Goal: Task Accomplishment & Management: Manage account settings

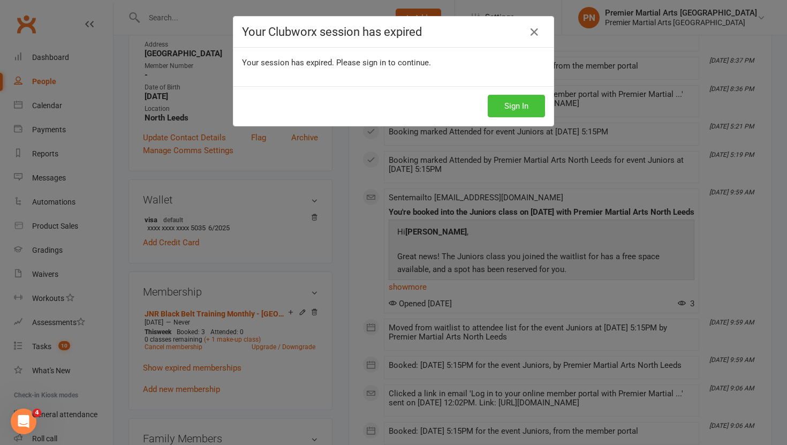
click at [532, 107] on button "Sign In" at bounding box center [516, 106] width 57 height 22
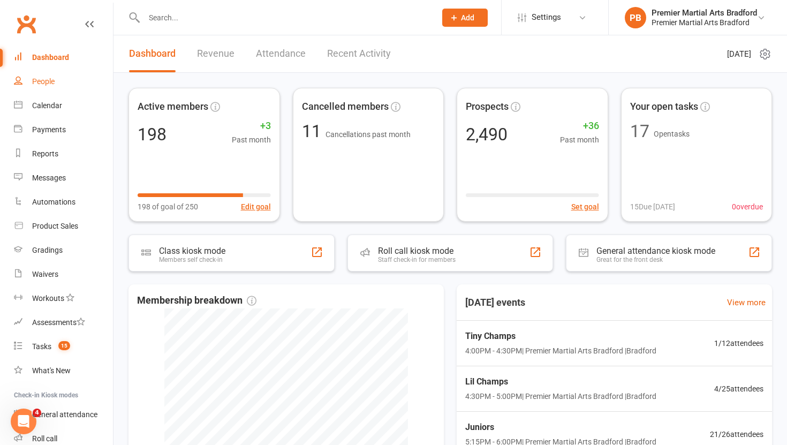
click at [48, 78] on div "People" at bounding box center [43, 81] width 22 height 9
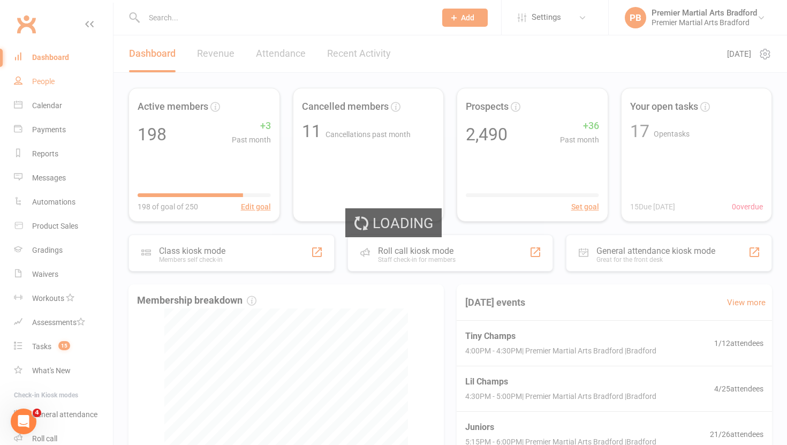
select select "100"
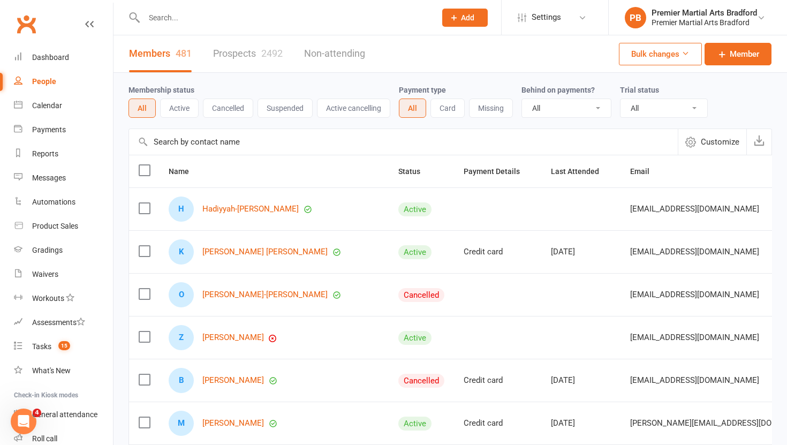
click at [249, 63] on link "Prospects 2492" at bounding box center [248, 53] width 70 height 37
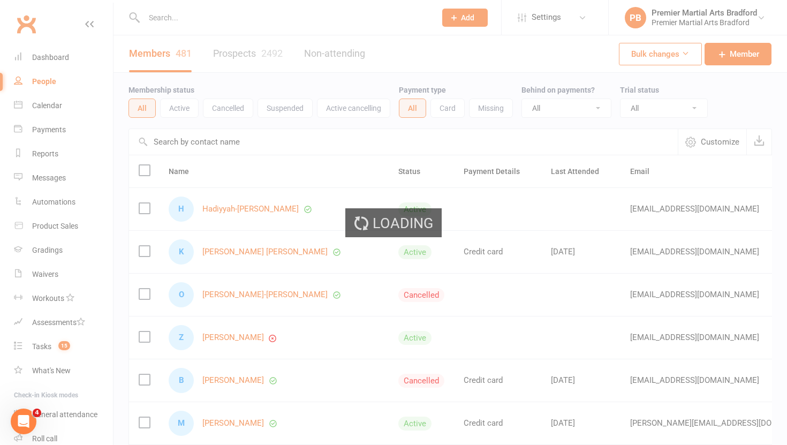
select select "100"
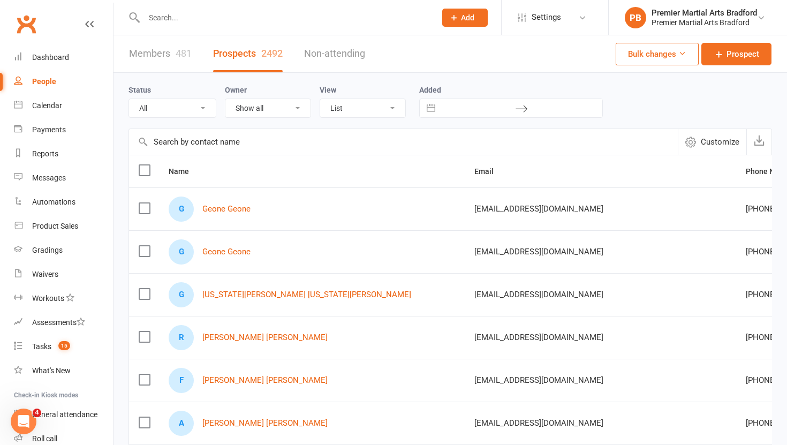
click at [143, 208] on label at bounding box center [144, 208] width 11 height 11
click at [143, 203] on input "checkbox" at bounding box center [144, 203] width 11 height 0
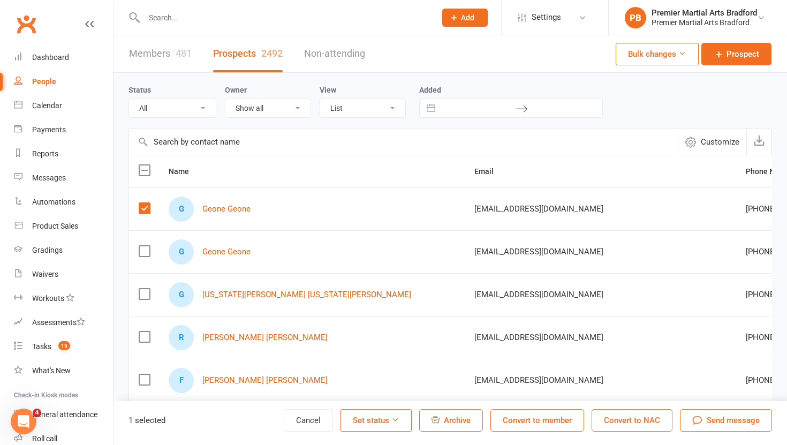
click at [446, 420] on span "Archive" at bounding box center [457, 420] width 27 height 10
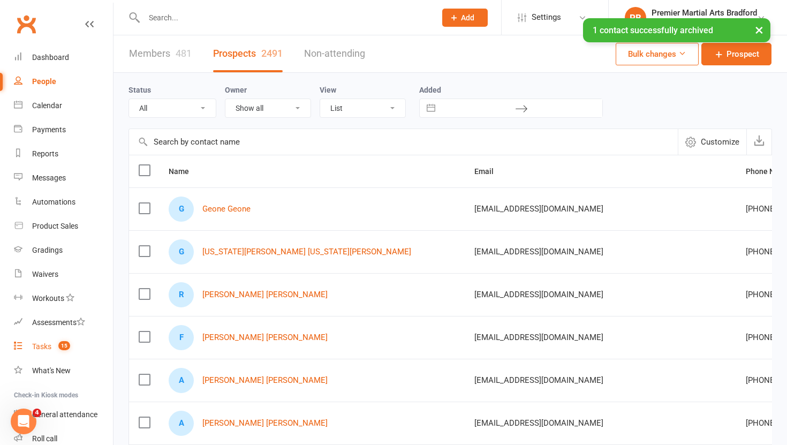
click at [35, 348] on div "Tasks" at bounding box center [41, 346] width 19 height 9
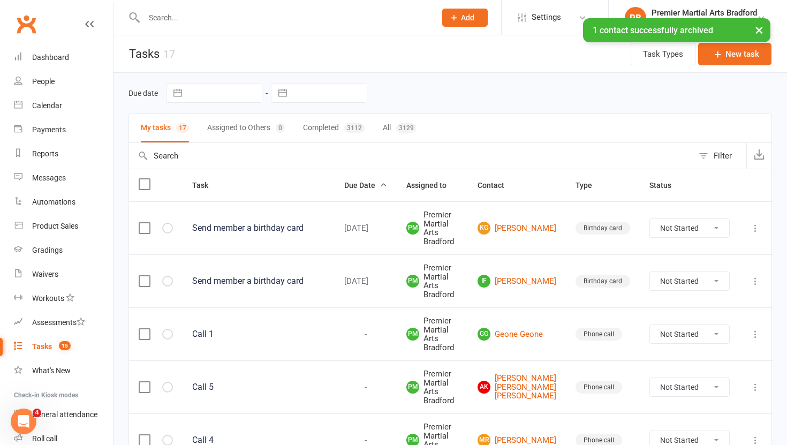
scroll to position [739, 0]
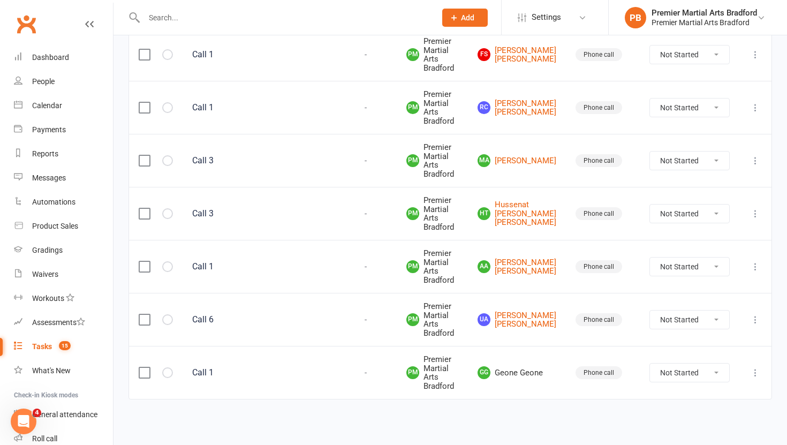
click at [721, 375] on select "Not Started In Progress Waiting Complete" at bounding box center [689, 372] width 79 height 18
select select "unstarted"
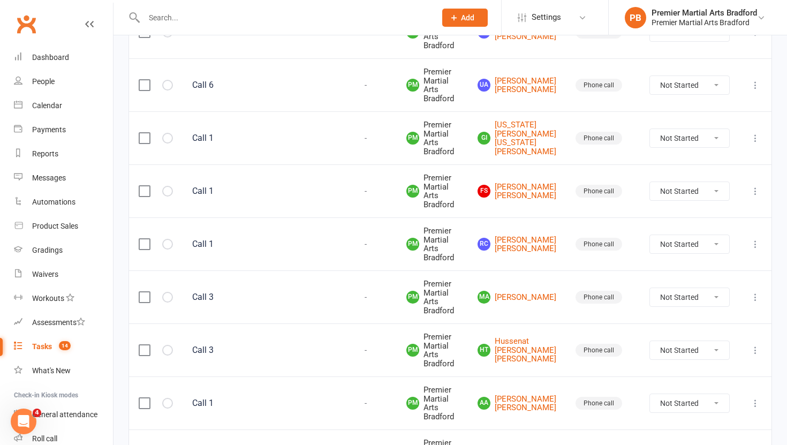
scroll to position [0, 0]
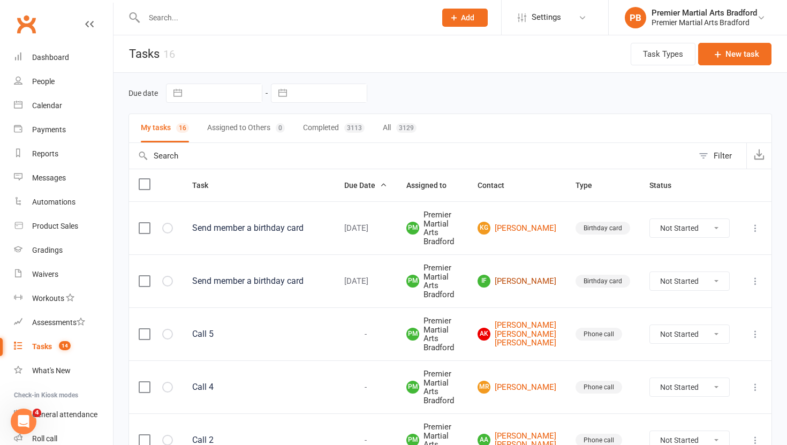
click at [530, 279] on link "IF [PERSON_NAME]" at bounding box center [517, 281] width 79 height 13
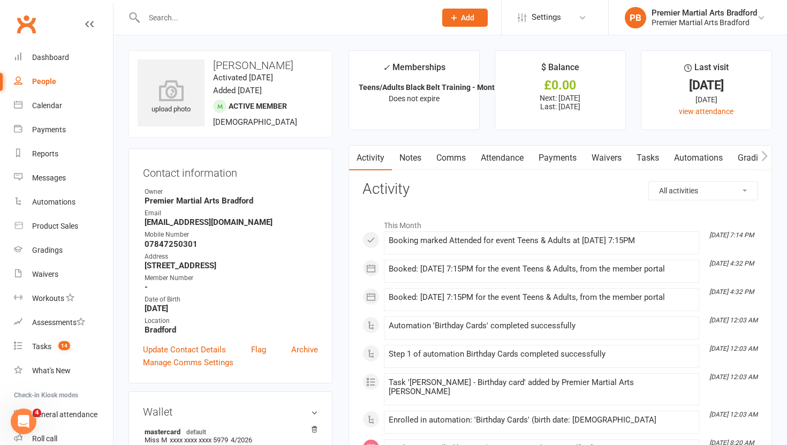
click at [655, 154] on link "Tasks" at bounding box center [647, 158] width 37 height 25
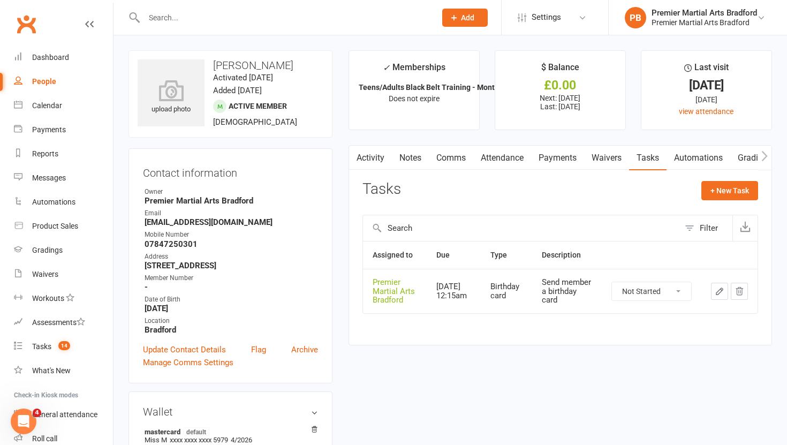
click at [680, 291] on select "Not Started In Progress Waiting Complete" at bounding box center [651, 291] width 79 height 18
select select "unstarted"
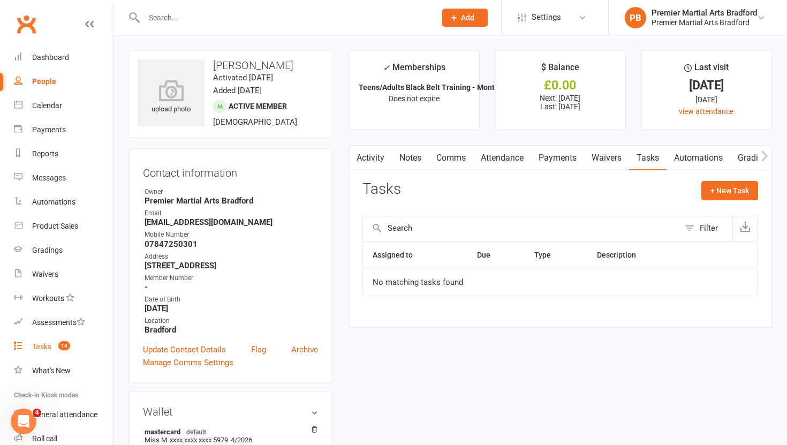
click at [50, 345] on div "Tasks" at bounding box center [41, 346] width 19 height 9
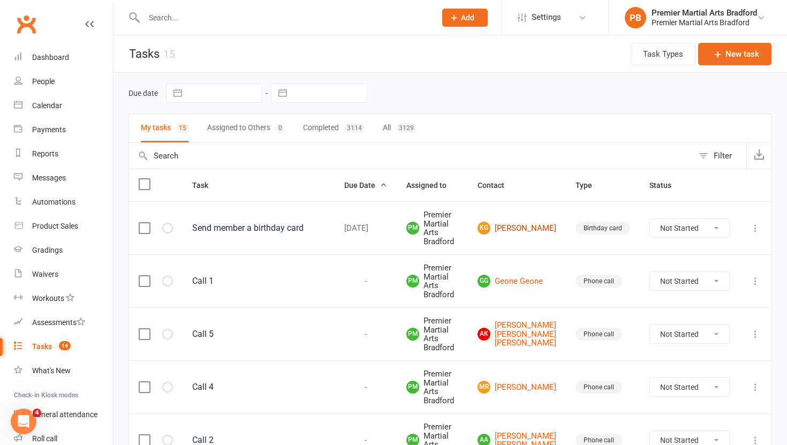
click at [541, 233] on link "KG [PERSON_NAME]" at bounding box center [517, 228] width 79 height 13
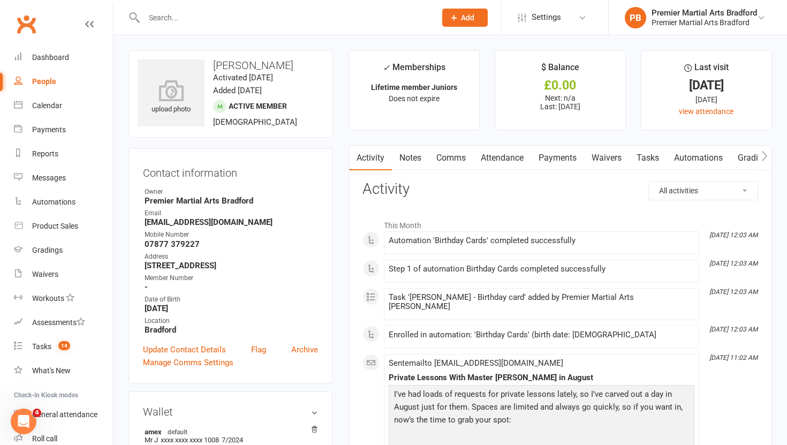
click at [653, 157] on link "Tasks" at bounding box center [647, 158] width 37 height 25
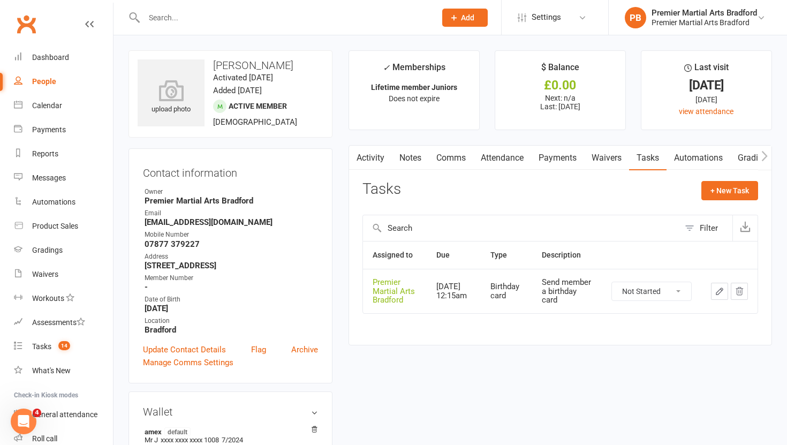
click at [685, 287] on select "Not Started In Progress Waiting Complete" at bounding box center [651, 291] width 79 height 18
select select "unstarted"
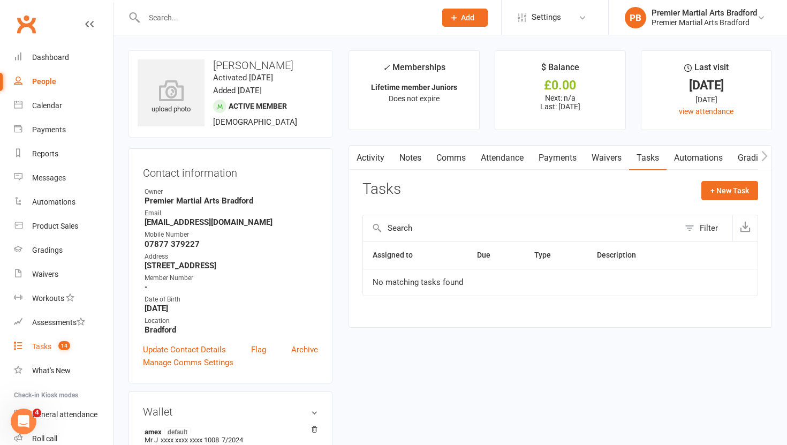
click at [52, 349] on link "Tasks 14" at bounding box center [63, 347] width 99 height 24
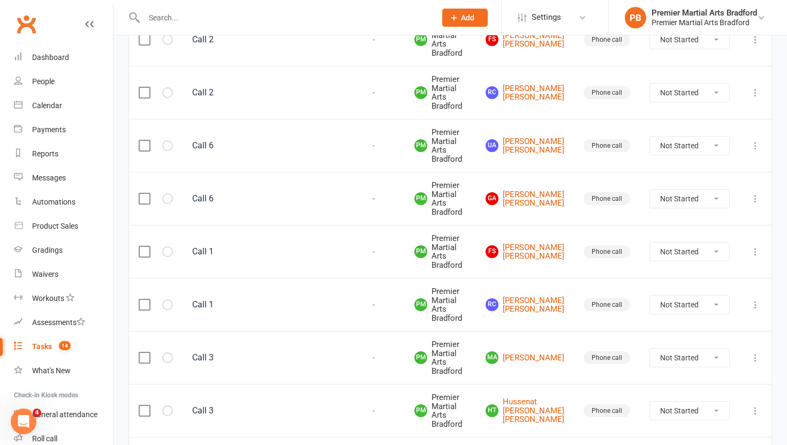
scroll to position [580, 0]
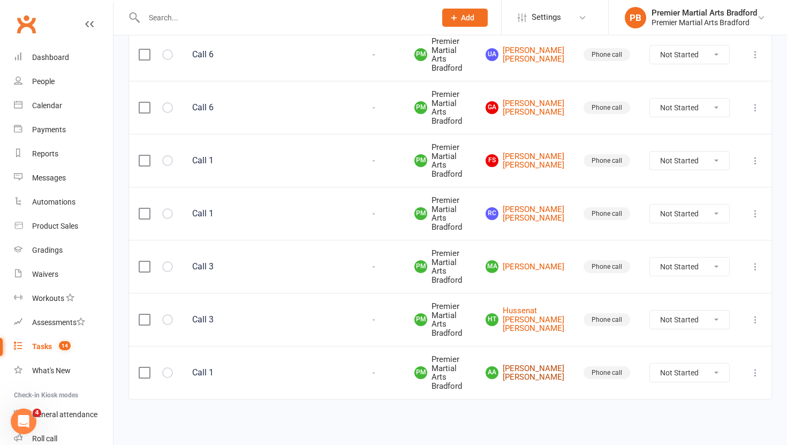
click at [544, 375] on link "AA [PERSON_NAME] [PERSON_NAME]" at bounding box center [525, 373] width 79 height 18
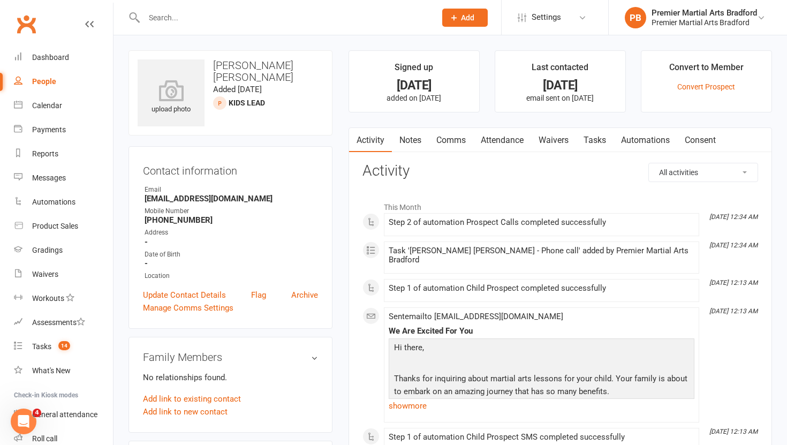
click at [602, 141] on link "Tasks" at bounding box center [594, 140] width 37 height 25
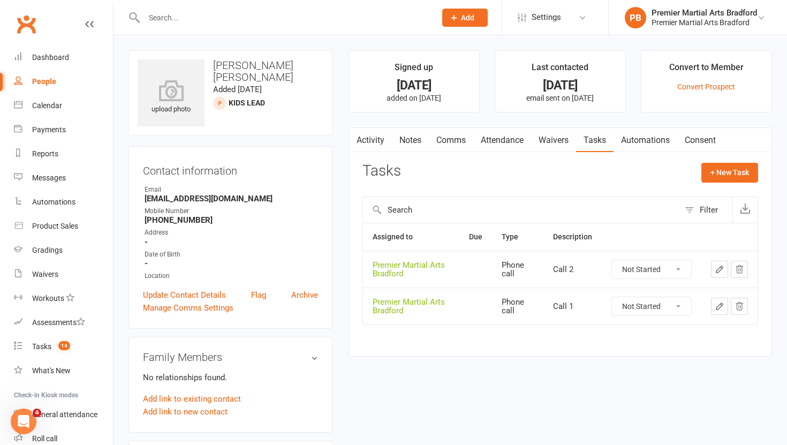
click at [663, 308] on select "Not Started In Progress Waiting Complete" at bounding box center [651, 306] width 79 height 18
select select "unstarted"
click at [678, 267] on select "Not Started In Progress Waiting Complete" at bounding box center [651, 269] width 79 height 18
select select "unstarted"
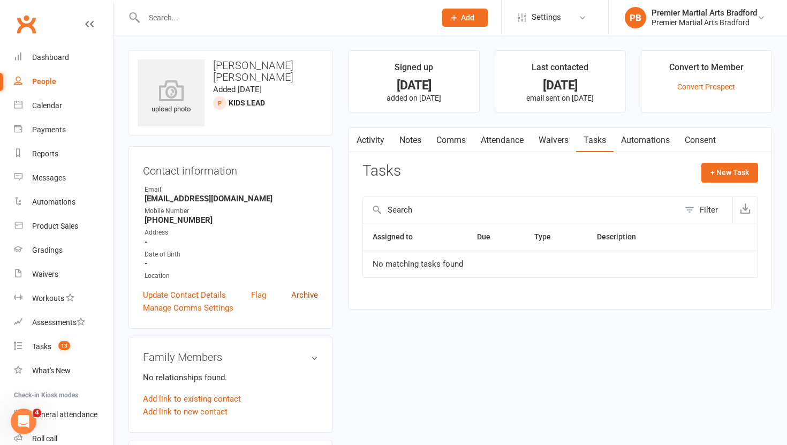
click at [298, 291] on link "Archive" at bounding box center [304, 295] width 27 height 13
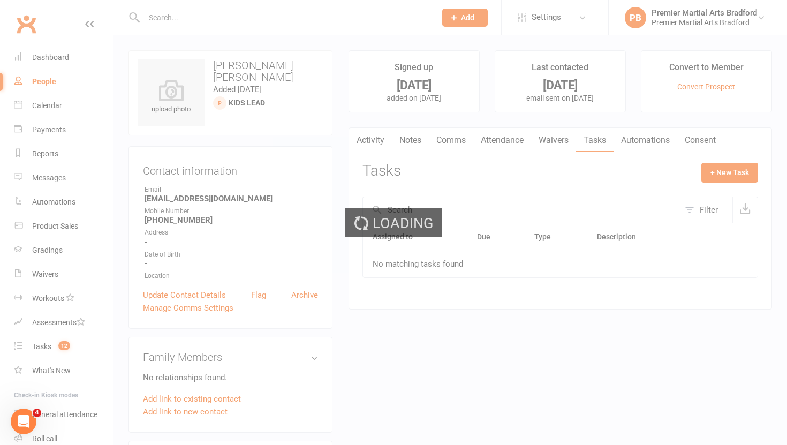
select select "100"
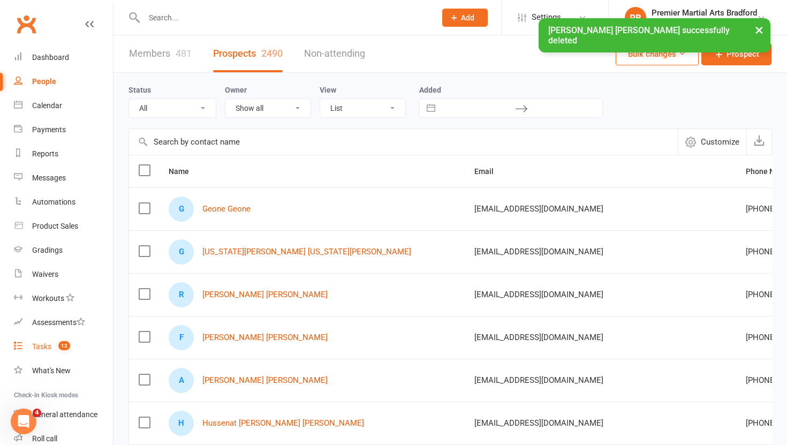
click at [38, 345] on div "Tasks" at bounding box center [41, 346] width 19 height 9
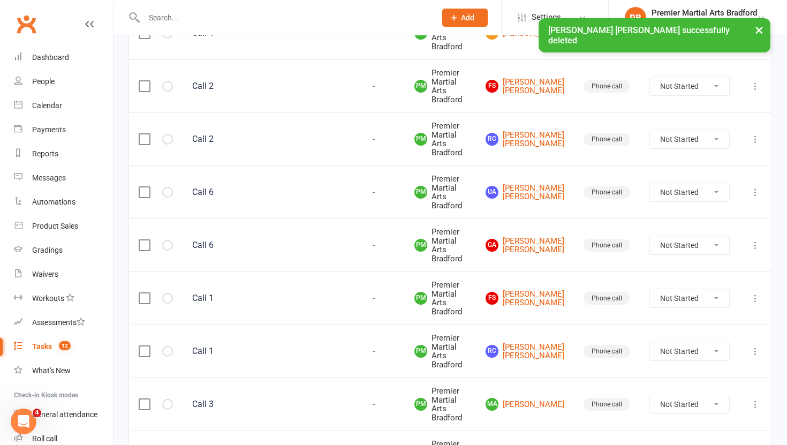
scroll to position [474, 0]
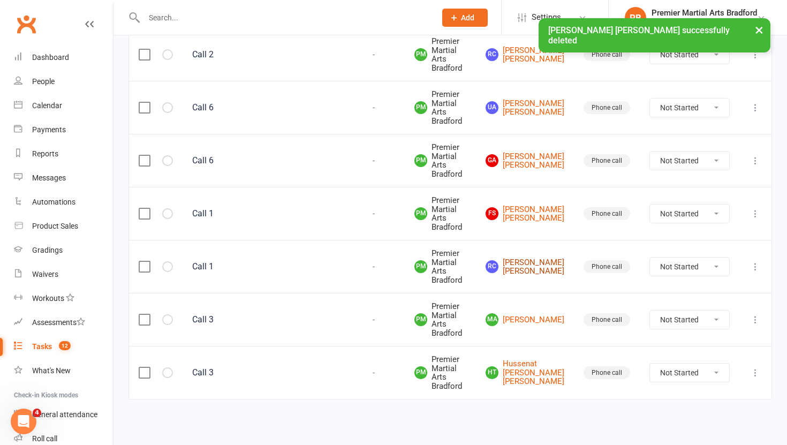
click at [539, 258] on link "RC [PERSON_NAME] [PERSON_NAME]" at bounding box center [525, 267] width 79 height 18
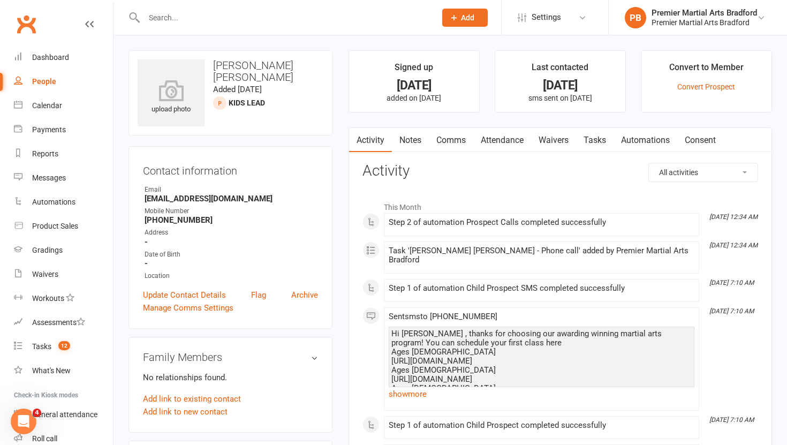
click at [596, 141] on link "Tasks" at bounding box center [594, 140] width 37 height 25
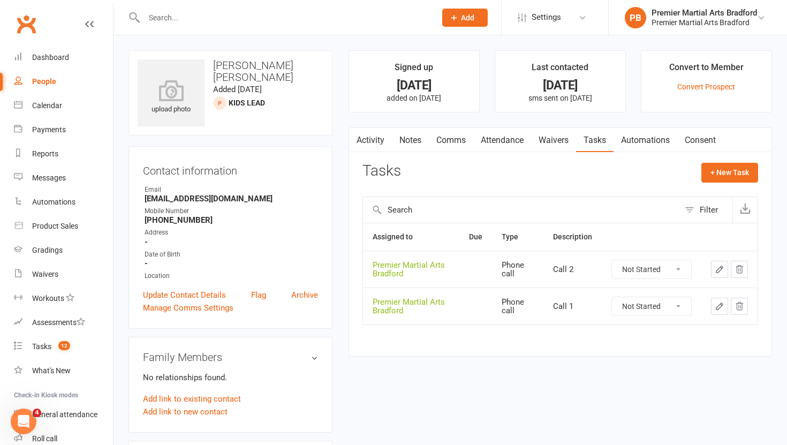
click at [685, 308] on select "Not Started In Progress Waiting Complete" at bounding box center [651, 306] width 79 height 18
select select "unstarted"
click at [679, 273] on select "Not Started In Progress Waiting Complete" at bounding box center [651, 269] width 79 height 18
select select "unstarted"
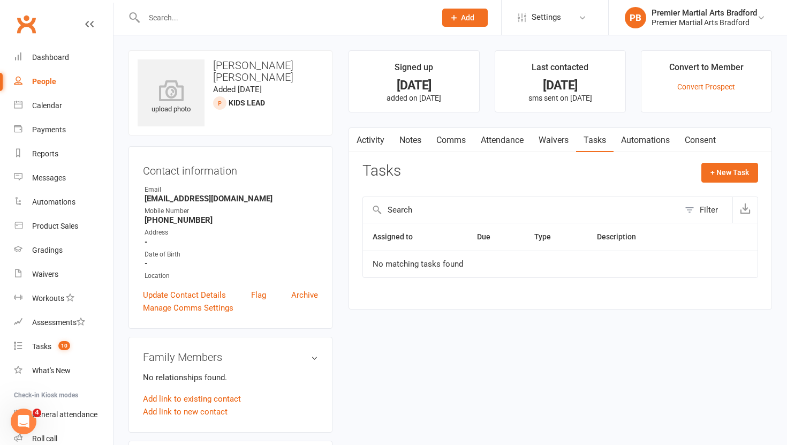
click at [407, 137] on link "Notes" at bounding box center [410, 140] width 37 height 25
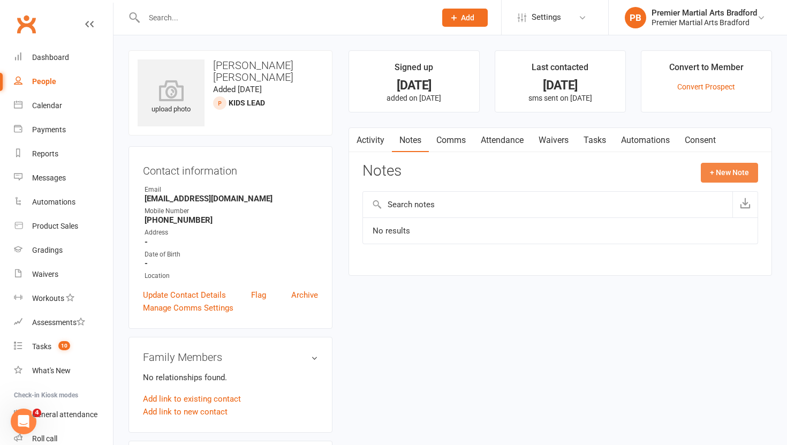
click at [731, 180] on button "+ New Note" at bounding box center [729, 172] width 57 height 19
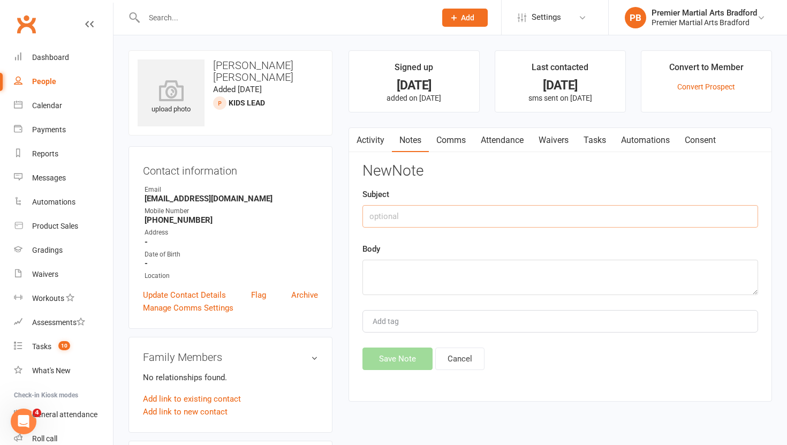
click at [468, 214] on input "text" at bounding box center [560, 216] width 396 height 22
type input "Call 1"
click at [447, 275] on textarea at bounding box center [560, 277] width 396 height 35
type textarea "N"
click at [404, 216] on input "Call 1" at bounding box center [560, 216] width 396 height 22
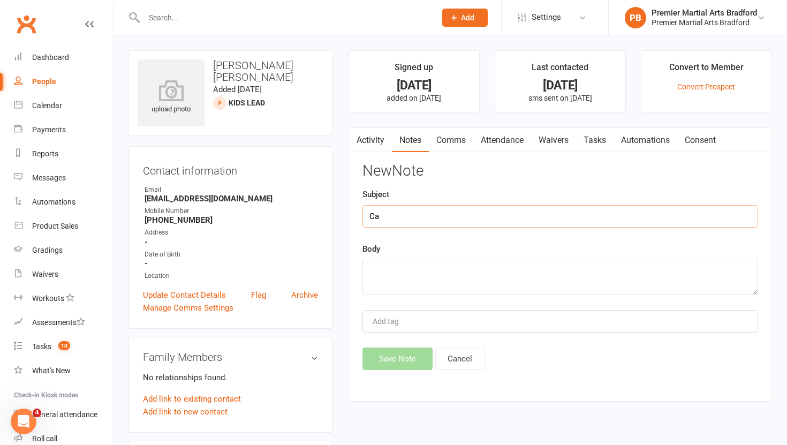
type input "C"
click at [600, 139] on link "Tasks" at bounding box center [594, 140] width 37 height 25
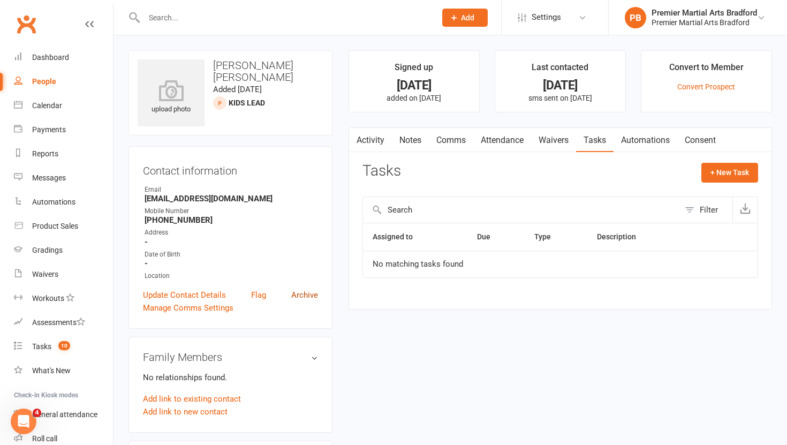
click at [306, 289] on link "Archive" at bounding box center [304, 295] width 27 height 13
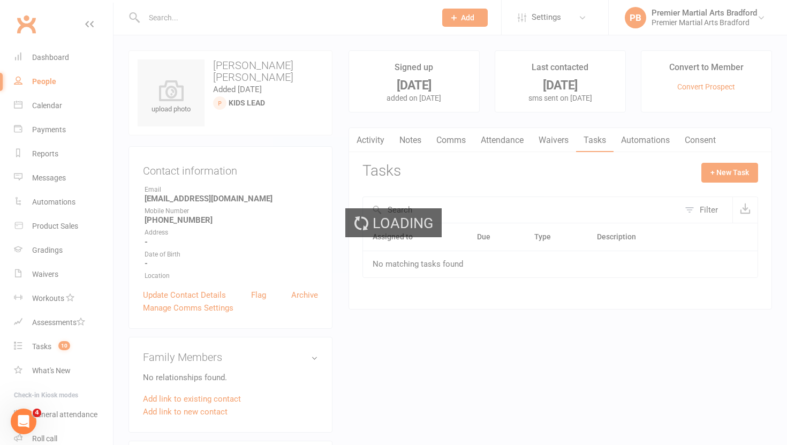
select select "100"
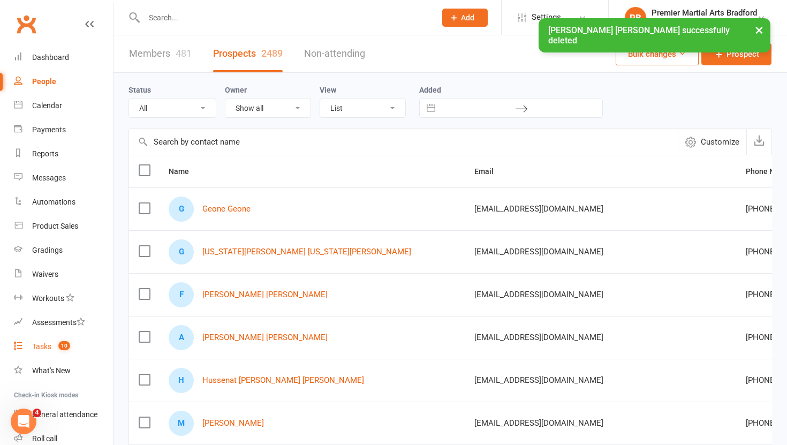
click at [39, 347] on div "Tasks" at bounding box center [41, 346] width 19 height 9
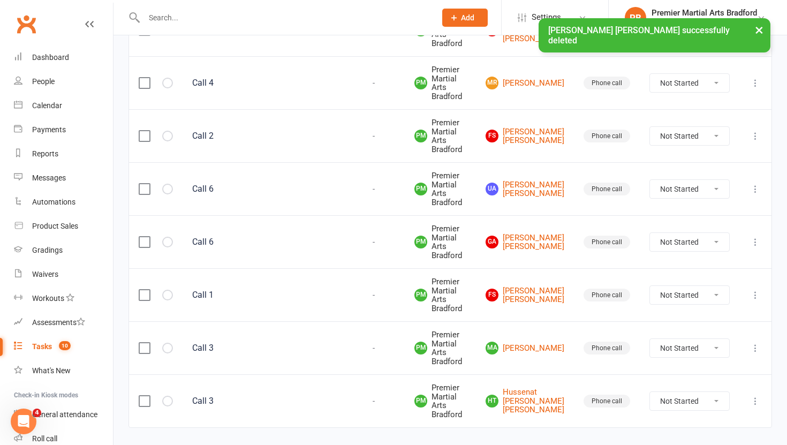
scroll to position [368, 0]
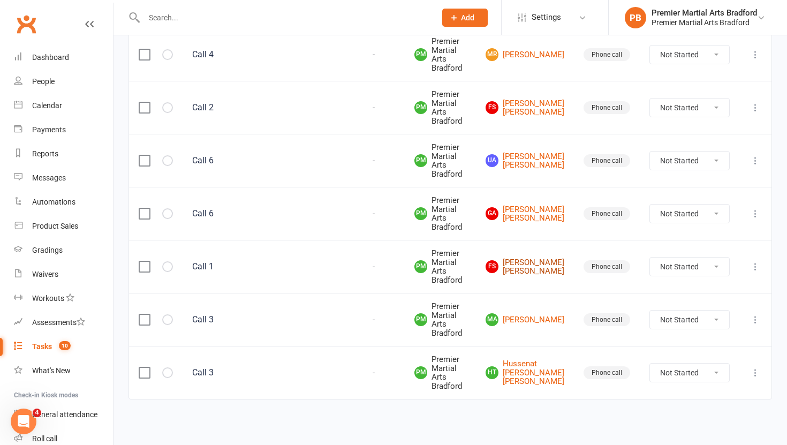
click at [535, 258] on link "FS [PERSON_NAME] [PERSON_NAME]" at bounding box center [525, 267] width 79 height 18
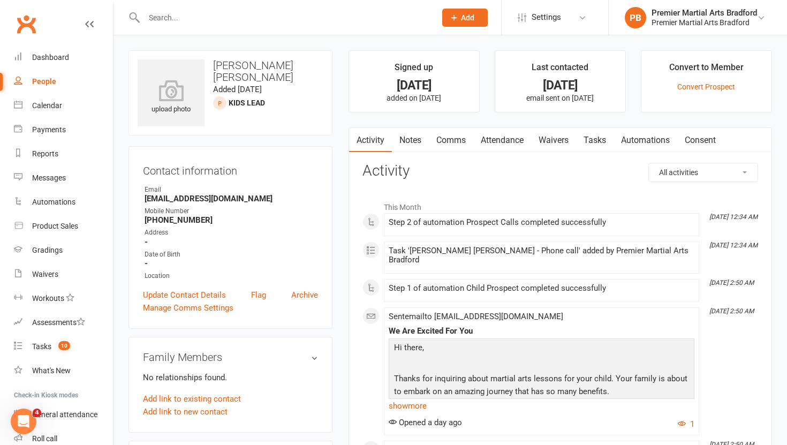
click at [600, 139] on link "Tasks" at bounding box center [594, 140] width 37 height 25
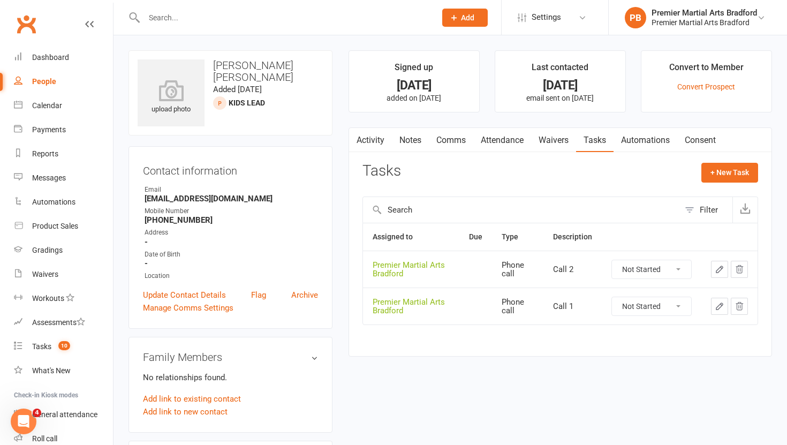
click at [682, 314] on select "Not Started In Progress Waiting Complete" at bounding box center [651, 306] width 79 height 18
select select "unstarted"
click at [679, 268] on select "Not Started In Progress Waiting Complete" at bounding box center [651, 269] width 79 height 18
select select "unstarted"
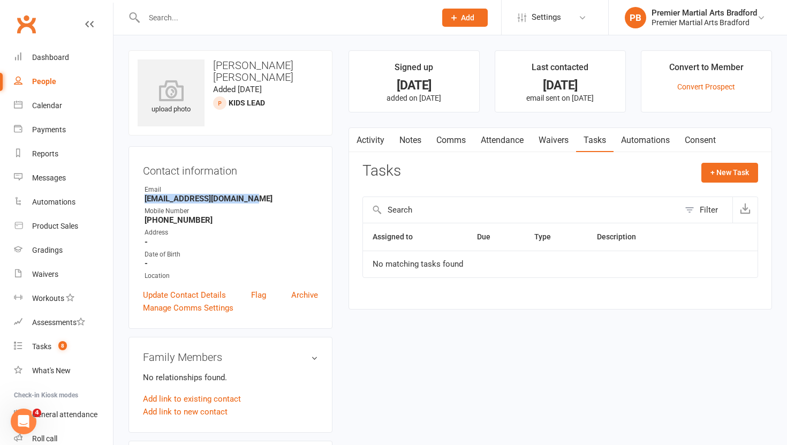
drag, startPoint x: 253, startPoint y: 202, endPoint x: 142, endPoint y: 201, distance: 110.8
click at [142, 200] on div "Contact information Owner Email [EMAIL_ADDRESS][DOMAIN_NAME] Mobile Number [PHO…" at bounding box center [230, 237] width 204 height 183
copy strong "[EMAIL_ADDRESS][DOMAIN_NAME]"
drag, startPoint x: 209, startPoint y: 220, endPoint x: 160, endPoint y: 222, distance: 49.3
click at [160, 222] on strong "[PHONE_NUMBER]" at bounding box center [231, 220] width 173 height 10
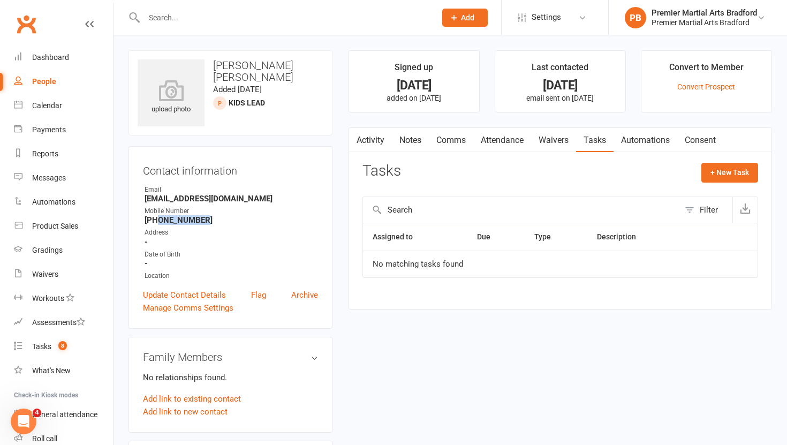
copy strong "7521106943"
click at [174, 297] on link "Update Contact Details" at bounding box center [184, 295] width 83 height 13
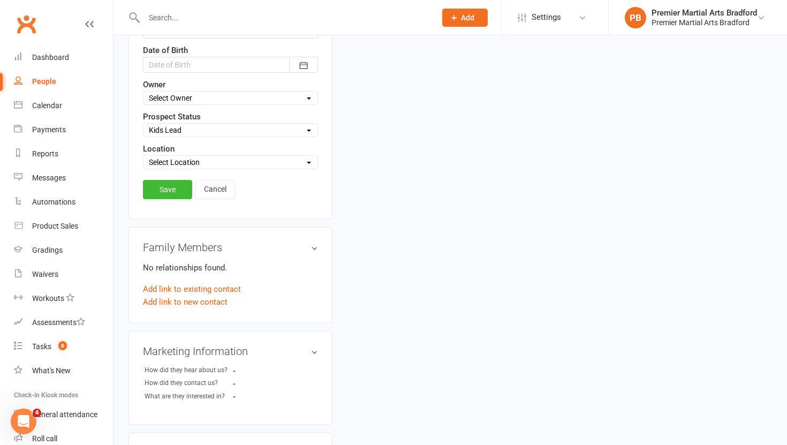
scroll to position [441, 0]
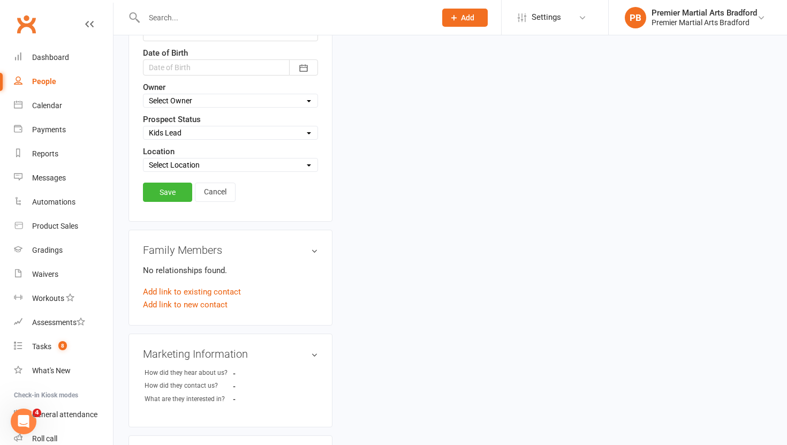
click at [231, 133] on select "Select Initial Call Made - L1 Booked Self Booked Via Calendly - L1 Booked Initi…" at bounding box center [230, 133] width 174 height 12
select select "Initial Call Made - L1 Booked"
click at [169, 192] on link "Save" at bounding box center [167, 192] width 49 height 19
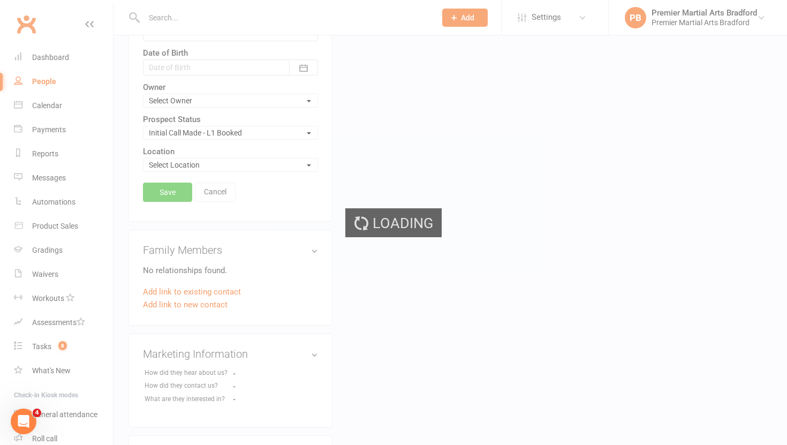
scroll to position [427, 0]
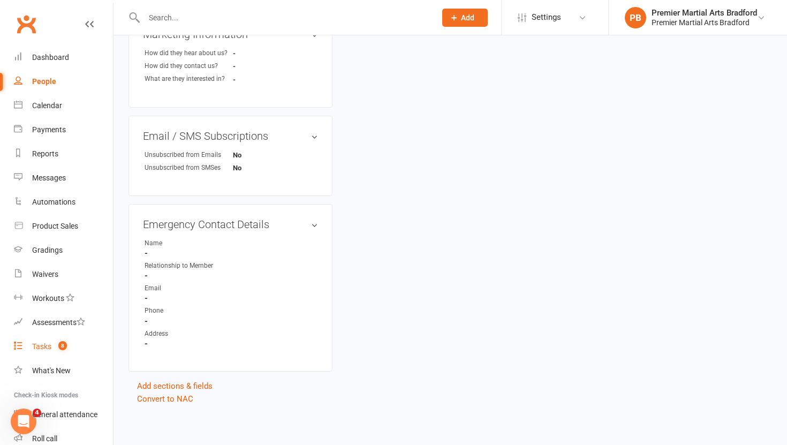
click at [35, 345] on div "Tasks" at bounding box center [41, 346] width 19 height 9
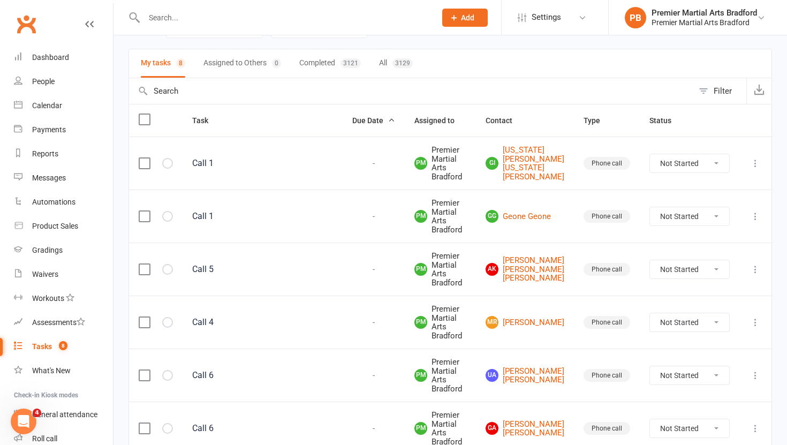
scroll to position [64, 0]
click at [539, 169] on link "GI [US_STATE][PERSON_NAME] [US_STATE][PERSON_NAME]" at bounding box center [525, 164] width 79 height 35
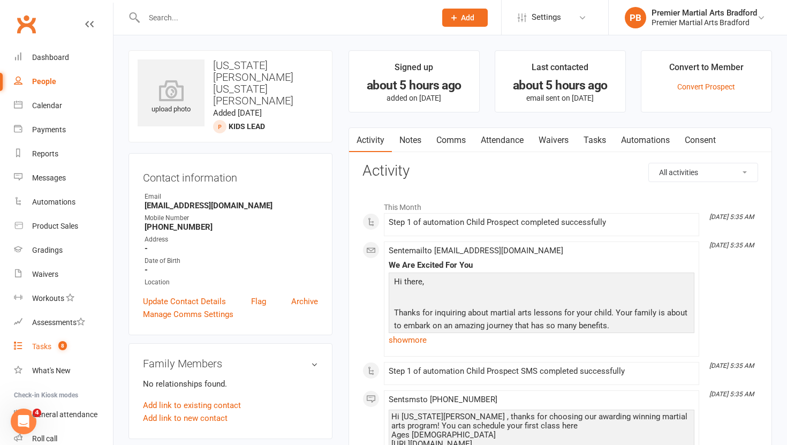
click at [42, 344] on div "Tasks" at bounding box center [41, 346] width 19 height 9
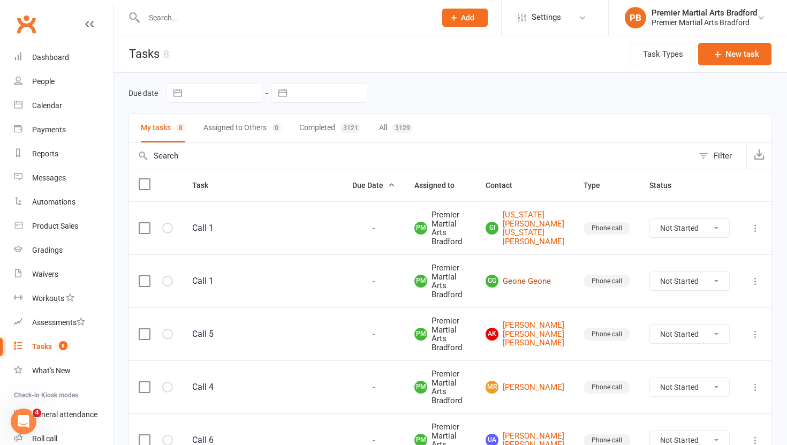
click at [534, 279] on link "GG Geone Geone" at bounding box center [525, 281] width 79 height 13
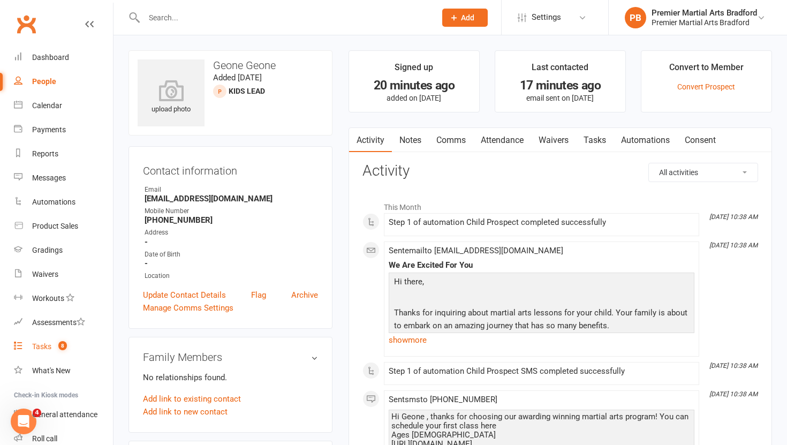
click at [39, 343] on div "Tasks" at bounding box center [41, 346] width 19 height 9
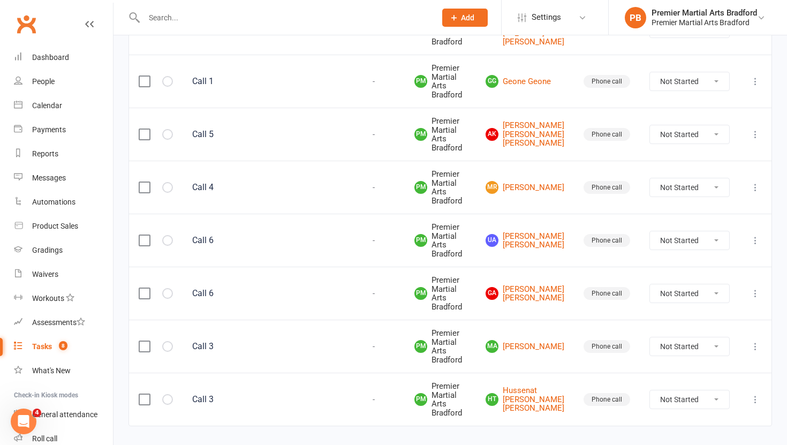
scroll to position [262, 0]
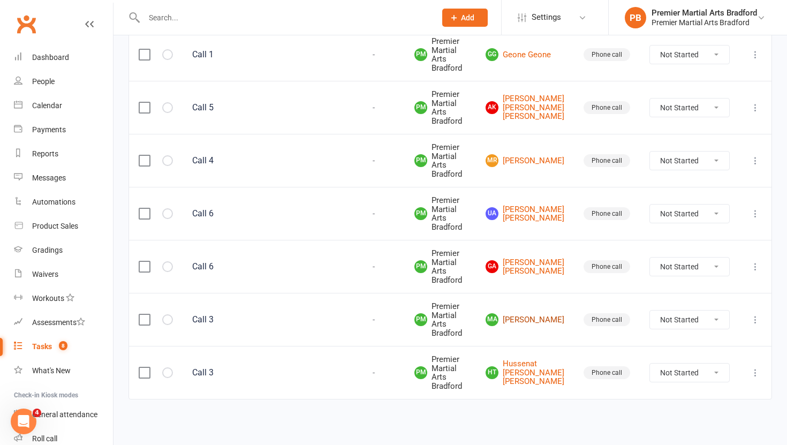
click at [529, 313] on link "[PERSON_NAME]" at bounding box center [525, 319] width 79 height 13
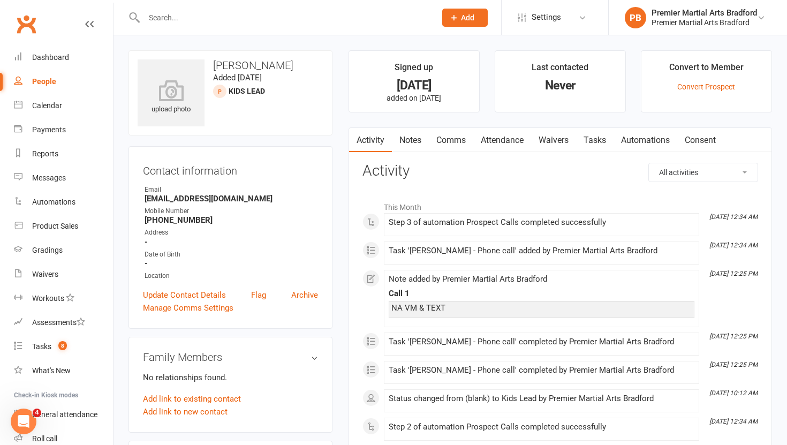
click at [598, 138] on link "Tasks" at bounding box center [594, 140] width 37 height 25
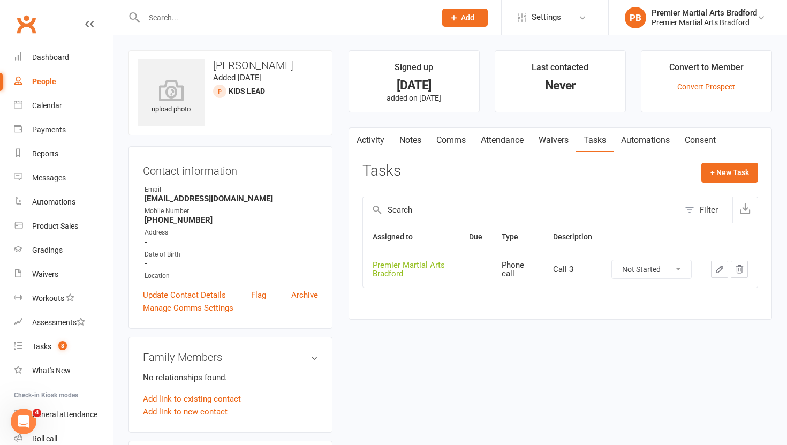
click at [687, 264] on select "Not Started In Progress Waiting Complete" at bounding box center [651, 269] width 79 height 18
select select "unstarted"
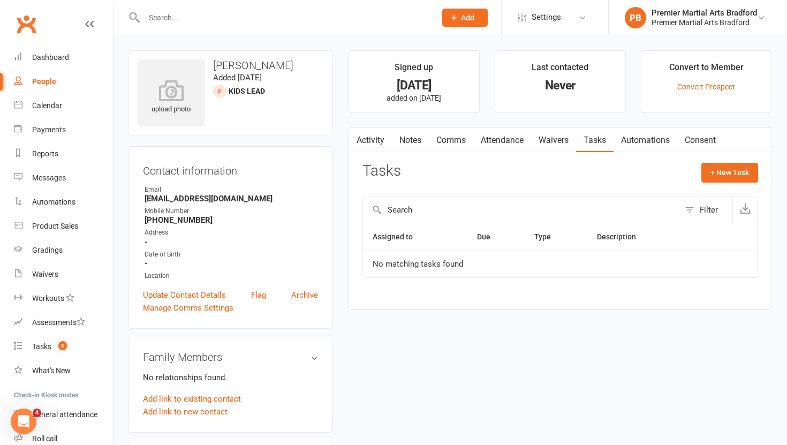
click at [409, 137] on link "Notes" at bounding box center [410, 140] width 37 height 25
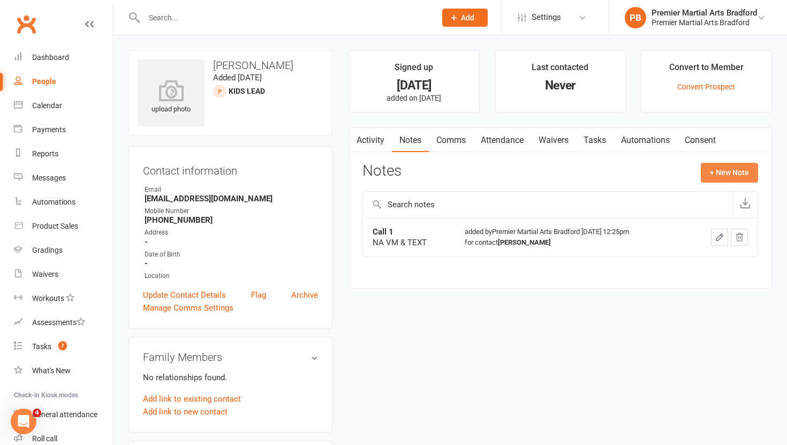
click at [721, 172] on button "+ New Note" at bounding box center [729, 172] width 57 height 19
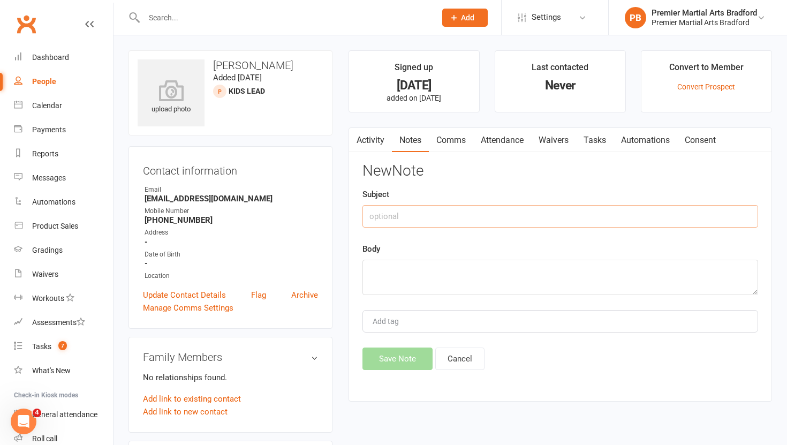
click at [439, 217] on input "text" at bounding box center [560, 216] width 396 height 22
type input "Call 2"
click at [420, 282] on textarea at bounding box center [560, 277] width 396 height 35
type textarea "NA VM & TEXT"
click at [309, 293] on link "Archive" at bounding box center [304, 295] width 27 height 13
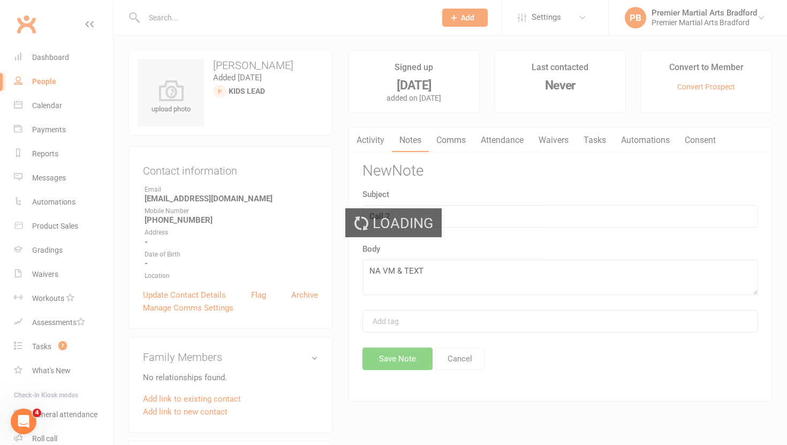
select select "100"
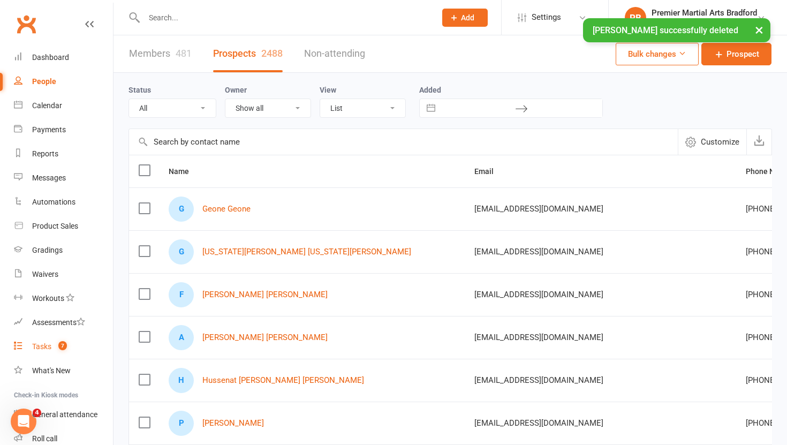
click at [43, 346] on div "Tasks" at bounding box center [41, 346] width 19 height 9
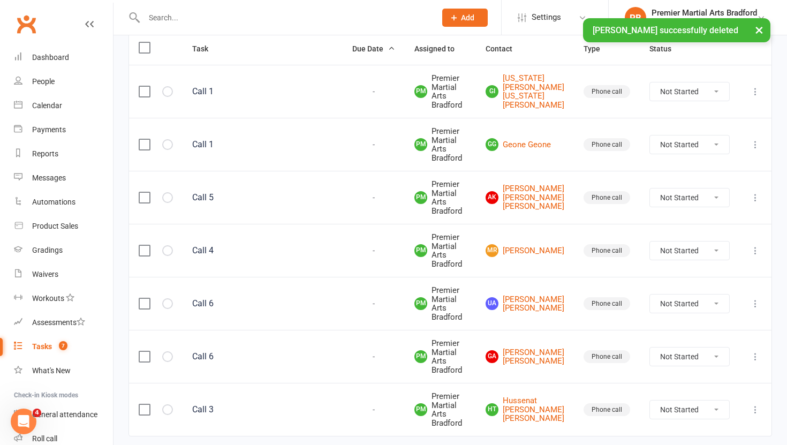
scroll to position [143, 0]
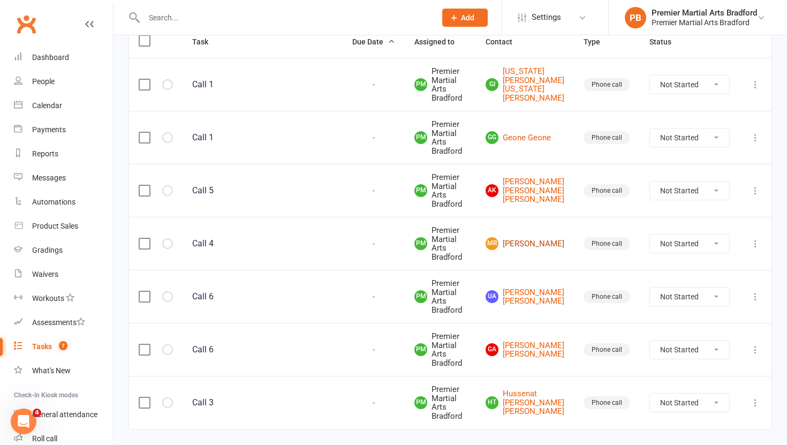
click at [532, 250] on link "[PERSON_NAME]" at bounding box center [525, 243] width 79 height 13
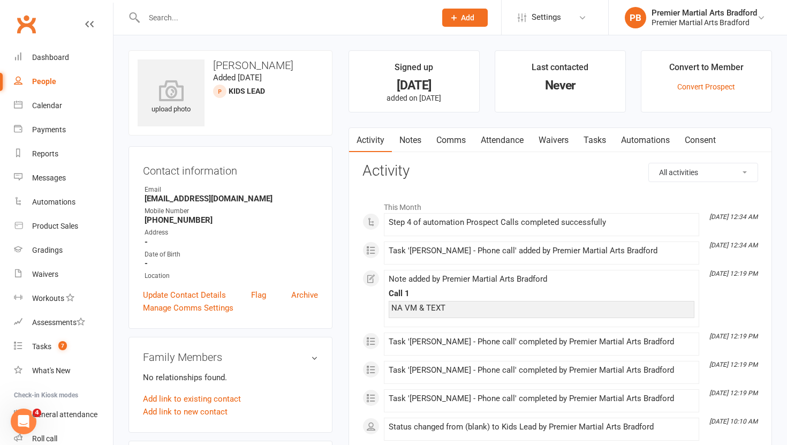
click at [594, 137] on link "Tasks" at bounding box center [594, 140] width 37 height 25
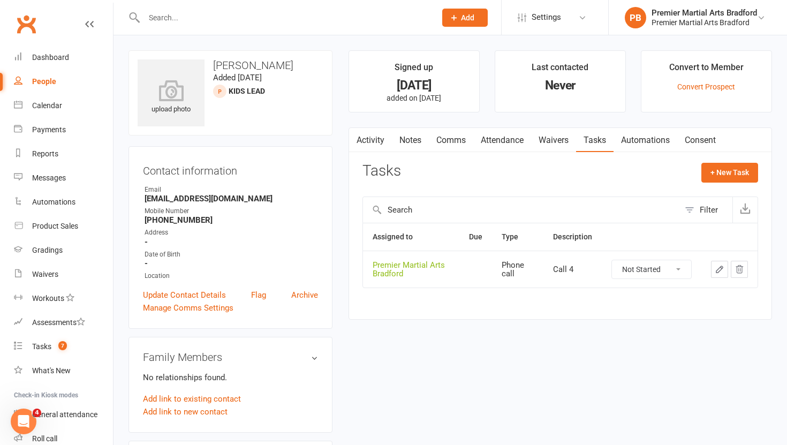
click at [673, 268] on select "Not Started In Progress Waiting Complete" at bounding box center [651, 269] width 79 height 18
select select "unstarted"
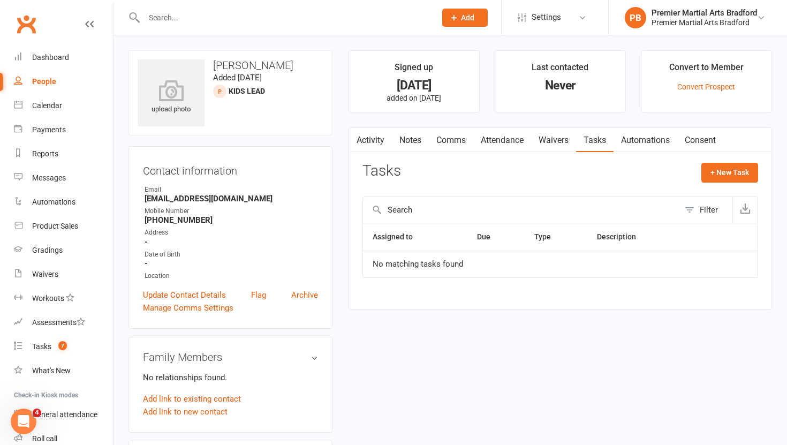
click at [413, 141] on link "Notes" at bounding box center [410, 140] width 37 height 25
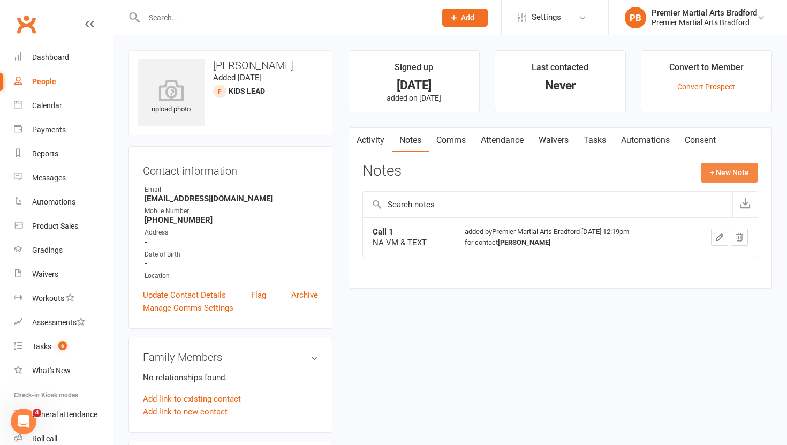
click at [742, 172] on button "+ New Note" at bounding box center [729, 172] width 57 height 19
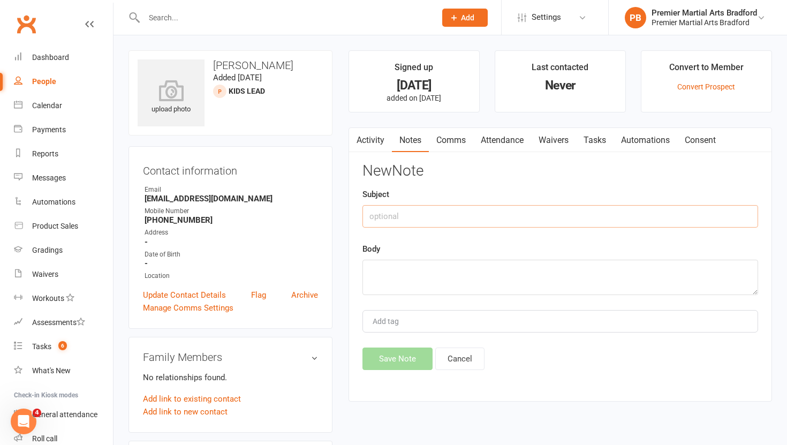
click at [410, 210] on input "text" at bounding box center [560, 216] width 396 height 22
type input "Call 2"
click at [399, 271] on textarea at bounding box center [560, 277] width 396 height 35
type textarea "NA VM & TEXT"
click at [379, 359] on button "Save Note" at bounding box center [397, 358] width 70 height 22
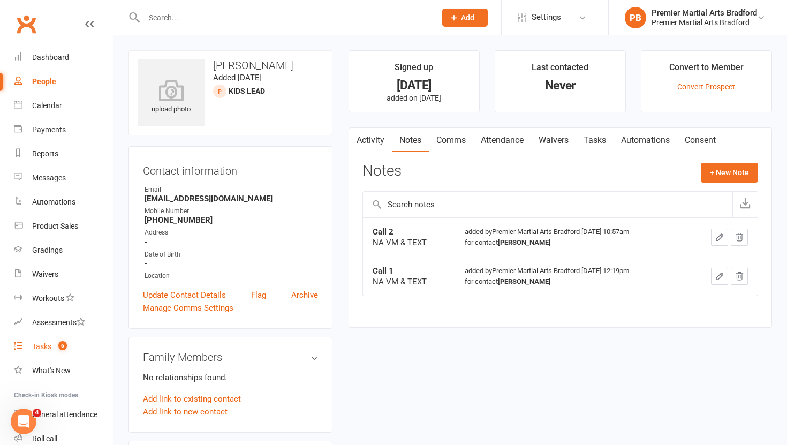
click at [39, 346] on div "Tasks" at bounding box center [41, 346] width 19 height 9
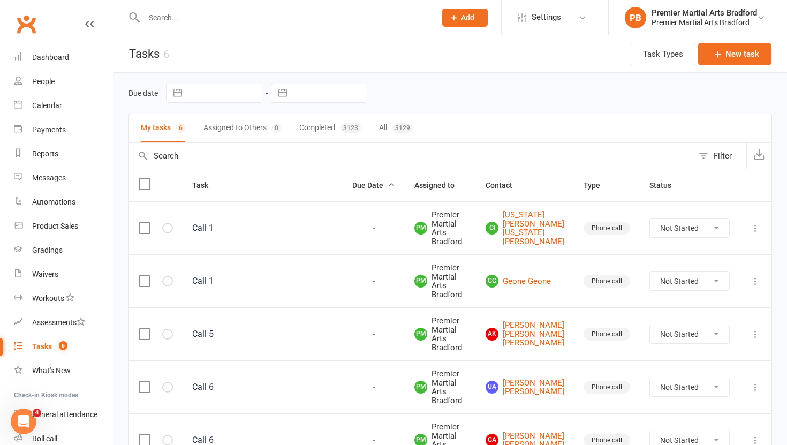
scroll to position [156, 0]
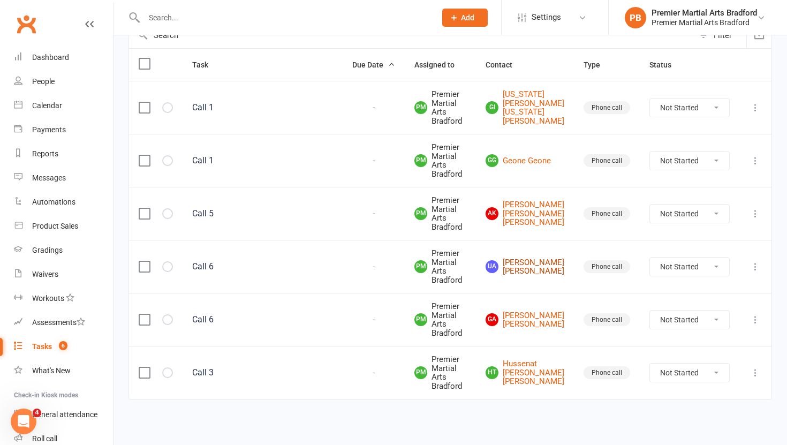
click at [539, 258] on link "UA [PERSON_NAME] [PERSON_NAME]" at bounding box center [525, 267] width 79 height 18
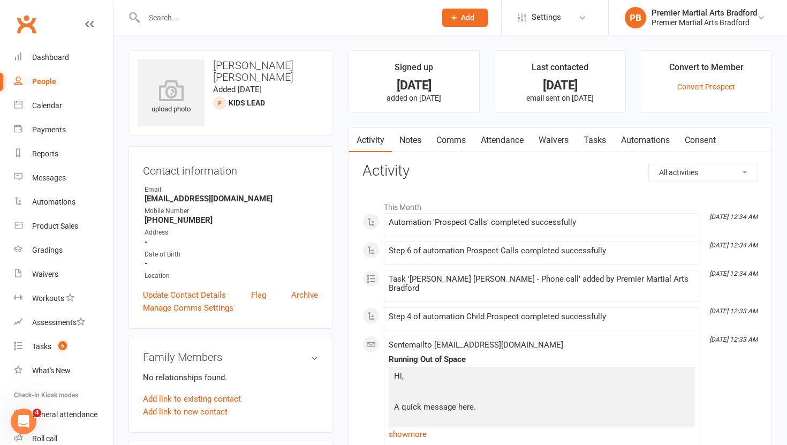
click at [411, 142] on link "Notes" at bounding box center [410, 140] width 37 height 25
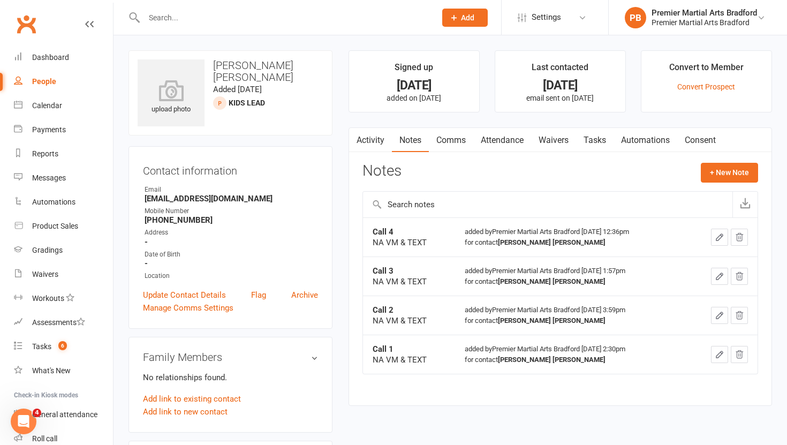
click at [603, 139] on link "Tasks" at bounding box center [594, 140] width 37 height 25
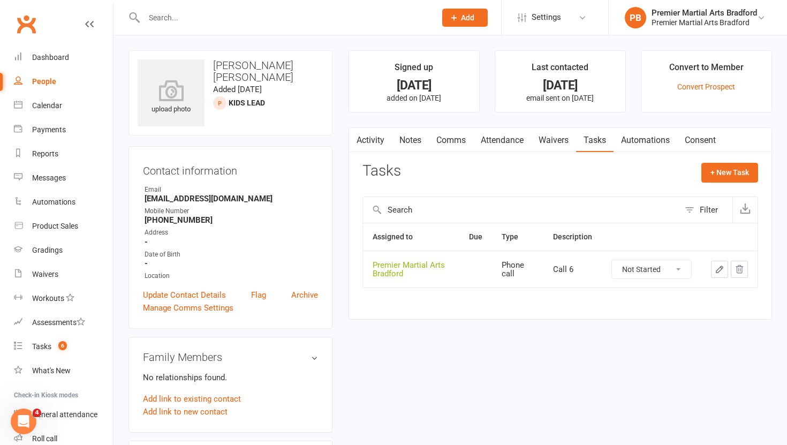
click at [670, 271] on select "Not Started In Progress Waiting Complete" at bounding box center [651, 269] width 79 height 18
select select "unstarted"
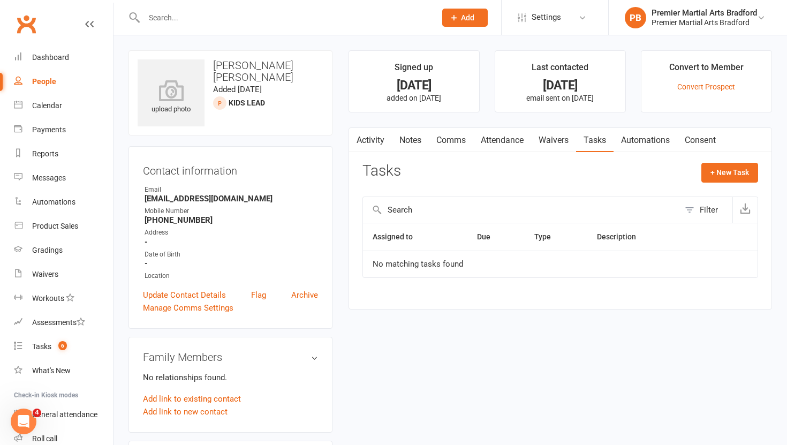
click at [407, 143] on link "Notes" at bounding box center [410, 140] width 37 height 25
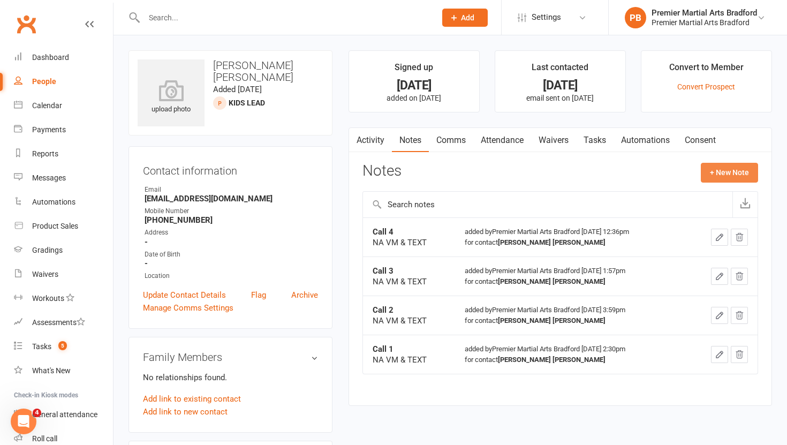
click at [719, 176] on button "+ New Note" at bounding box center [729, 172] width 57 height 19
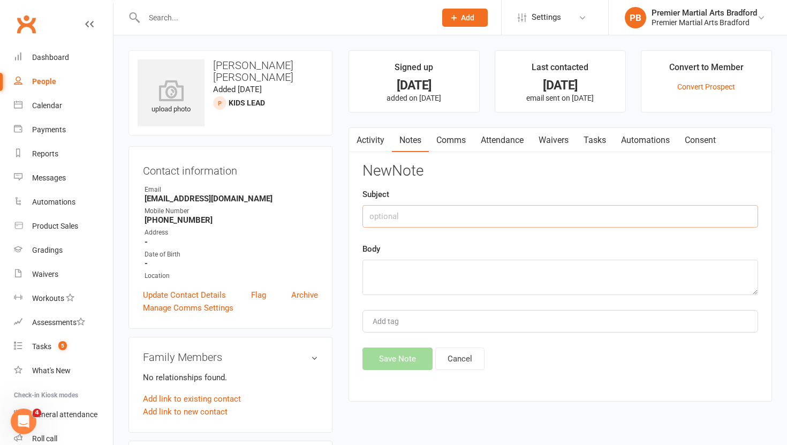
click at [438, 210] on input "text" at bounding box center [560, 216] width 396 height 22
type input "Call 5"
click at [406, 274] on textarea at bounding box center [560, 277] width 396 height 35
type textarea "NA VM & TEXT"
click at [402, 360] on button "Save Note" at bounding box center [397, 358] width 70 height 22
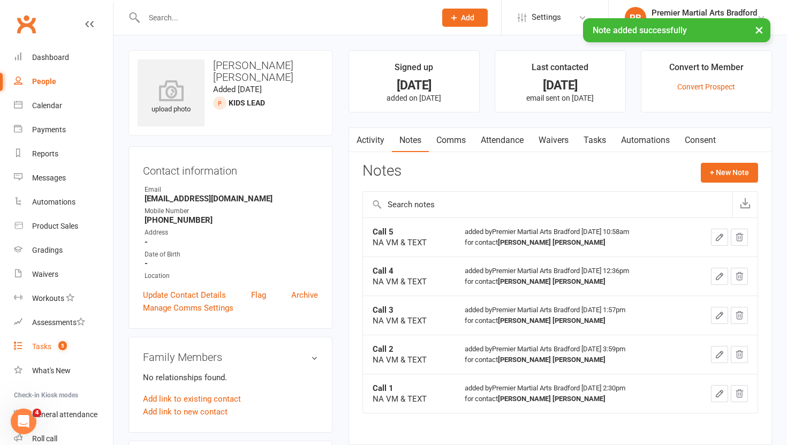
click at [39, 348] on div "Tasks" at bounding box center [41, 346] width 19 height 9
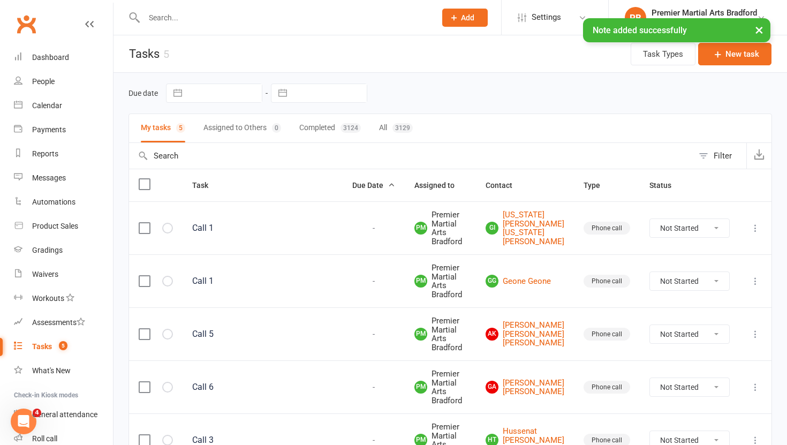
scroll to position [103, 0]
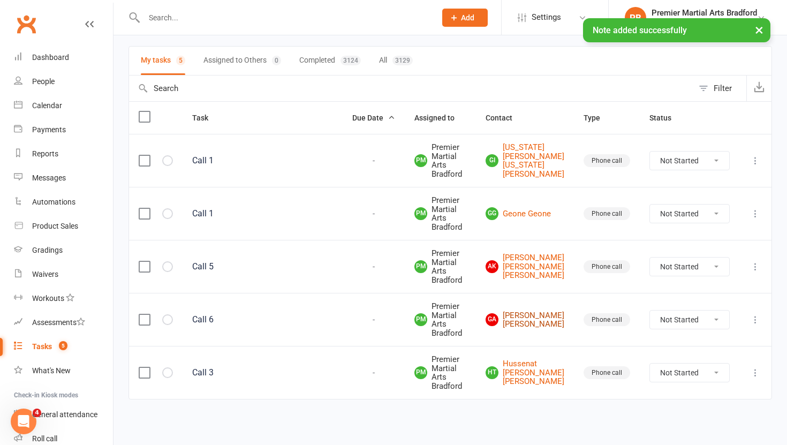
click at [533, 311] on link "GA [PERSON_NAME] [PERSON_NAME]" at bounding box center [525, 320] width 79 height 18
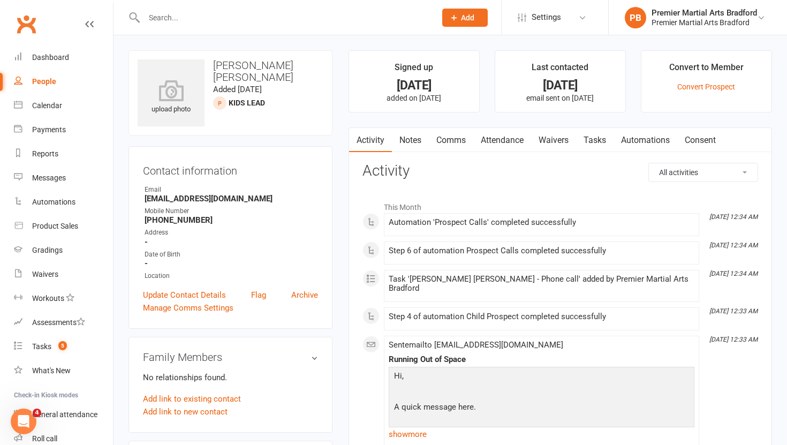
click at [596, 139] on link "Tasks" at bounding box center [594, 140] width 37 height 25
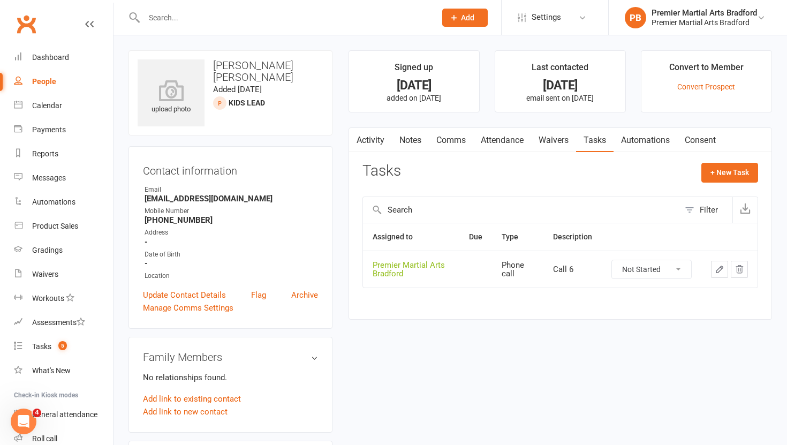
click at [678, 269] on select "Not Started In Progress Waiting Complete" at bounding box center [651, 269] width 79 height 18
select select "unstarted"
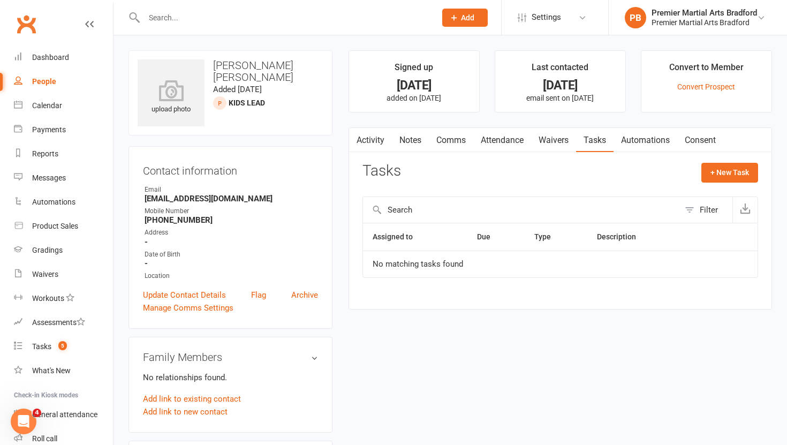
click at [411, 136] on link "Notes" at bounding box center [410, 140] width 37 height 25
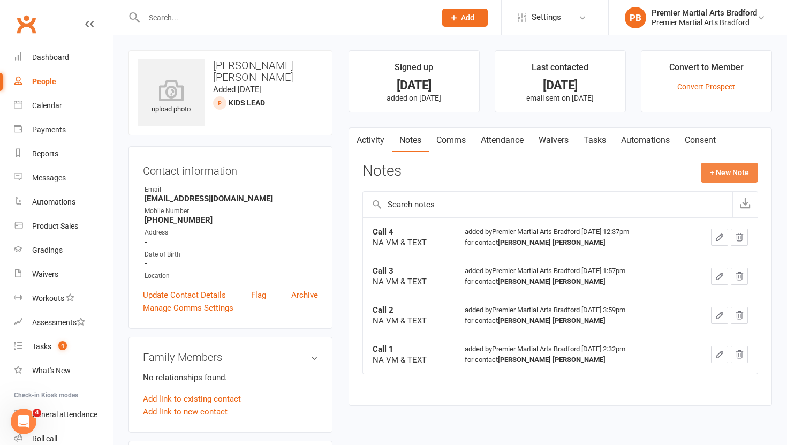
click at [730, 175] on button "+ New Note" at bounding box center [729, 172] width 57 height 19
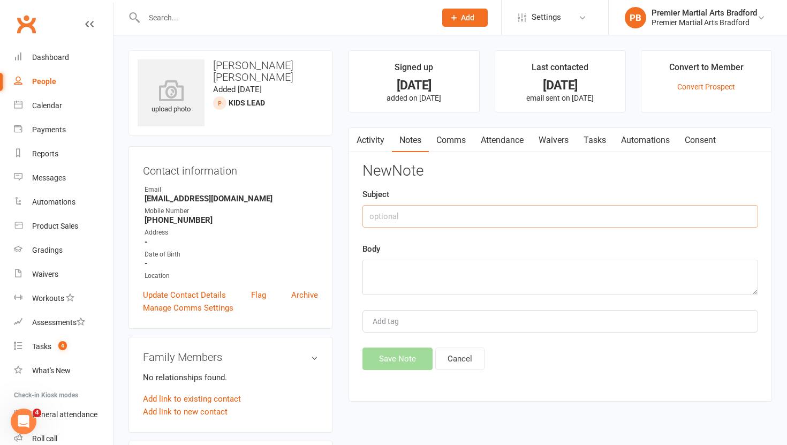
click at [502, 219] on input "text" at bounding box center [560, 216] width 396 height 22
type input "V"
type input "Call 5"
click at [471, 275] on textarea at bounding box center [560, 277] width 396 height 35
type textarea "NA VM & TEXT"
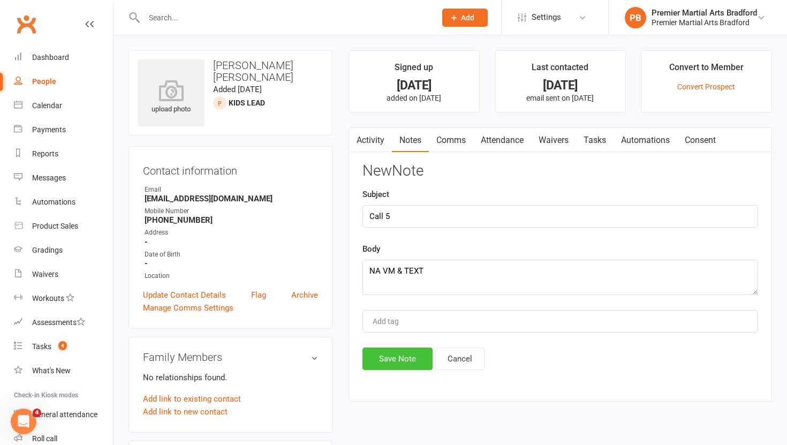
click at [403, 356] on button "Save Note" at bounding box center [397, 358] width 70 height 22
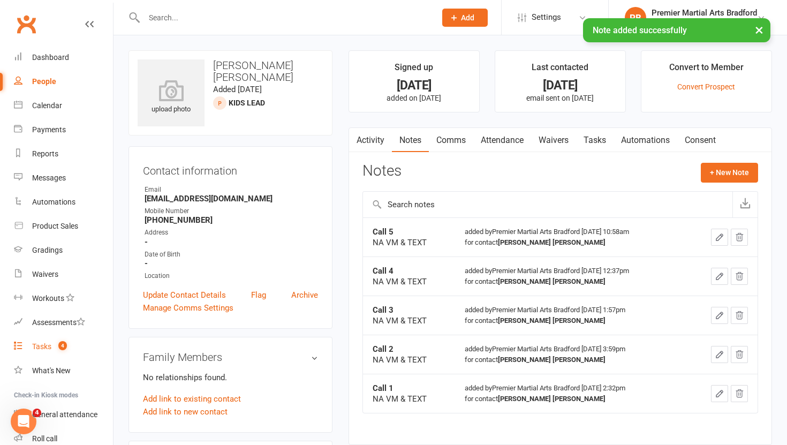
click at [47, 345] on div "Tasks" at bounding box center [41, 346] width 19 height 9
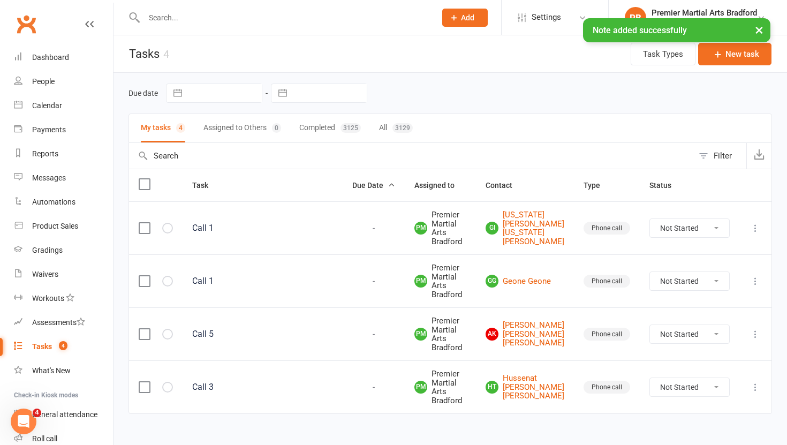
scroll to position [50, 0]
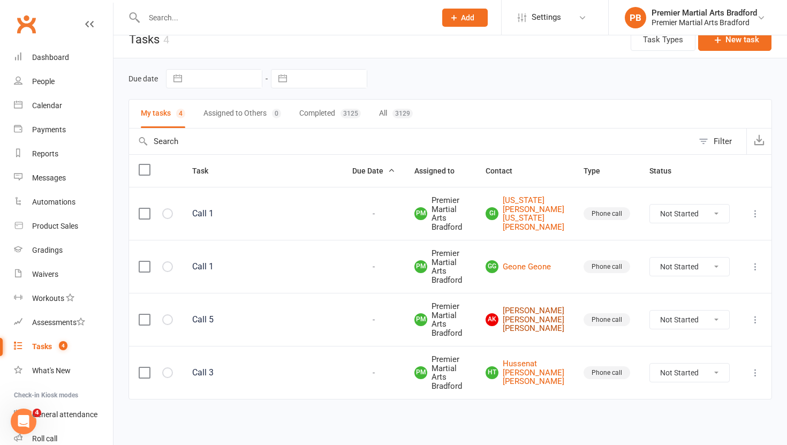
click at [550, 306] on link "AK [PERSON_NAME] [PERSON_NAME] [PERSON_NAME]" at bounding box center [525, 319] width 79 height 27
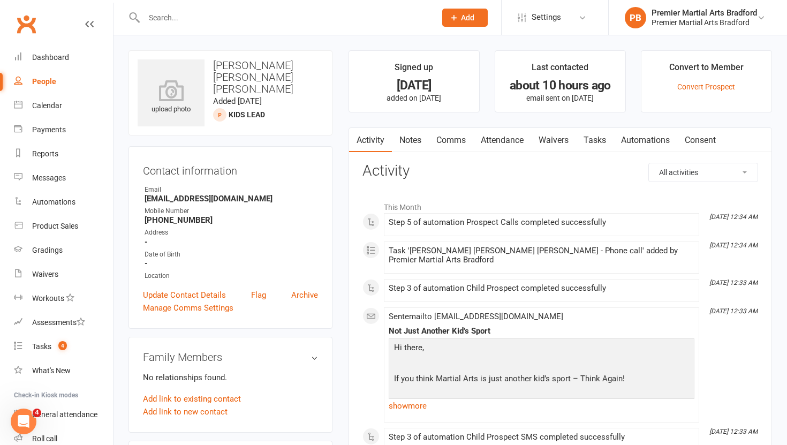
click at [415, 138] on link "Notes" at bounding box center [410, 140] width 37 height 25
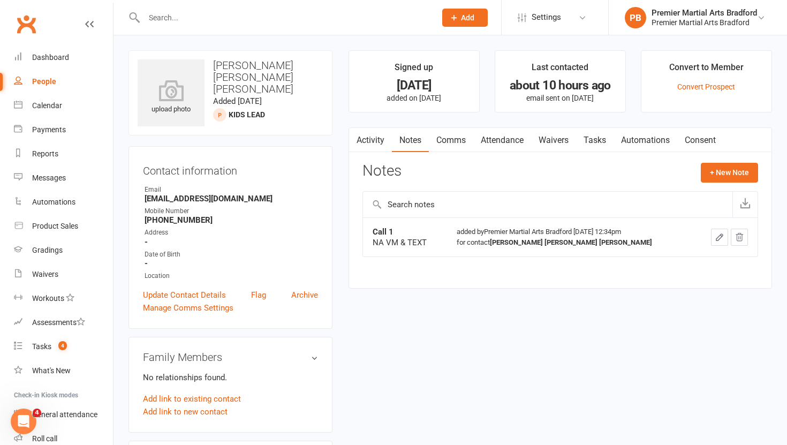
click at [593, 140] on link "Tasks" at bounding box center [594, 140] width 37 height 25
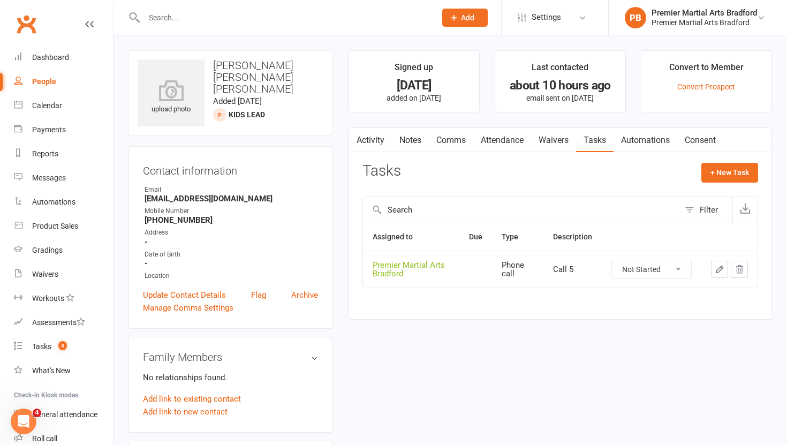
click at [674, 270] on select "Not Started In Progress Waiting Complete" at bounding box center [651, 269] width 79 height 18
select select "unstarted"
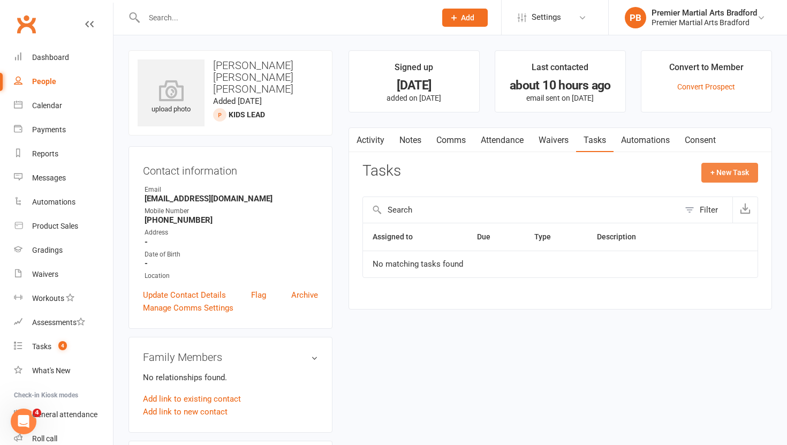
click at [730, 173] on button "+ New Task" at bounding box center [729, 172] width 57 height 19
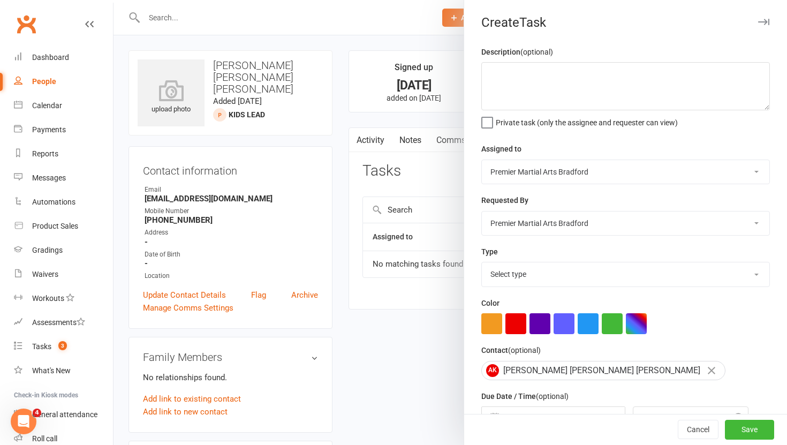
click at [430, 181] on div at bounding box center [449, 222] width 673 height 445
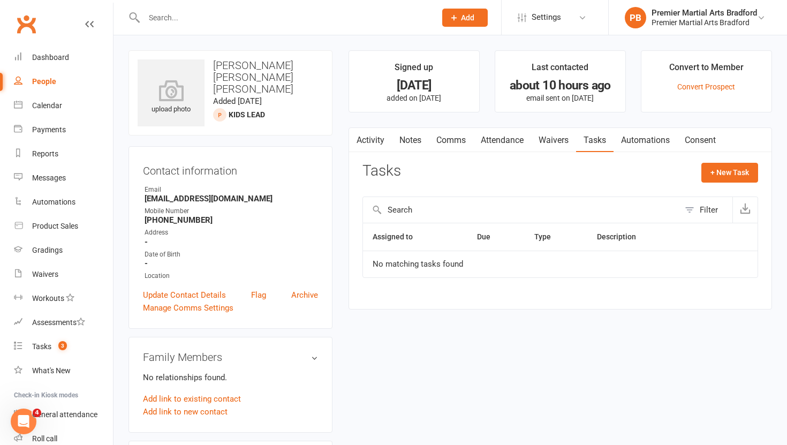
click at [408, 138] on link "Notes" at bounding box center [410, 140] width 37 height 25
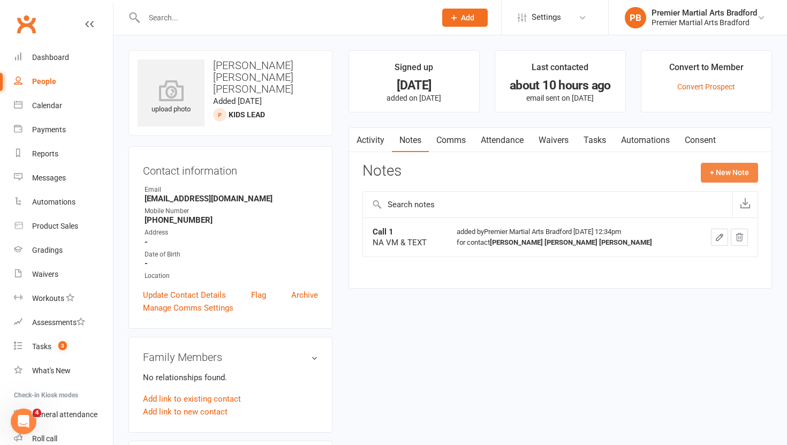
click at [725, 170] on button "+ New Note" at bounding box center [729, 172] width 57 height 19
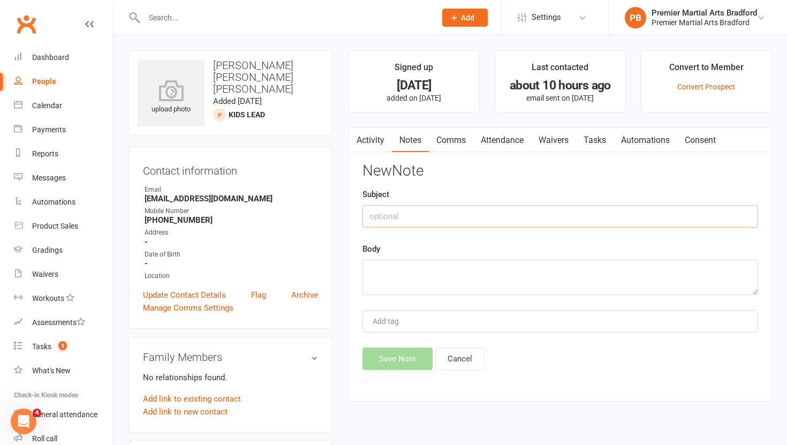
click at [438, 219] on input "text" at bounding box center [560, 216] width 396 height 22
type input "Call 2"
click at [422, 273] on textarea at bounding box center [560, 277] width 396 height 35
type textarea "NA VM & TEXT"
click at [401, 357] on button "Save Note" at bounding box center [397, 358] width 70 height 22
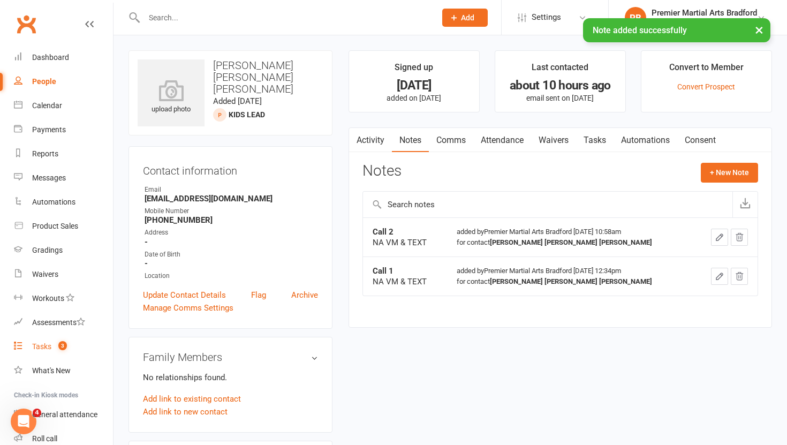
click at [46, 352] on link "Tasks 3" at bounding box center [63, 347] width 99 height 24
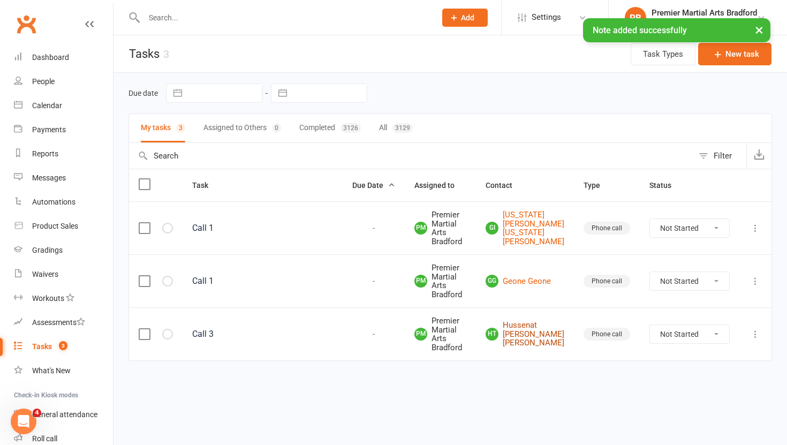
click at [548, 347] on link "HT Hussenat [PERSON_NAME] Hussenat [PERSON_NAME]" at bounding box center [525, 334] width 79 height 27
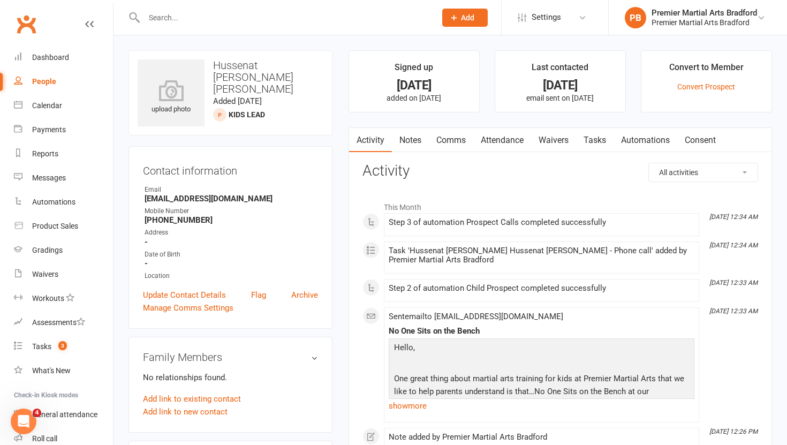
click at [600, 141] on link "Tasks" at bounding box center [594, 140] width 37 height 25
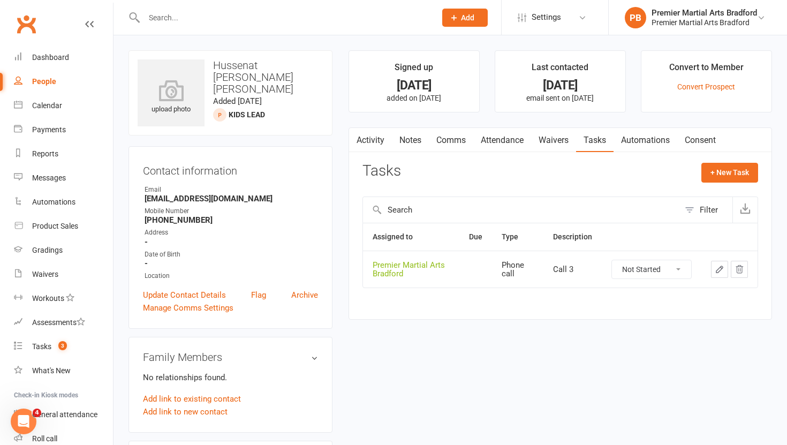
click at [677, 274] on select "Not Started In Progress Waiting Complete" at bounding box center [651, 269] width 79 height 18
select select "unstarted"
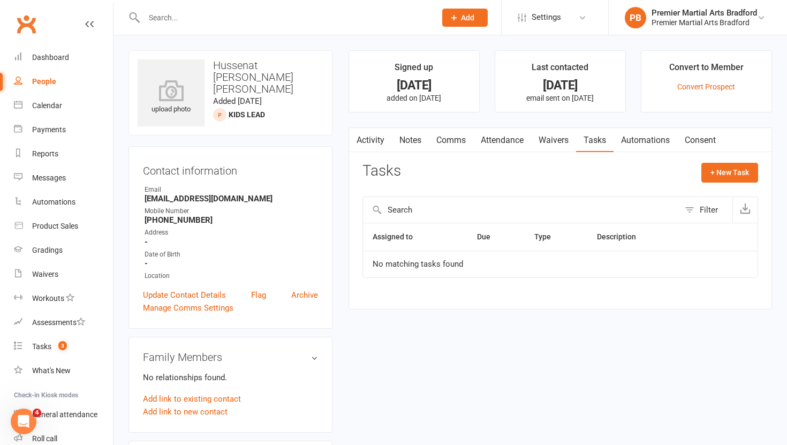
click at [400, 142] on link "Notes" at bounding box center [410, 140] width 37 height 25
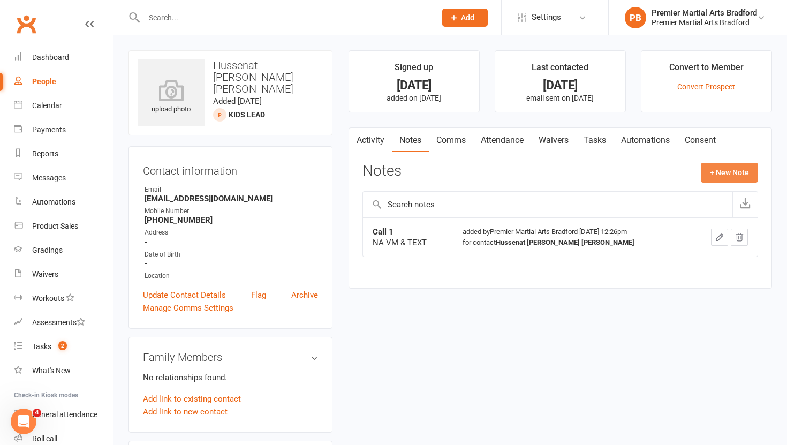
click at [729, 175] on button "+ New Note" at bounding box center [729, 172] width 57 height 19
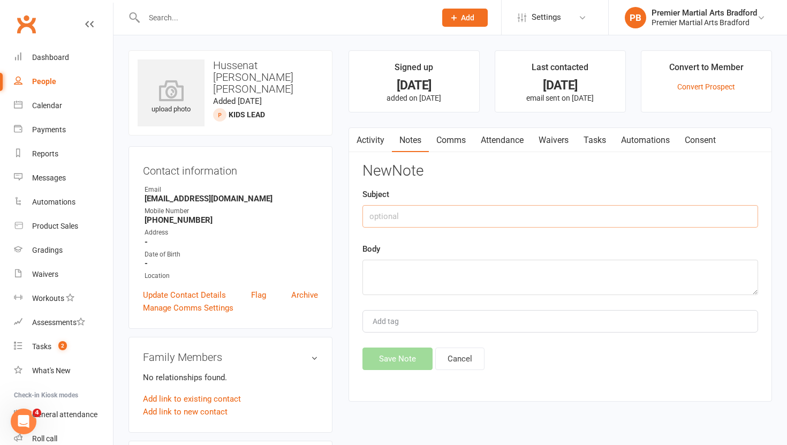
click at [448, 218] on input "text" at bounding box center [560, 216] width 396 height 22
type input "Call 2"
click at [422, 277] on textarea at bounding box center [560, 277] width 396 height 35
type textarea "NA VM & TEXT"
click at [391, 360] on button "Save Note" at bounding box center [397, 358] width 70 height 22
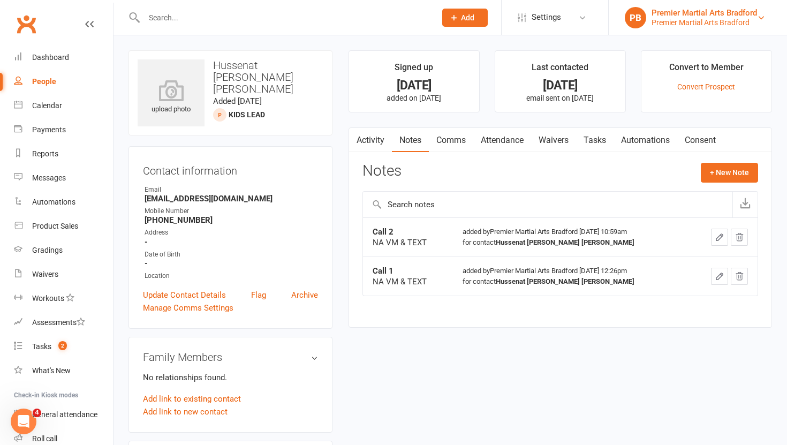
click at [737, 18] on div "Premier Martial Arts Bradford" at bounding box center [703, 23] width 105 height 10
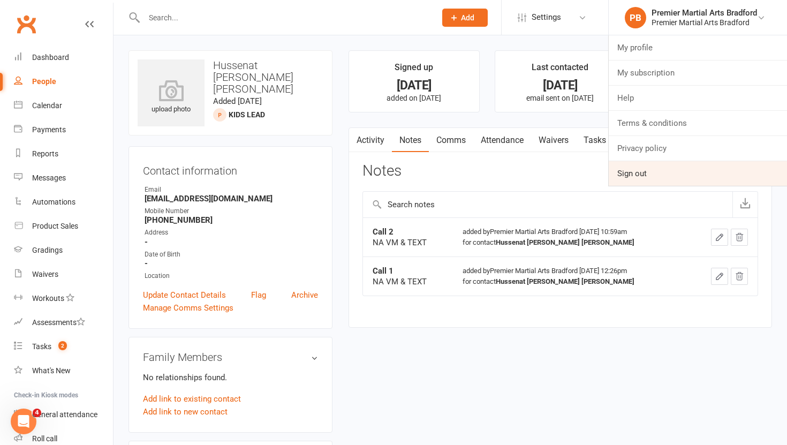
click at [628, 175] on link "Sign out" at bounding box center [698, 173] width 178 height 25
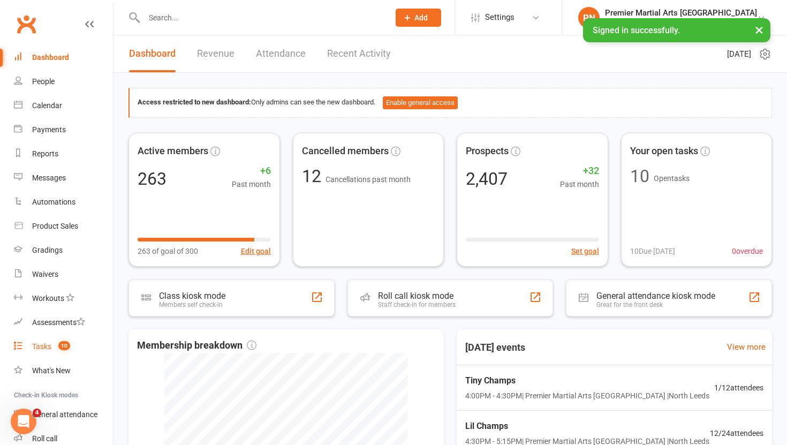
click at [43, 343] on div "Tasks" at bounding box center [41, 346] width 19 height 9
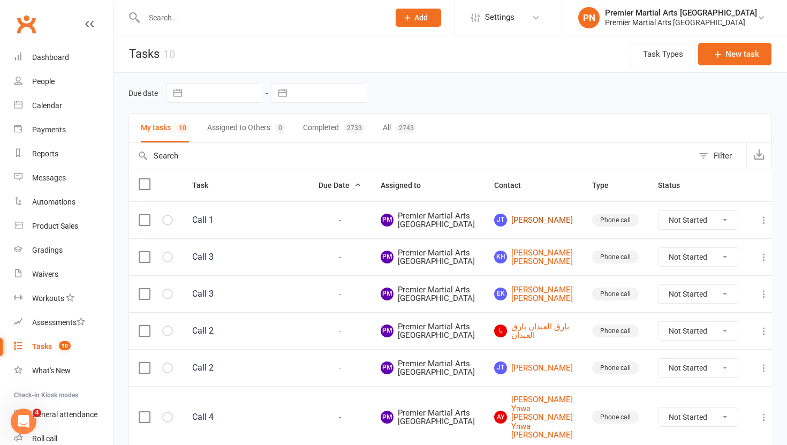
click at [532, 226] on link "JT Jack Toth" at bounding box center [533, 220] width 79 height 13
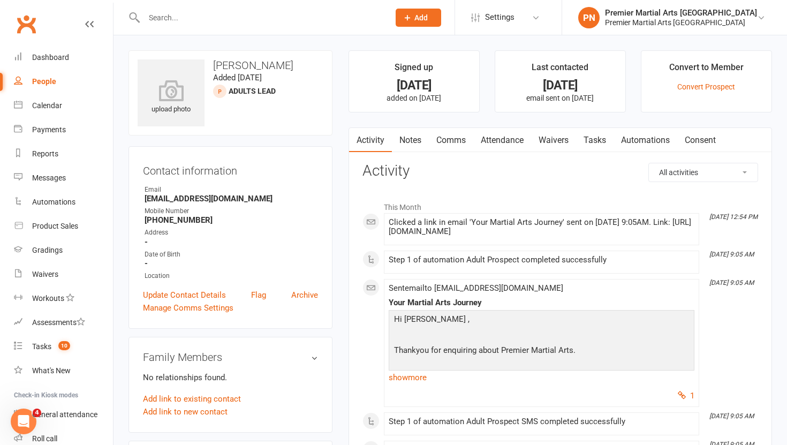
click at [599, 141] on link "Tasks" at bounding box center [594, 140] width 37 height 25
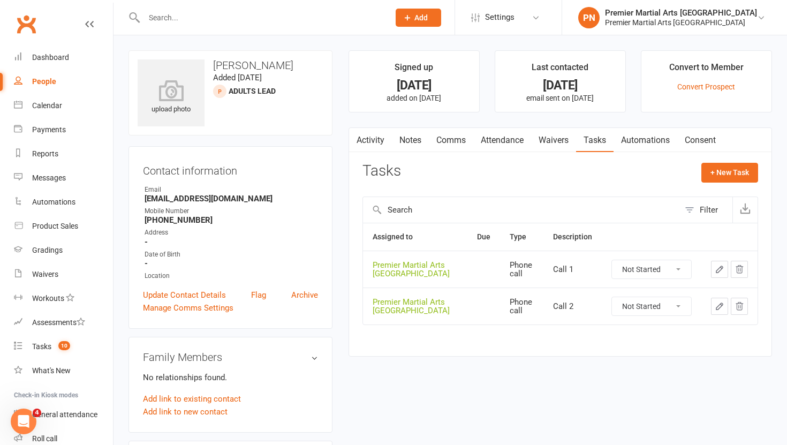
click at [684, 270] on select "Not Started In Progress Waiting Complete" at bounding box center [651, 269] width 79 height 18
select select "unstarted"
click at [682, 271] on select "Not Started In Progress Waiting Complete" at bounding box center [651, 269] width 79 height 18
select select "unstarted"
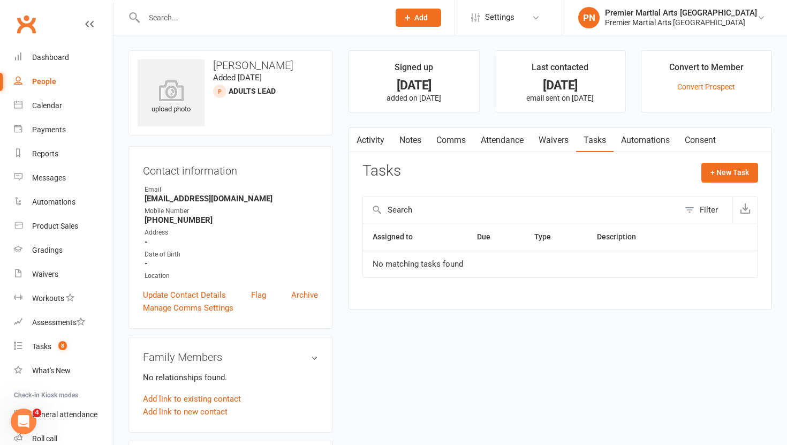
click at [414, 143] on link "Notes" at bounding box center [410, 140] width 37 height 25
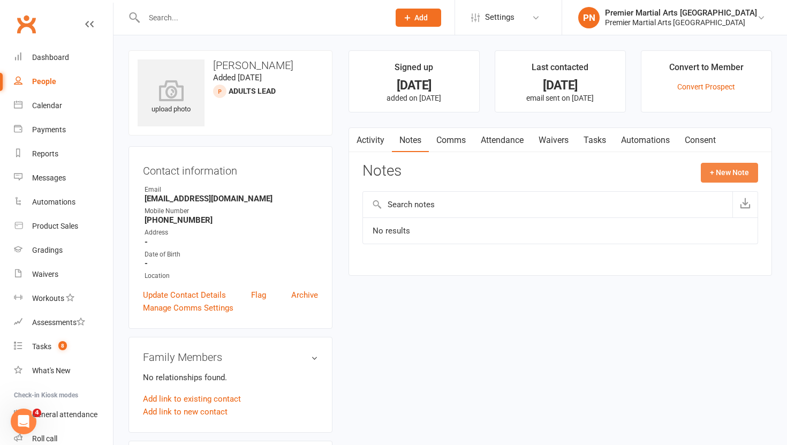
click at [729, 172] on button "+ New Note" at bounding box center [729, 172] width 57 height 19
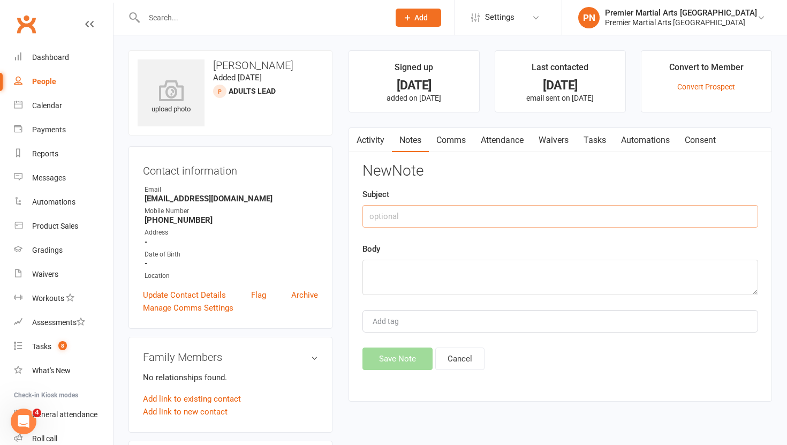
click at [461, 227] on input "text" at bounding box center [560, 216] width 396 height 22
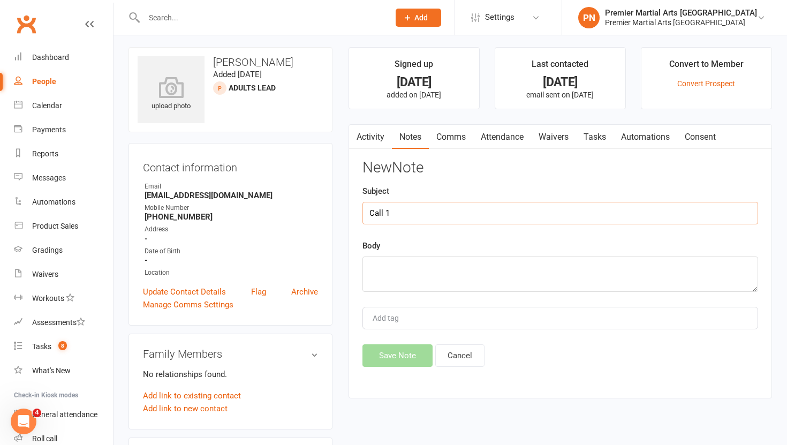
type input "Call 1"
type textarea "NA VM & TEXT"
click at [383, 359] on button "Save Note" at bounding box center [397, 355] width 70 height 22
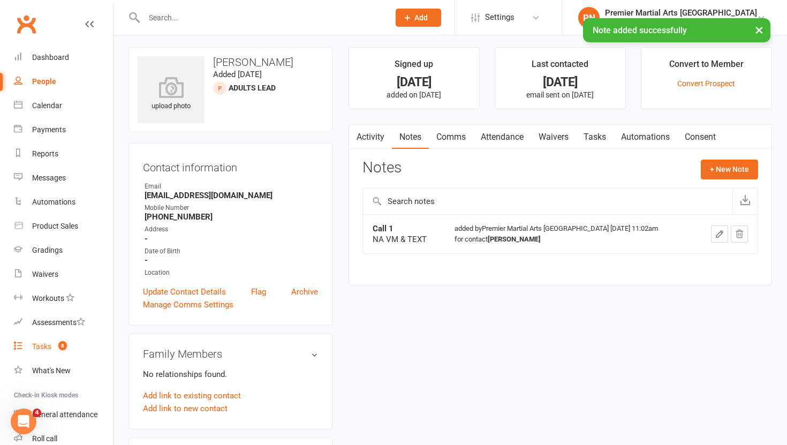
click at [38, 351] on link "Tasks 8" at bounding box center [63, 347] width 99 height 24
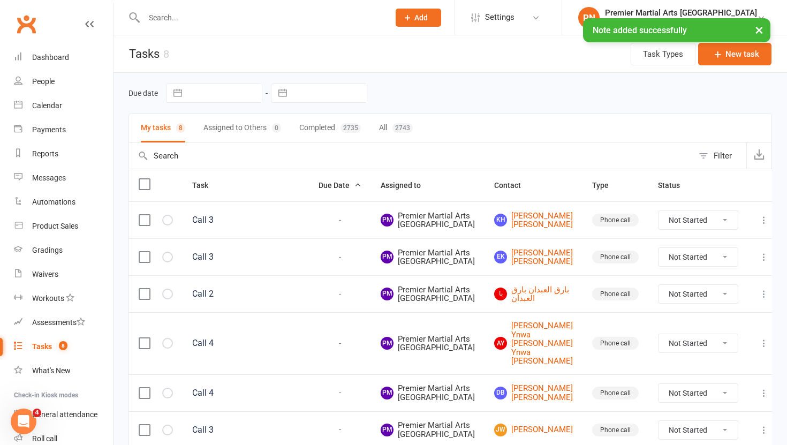
scroll to position [297, 0]
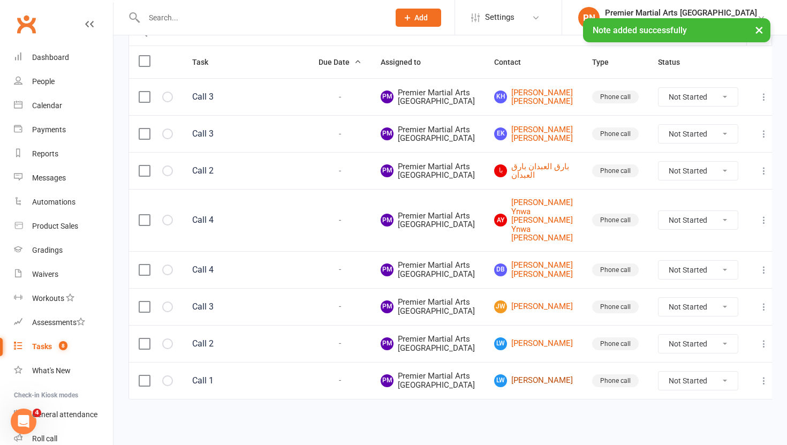
click at [529, 374] on link "LW Lee Wigglesworth" at bounding box center [533, 380] width 79 height 13
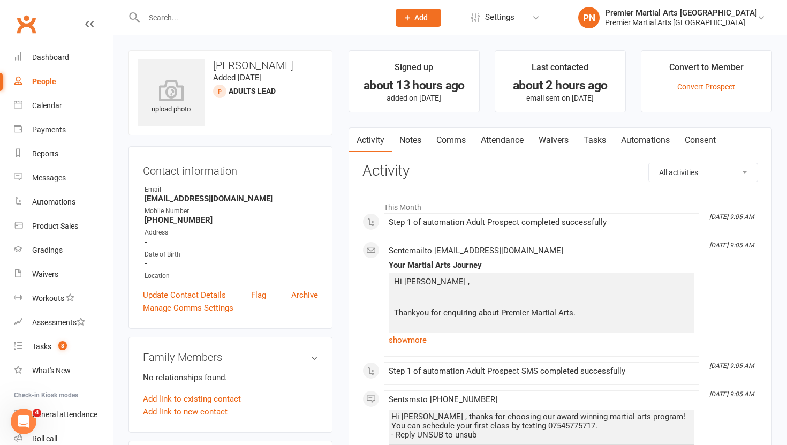
click at [601, 139] on link "Tasks" at bounding box center [594, 140] width 37 height 25
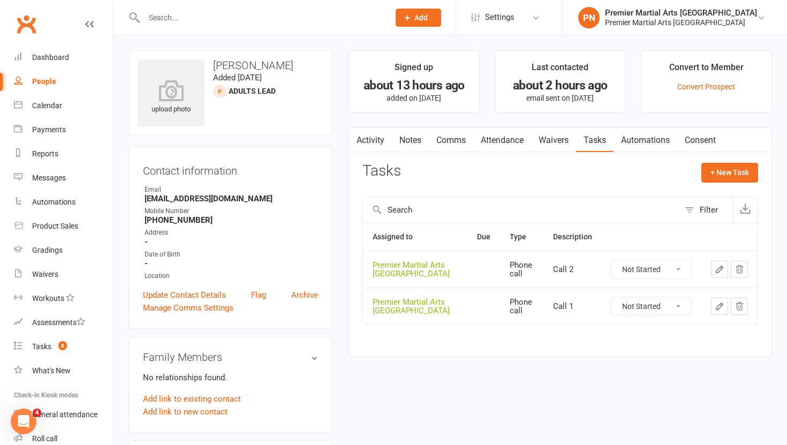
click at [678, 309] on select "Not Started In Progress Waiting Complete" at bounding box center [651, 306] width 79 height 18
select select "unstarted"
click at [685, 269] on select "Not Started In Progress Waiting Complete" at bounding box center [651, 269] width 79 height 18
select select "unstarted"
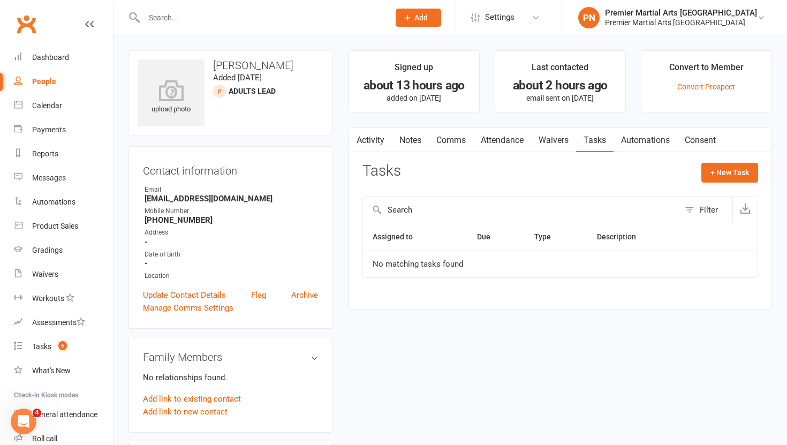
click at [412, 139] on link "Notes" at bounding box center [410, 140] width 37 height 25
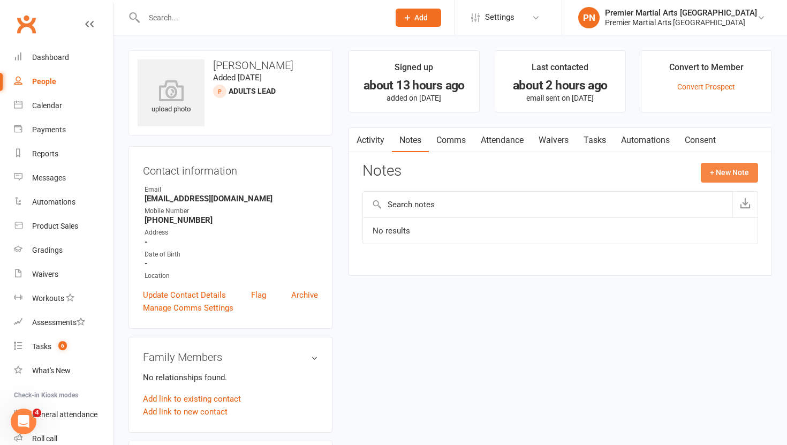
click at [730, 178] on button "+ New Note" at bounding box center [729, 172] width 57 height 19
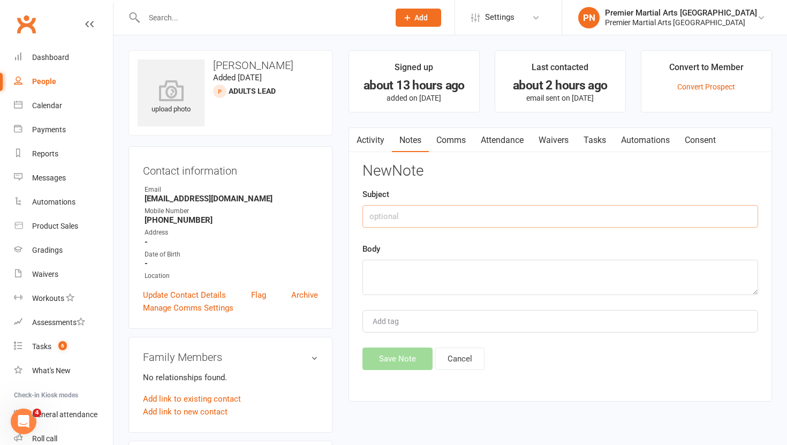
click at [481, 222] on input "text" at bounding box center [560, 216] width 396 height 22
type input "Call 1"
click at [458, 281] on textarea at bounding box center [560, 277] width 396 height 35
type textarea "NA VM & TEXT"
click at [401, 362] on button "Save Note" at bounding box center [397, 358] width 70 height 22
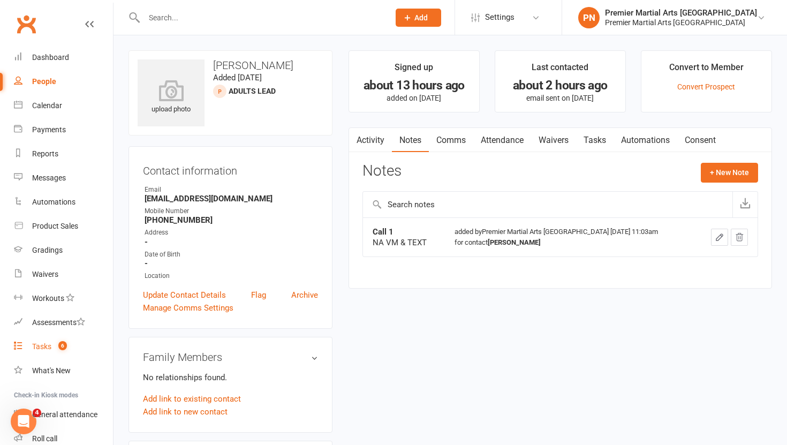
click at [39, 346] on div "Tasks" at bounding box center [41, 346] width 19 height 9
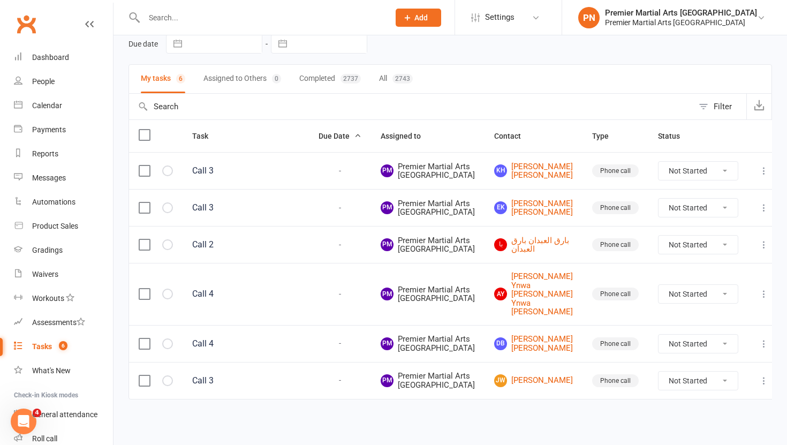
scroll to position [182, 0]
click at [546, 236] on link "با بارق العبدان بارق العبدان" at bounding box center [533, 245] width 79 height 18
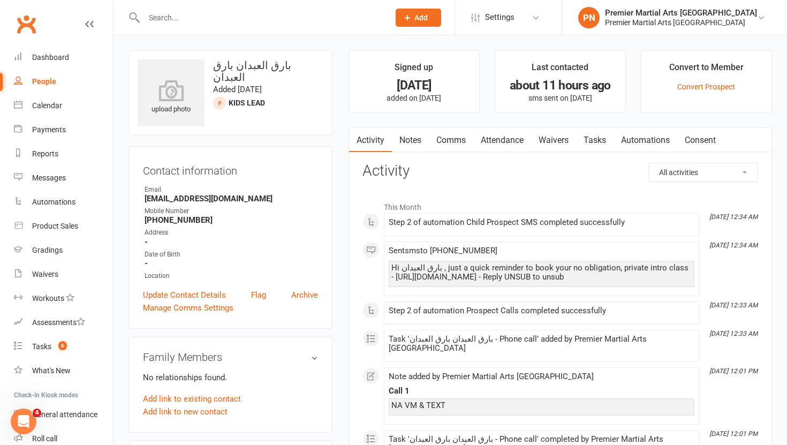
click at [603, 139] on link "Tasks" at bounding box center [594, 140] width 37 height 25
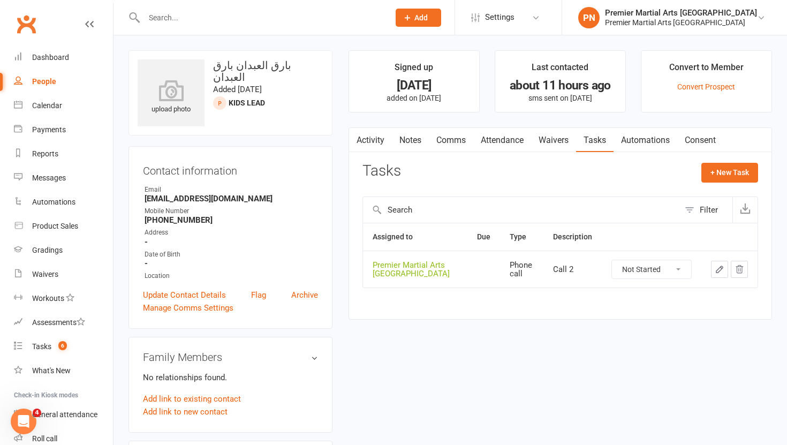
click at [679, 266] on select "Not Started In Progress Waiting Complete" at bounding box center [651, 269] width 79 height 18
select select "unstarted"
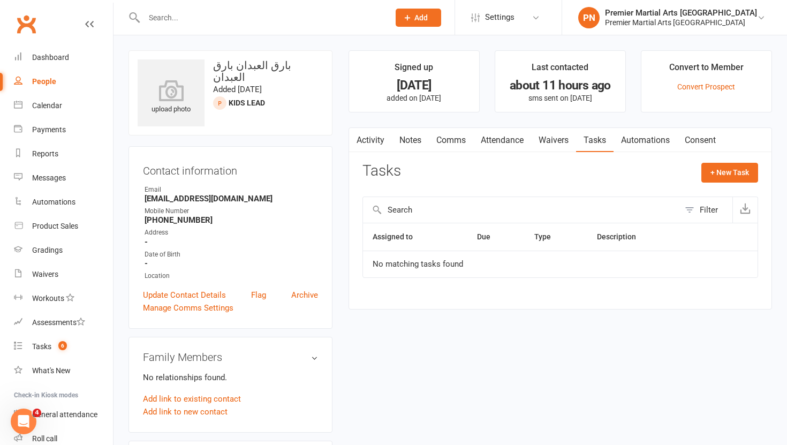
click at [415, 142] on link "Notes" at bounding box center [410, 140] width 37 height 25
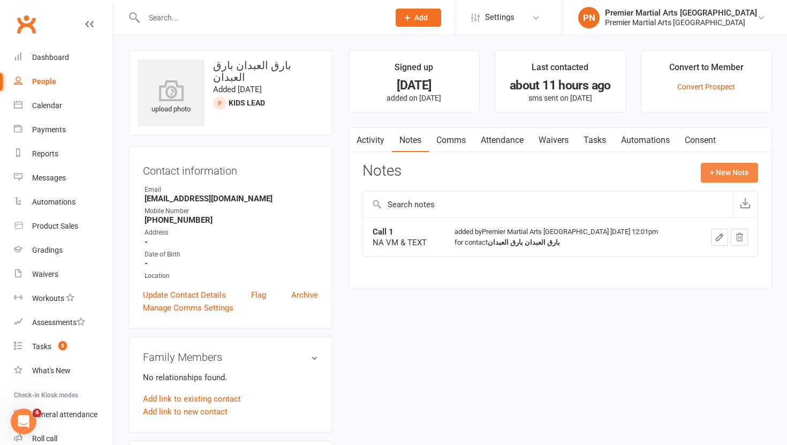
click at [715, 175] on button "+ New Note" at bounding box center [729, 172] width 57 height 19
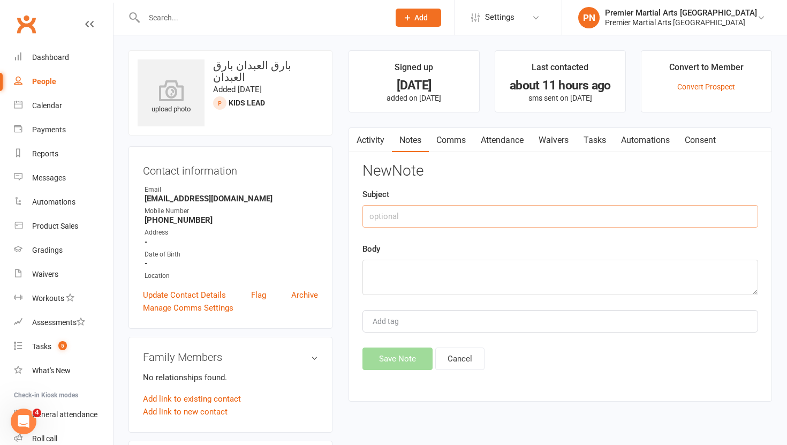
click at [418, 216] on input "text" at bounding box center [560, 216] width 396 height 22
type input "C"
click at [302, 293] on link "Archive" at bounding box center [304, 295] width 27 height 13
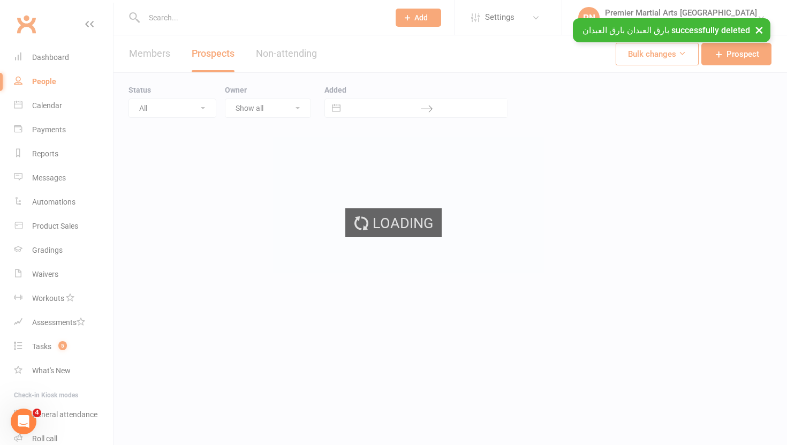
select select "100"
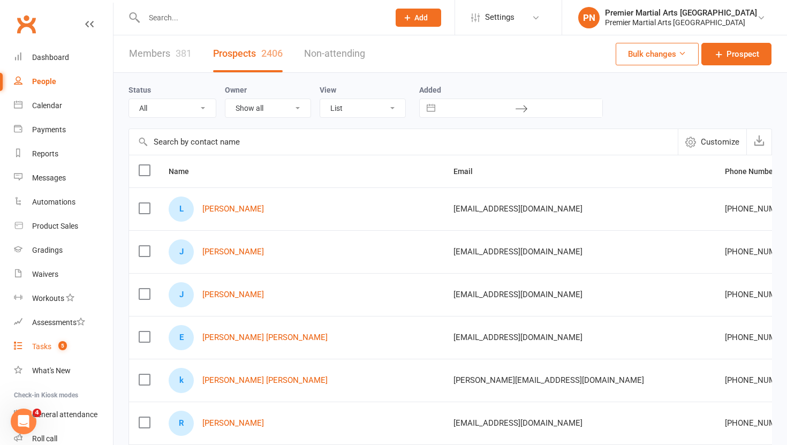
click at [51, 346] on div "Tasks" at bounding box center [41, 346] width 19 height 9
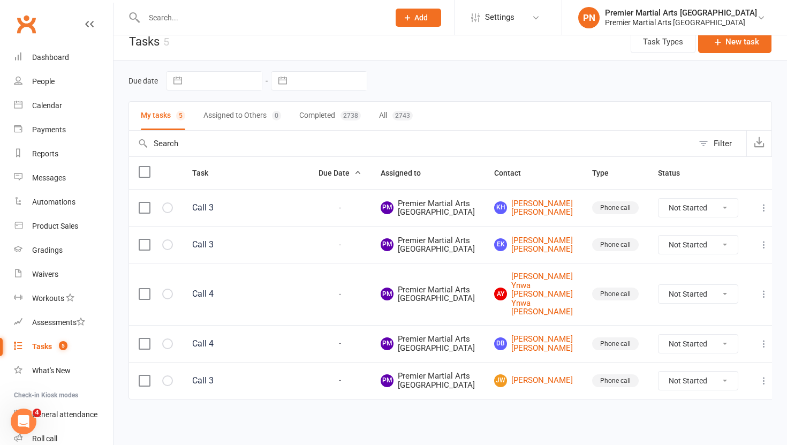
scroll to position [86, 0]
click at [545, 387] on link "Jw Jack wallace" at bounding box center [533, 380] width 79 height 13
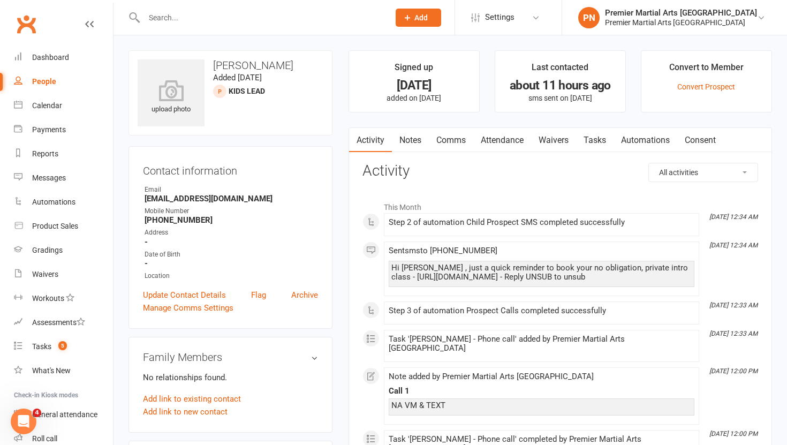
click at [595, 138] on link "Tasks" at bounding box center [594, 140] width 37 height 25
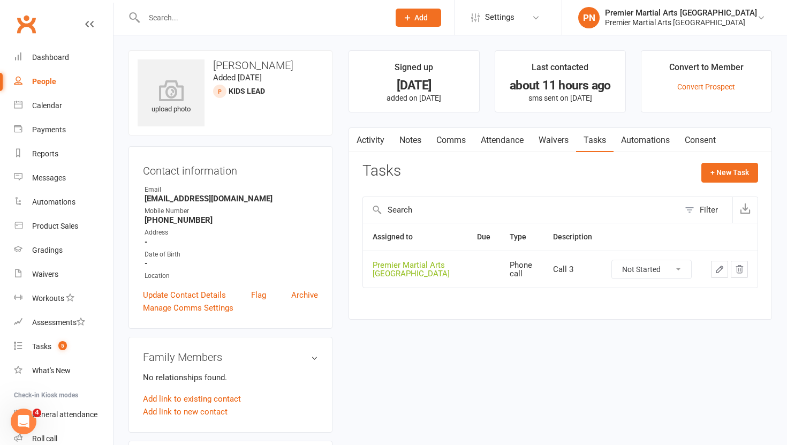
click at [677, 270] on select "Not Started In Progress Waiting Complete" at bounding box center [651, 269] width 79 height 18
select select "unstarted"
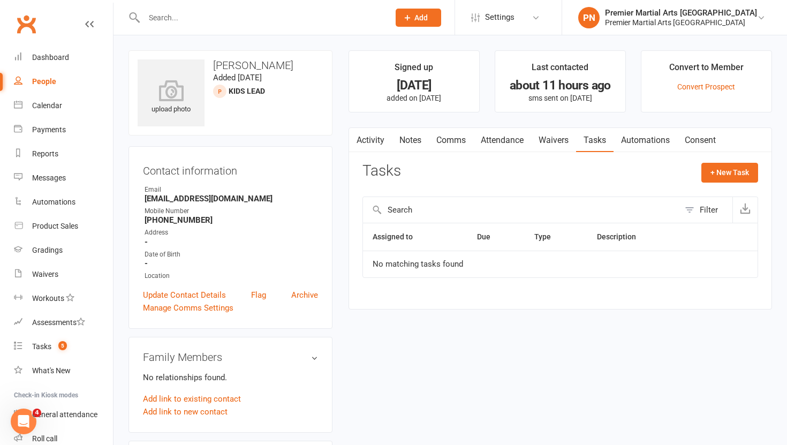
click at [410, 139] on link "Notes" at bounding box center [410, 140] width 37 height 25
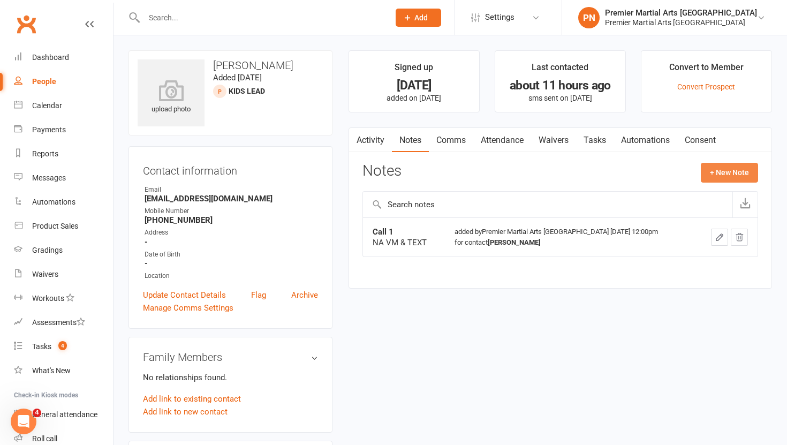
click at [729, 172] on button "+ New Note" at bounding box center [729, 172] width 57 height 19
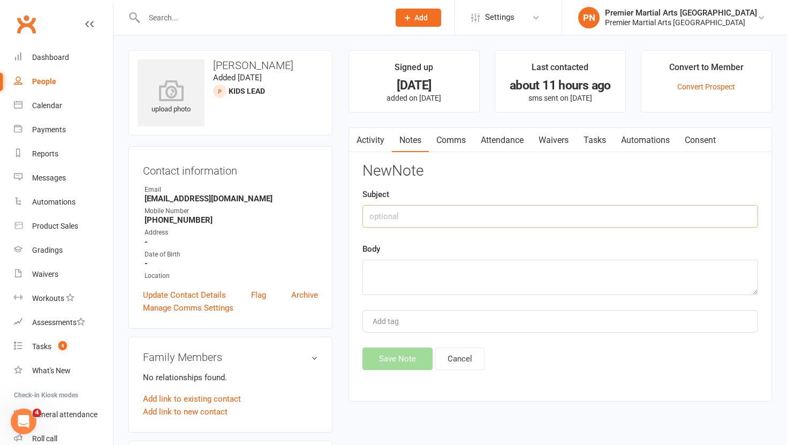
click at [419, 211] on input "text" at bounding box center [560, 216] width 396 height 22
type input "Call 2"
click at [388, 277] on textarea at bounding box center [560, 277] width 396 height 35
type textarea "NA VM & TEXT"
click at [391, 367] on button "Save Note" at bounding box center [397, 358] width 70 height 22
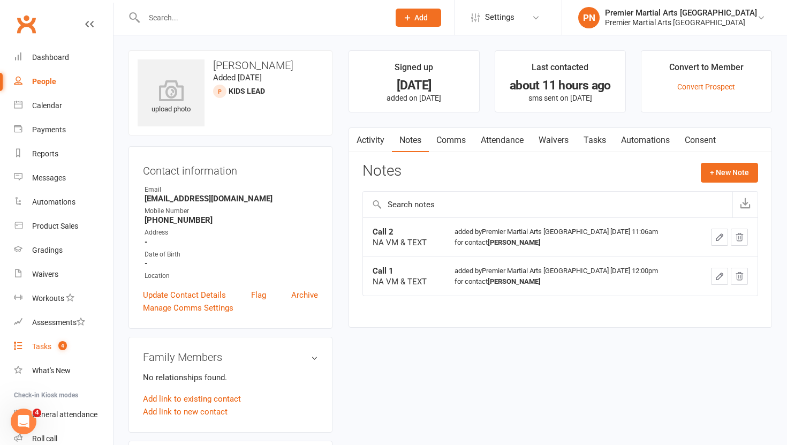
click at [35, 348] on div "Tasks" at bounding box center [41, 346] width 19 height 9
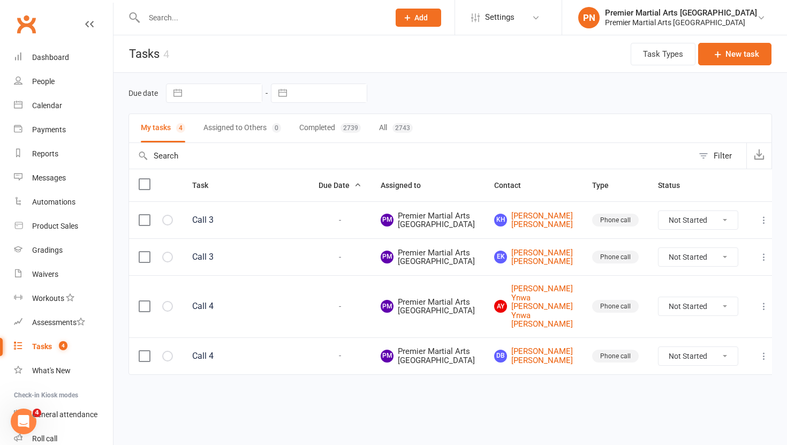
scroll to position [58, 0]
click at [547, 248] on link "EK Ervis Kasa Ervis Kasa" at bounding box center [533, 257] width 79 height 18
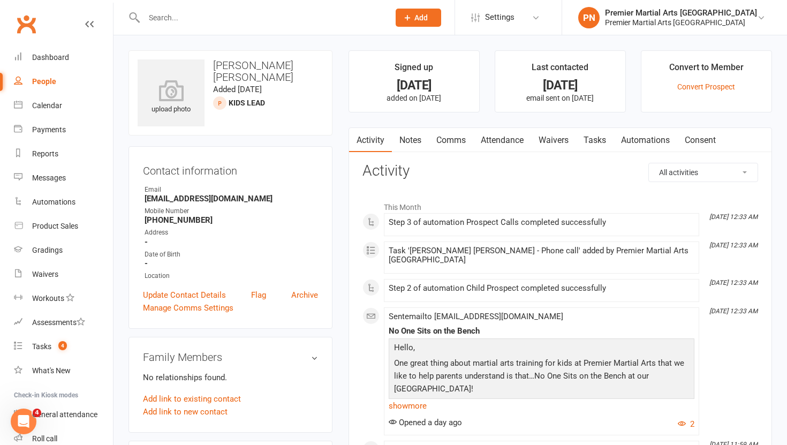
click at [596, 143] on link "Tasks" at bounding box center [594, 140] width 37 height 25
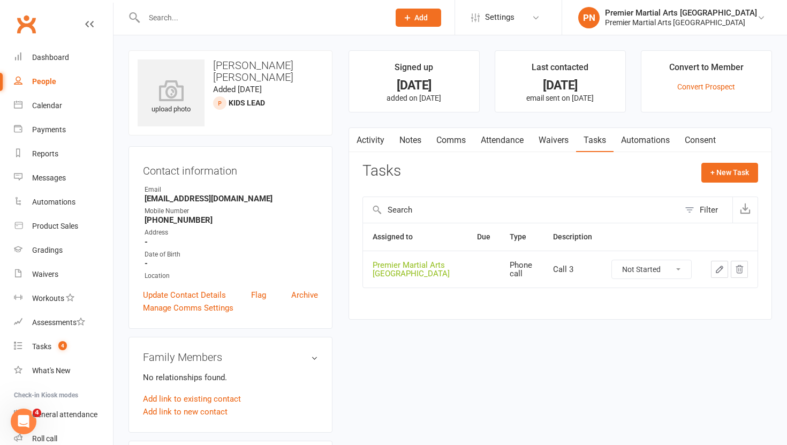
click at [681, 268] on select "Not Started In Progress Waiting Complete" at bounding box center [651, 269] width 79 height 18
select select "unstarted"
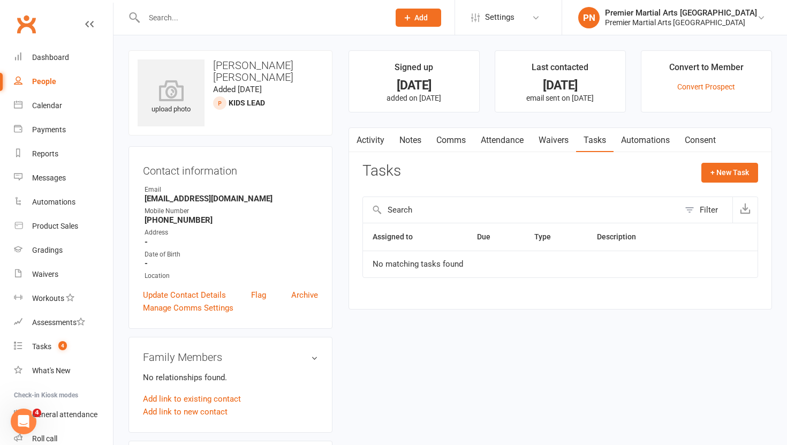
click at [405, 140] on link "Notes" at bounding box center [410, 140] width 37 height 25
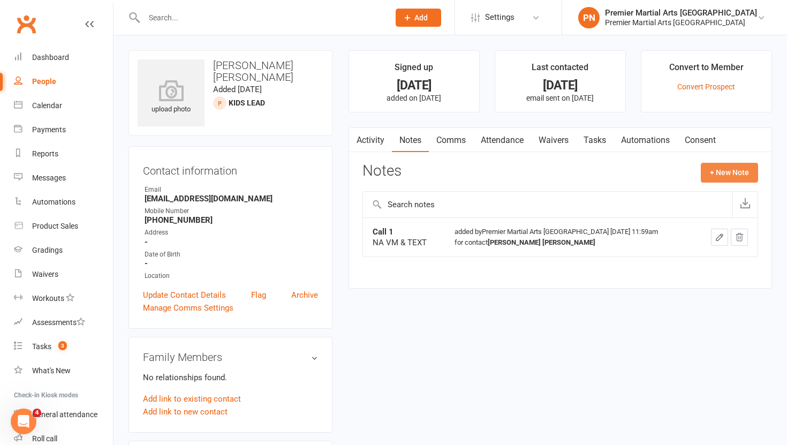
click at [732, 168] on button "+ New Note" at bounding box center [729, 172] width 57 height 19
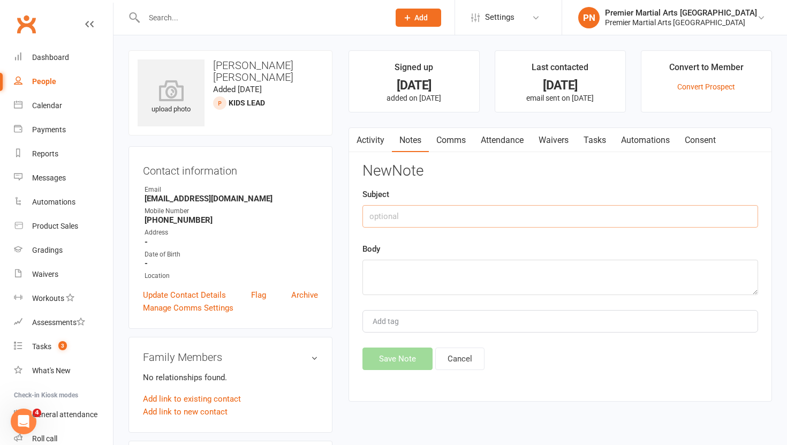
click at [408, 222] on input "text" at bounding box center [560, 216] width 396 height 22
type input "Call 2"
click at [408, 270] on textarea at bounding box center [560, 277] width 396 height 35
type textarea "NA VM & TEXT"
click at [390, 366] on button "Save Note" at bounding box center [397, 358] width 70 height 22
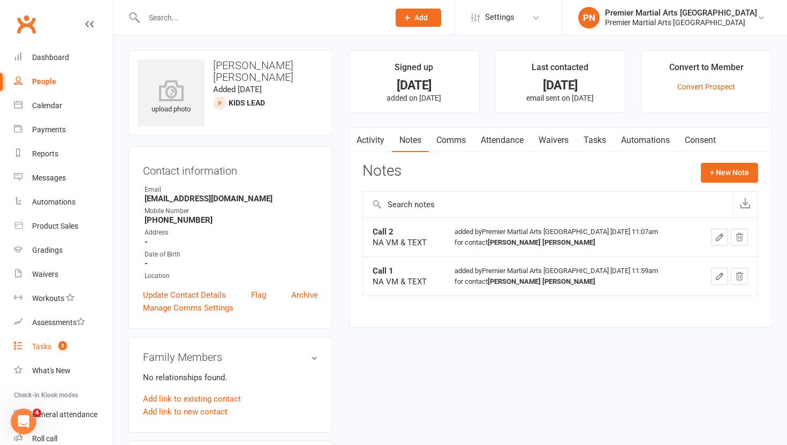
click at [41, 346] on div "Tasks" at bounding box center [41, 346] width 19 height 9
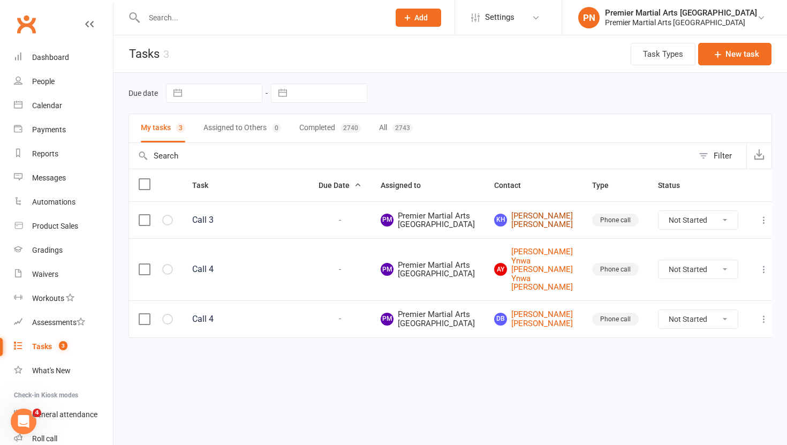
click at [545, 225] on link "kH kelly Hood kelly Hood" at bounding box center [533, 220] width 79 height 18
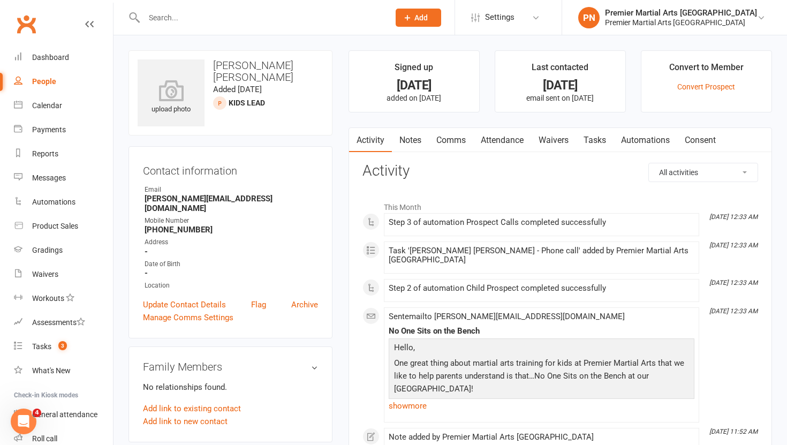
click at [600, 148] on link "Tasks" at bounding box center [594, 140] width 37 height 25
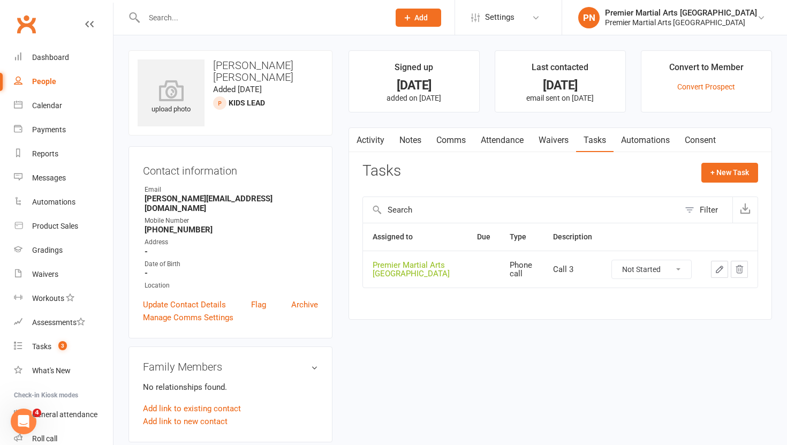
click at [680, 268] on select "Not Started In Progress Waiting Complete" at bounding box center [651, 269] width 79 height 18
select select "unstarted"
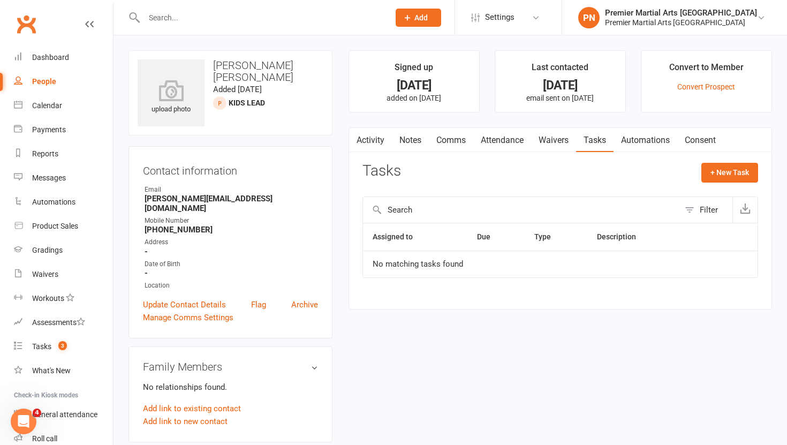
click at [419, 140] on link "Notes" at bounding box center [410, 140] width 37 height 25
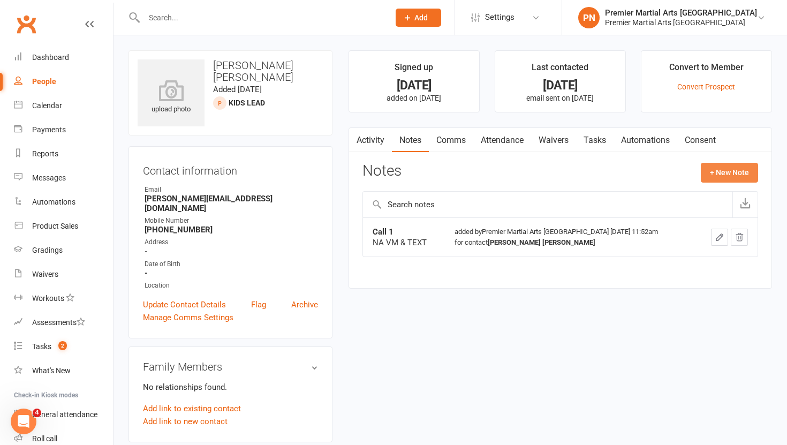
click at [733, 175] on button "+ New Note" at bounding box center [729, 172] width 57 height 19
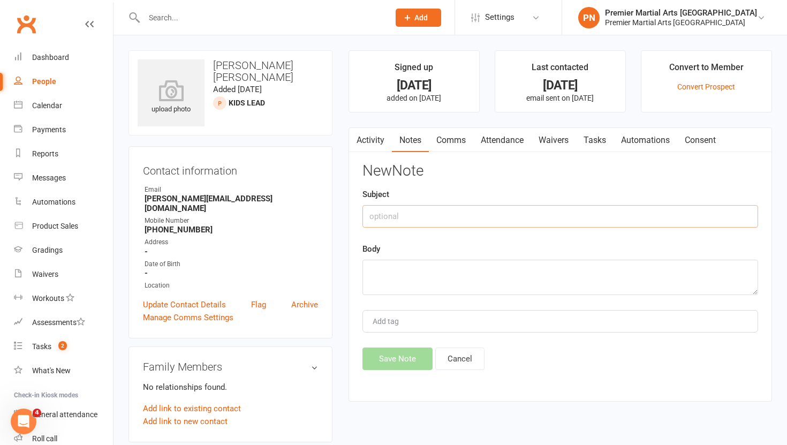
click at [411, 220] on input "text" at bounding box center [560, 216] width 396 height 22
type input "Call 2"
click at [385, 283] on textarea at bounding box center [560, 277] width 396 height 35
type textarea "NA VM & TEXT"
click at [394, 359] on button "Save Note" at bounding box center [397, 358] width 70 height 22
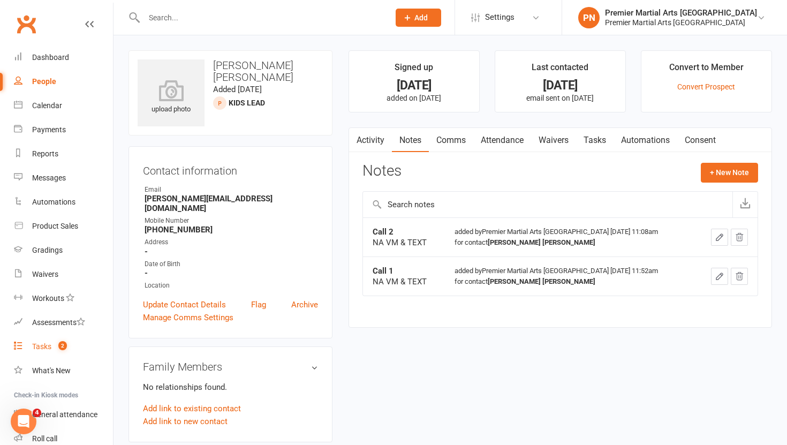
click at [41, 346] on div "Tasks" at bounding box center [41, 346] width 19 height 9
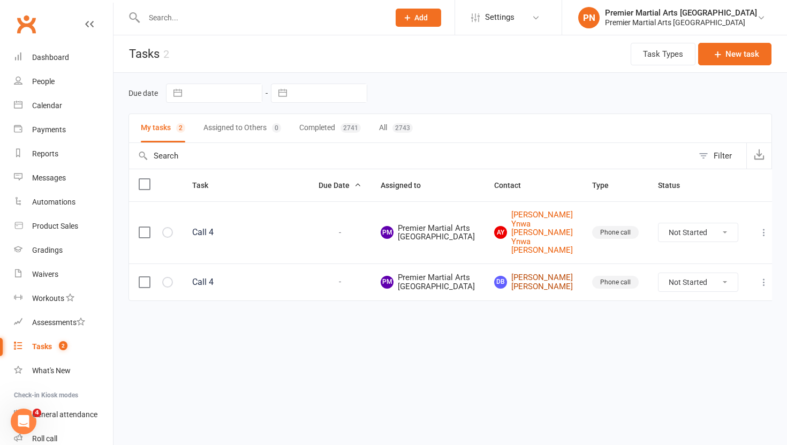
click at [545, 291] on link "Db Donna bray Donna bray" at bounding box center [533, 282] width 79 height 18
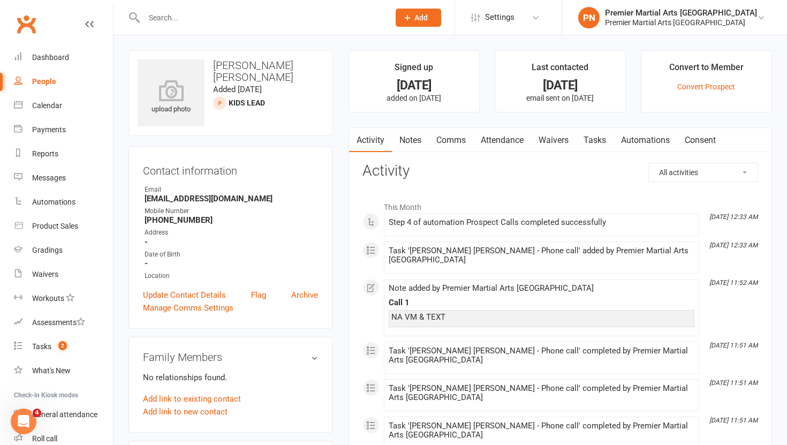
click at [596, 141] on link "Tasks" at bounding box center [594, 140] width 37 height 25
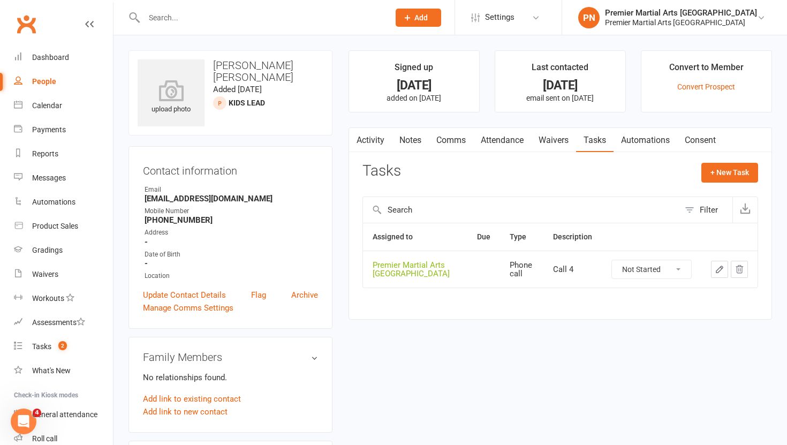
click at [681, 269] on select "Not Started In Progress Waiting Complete" at bounding box center [651, 269] width 79 height 18
select select "unstarted"
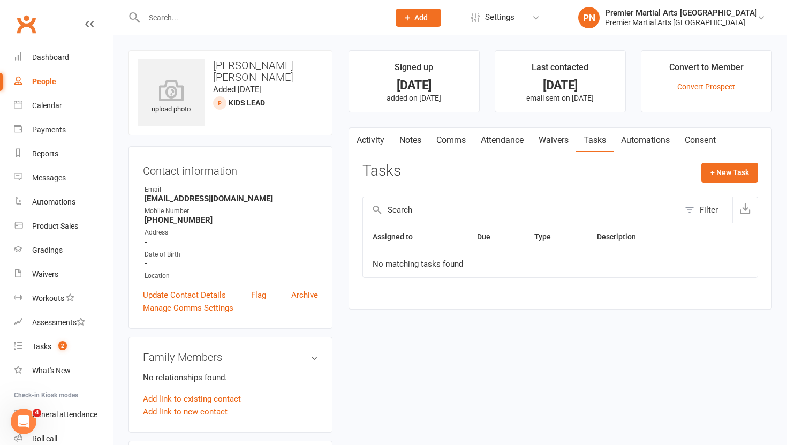
click at [414, 142] on link "Notes" at bounding box center [410, 140] width 37 height 25
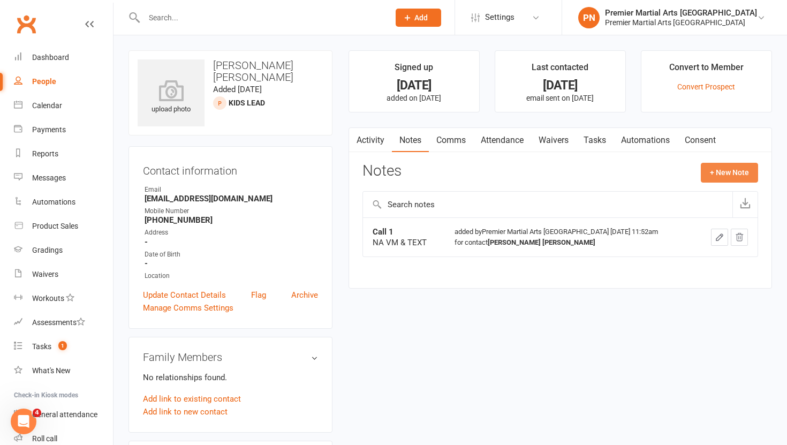
click at [717, 176] on button "+ New Note" at bounding box center [729, 172] width 57 height 19
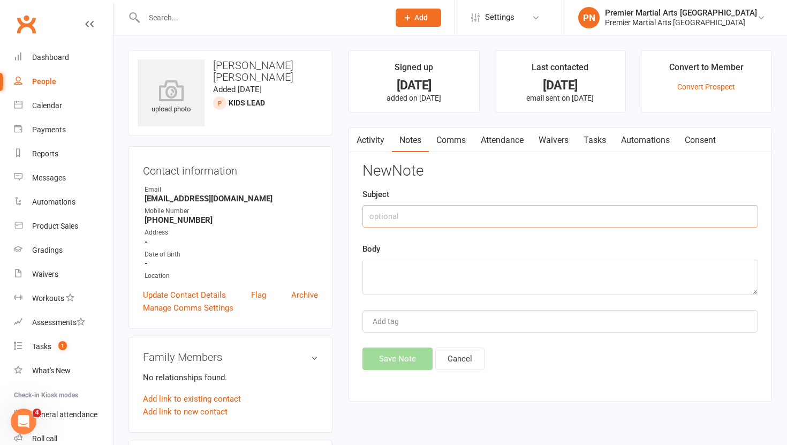
click at [407, 217] on input "text" at bounding box center [560, 216] width 396 height 22
type input "Call 2"
click at [386, 296] on div "New Note Subject Call 2 Body Add tag Save Note Cancel" at bounding box center [560, 266] width 396 height 207
click at [398, 274] on textarea at bounding box center [560, 277] width 396 height 35
type textarea "NA VM & TEXT"
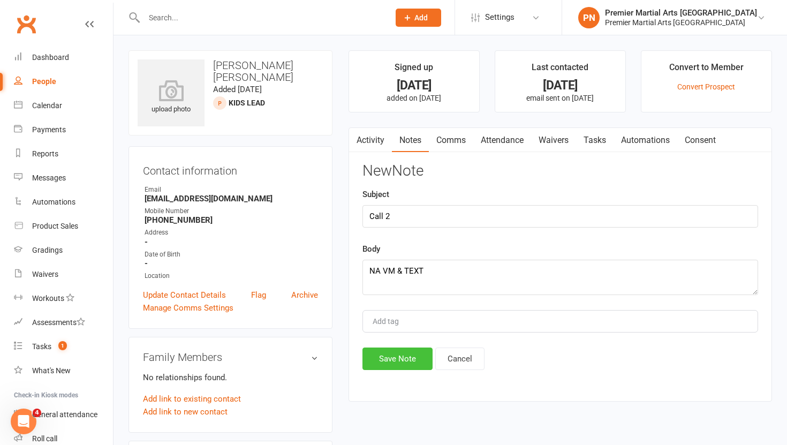
click at [405, 361] on button "Save Note" at bounding box center [397, 358] width 70 height 22
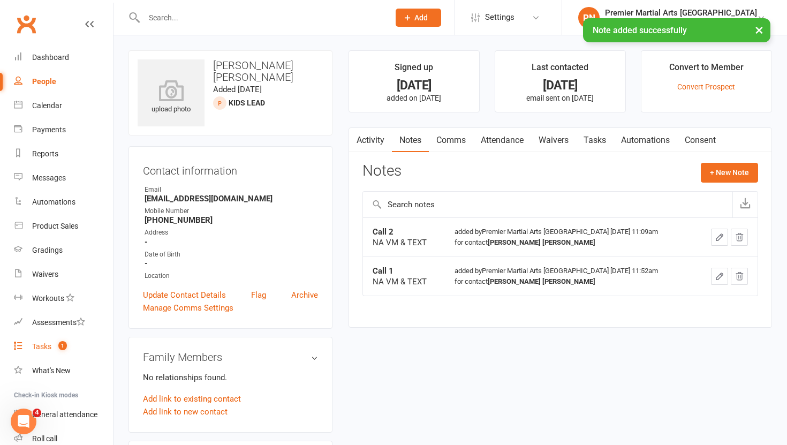
click at [41, 344] on div "Tasks" at bounding box center [41, 346] width 19 height 9
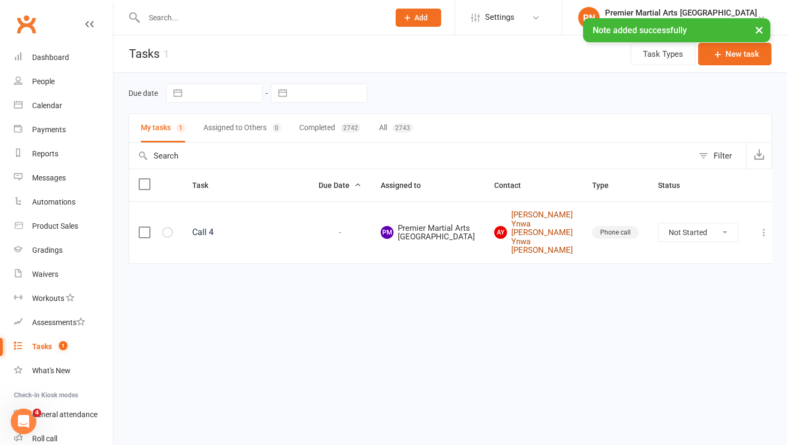
click at [554, 231] on link "AY Anthony Ynwa Jones Anthony Ynwa Jones" at bounding box center [533, 232] width 79 height 44
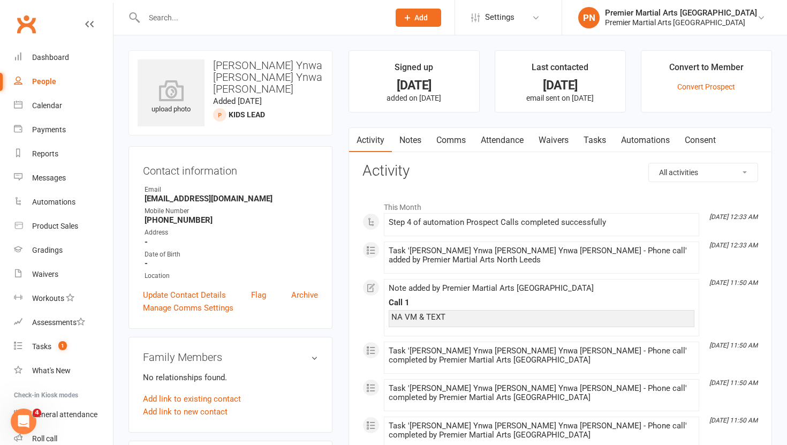
click at [596, 139] on link "Tasks" at bounding box center [594, 140] width 37 height 25
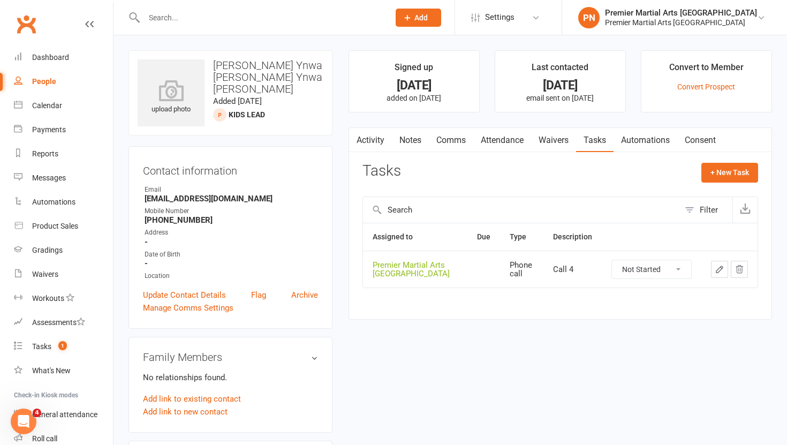
click at [681, 269] on select "Not Started In Progress Waiting Complete" at bounding box center [651, 269] width 79 height 18
select select "unstarted"
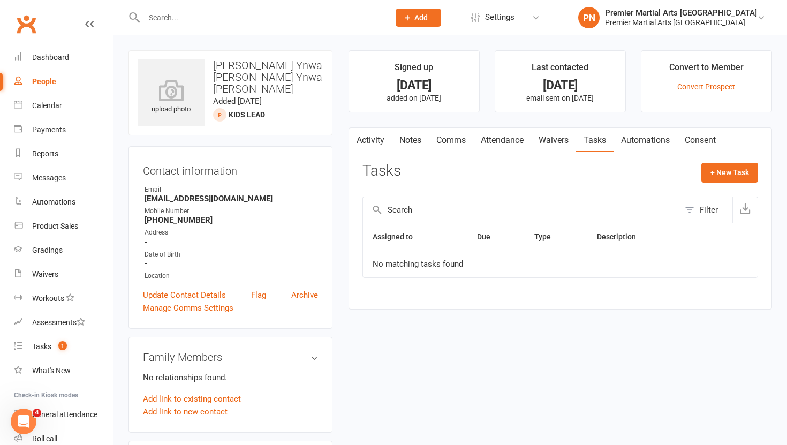
click at [409, 139] on link "Notes" at bounding box center [410, 140] width 37 height 25
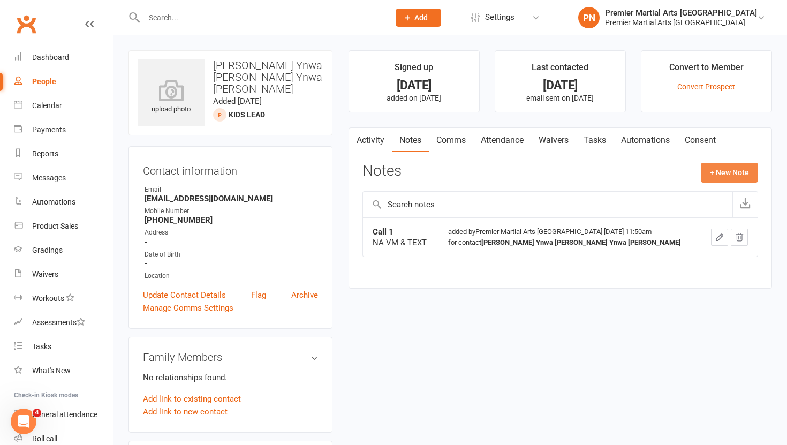
click at [729, 170] on button "+ New Note" at bounding box center [729, 172] width 57 height 19
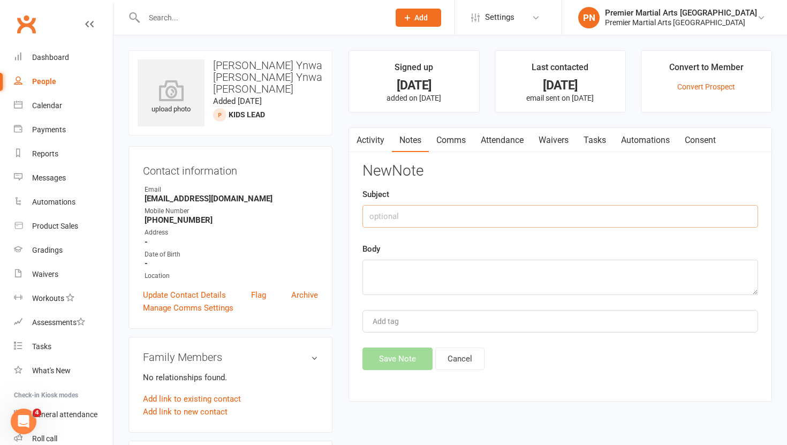
click at [444, 214] on input "text" at bounding box center [560, 216] width 396 height 22
type input "Call 2"
click at [421, 272] on textarea at bounding box center [560, 277] width 396 height 35
type textarea "NA VM & TEXT"
click at [397, 355] on button "Save Note" at bounding box center [397, 358] width 70 height 22
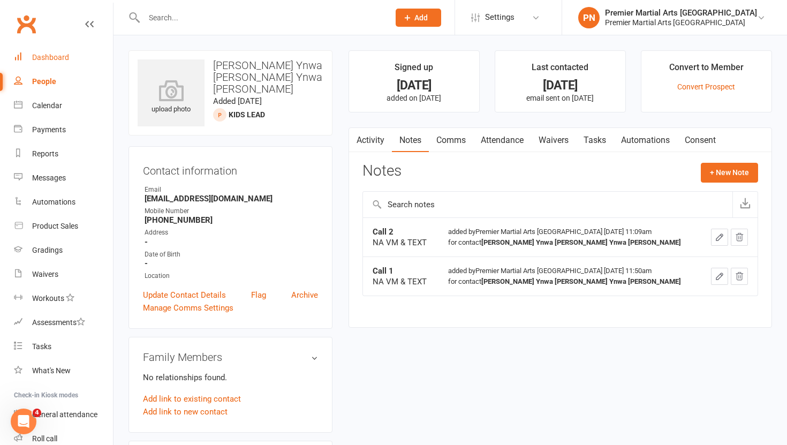
click at [44, 60] on div "Dashboard" at bounding box center [50, 57] width 37 height 9
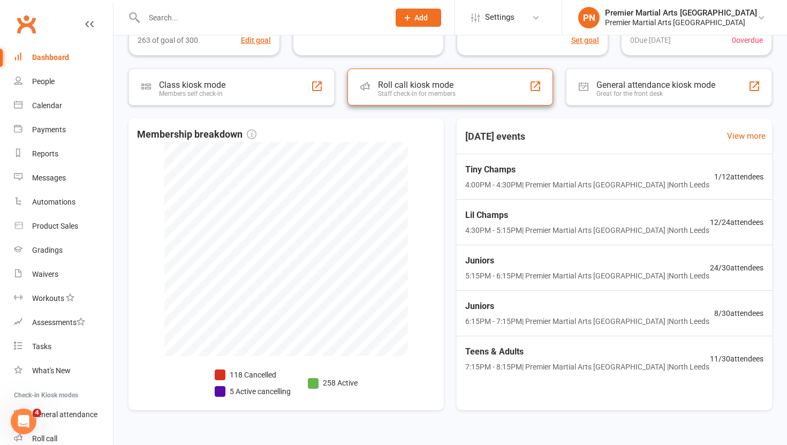
scroll to position [229, 0]
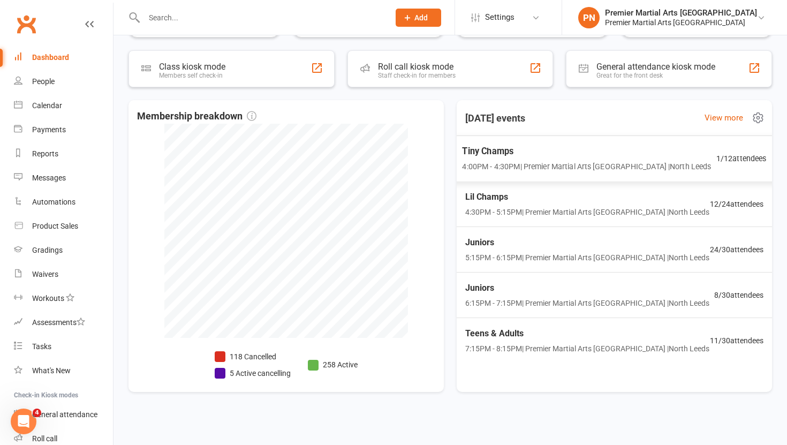
click at [601, 154] on span "Tiny Champs" at bounding box center [586, 152] width 249 height 14
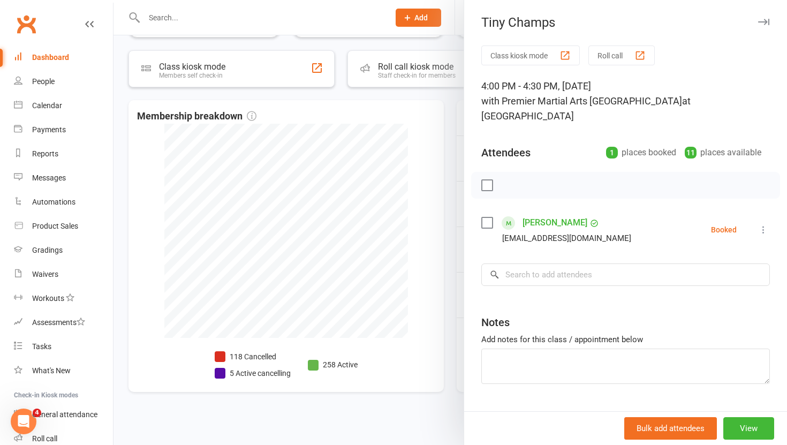
click at [452, 203] on div at bounding box center [449, 222] width 673 height 445
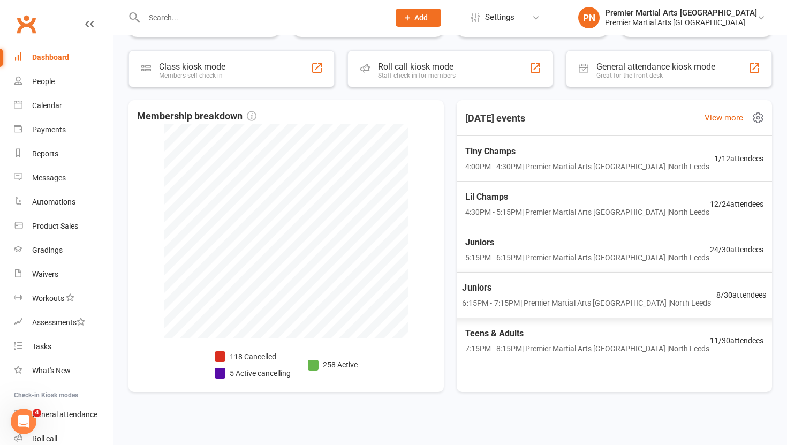
click at [582, 295] on div "Juniors 6:15PM - 7:15PM | Premier Martial Arts North Leeds | North Leeds" at bounding box center [586, 295] width 249 height 28
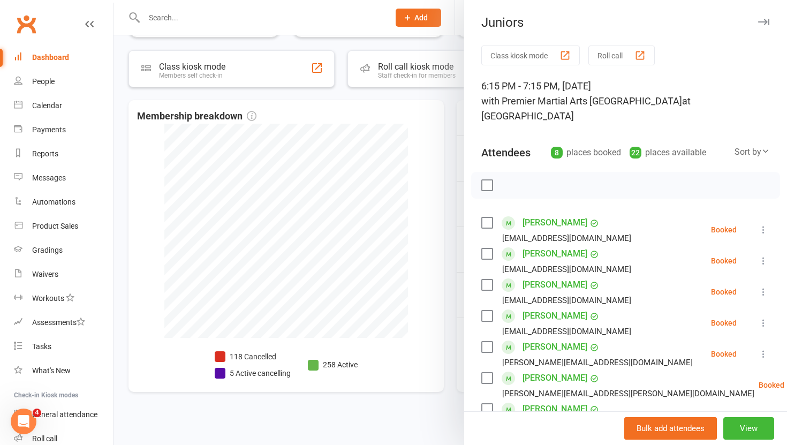
click at [453, 311] on div at bounding box center [449, 222] width 673 height 445
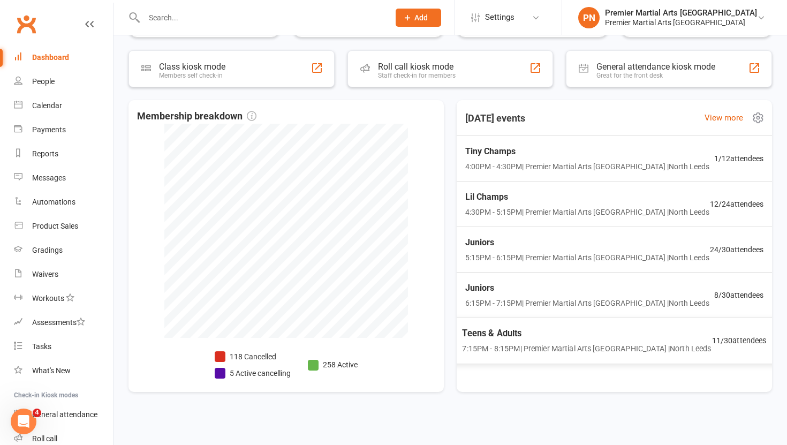
click at [594, 343] on span "7:15PM - 8:15PM | Premier Martial Arts North Leeds | North Leeds" at bounding box center [586, 349] width 249 height 12
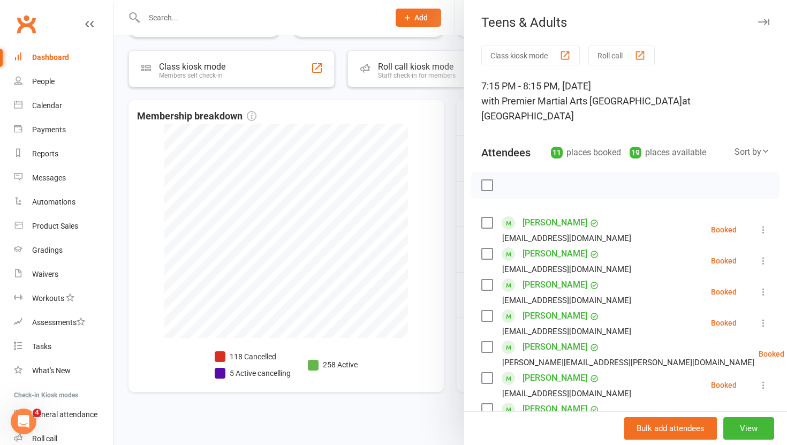
click at [765, 255] on icon at bounding box center [763, 260] width 11 height 11
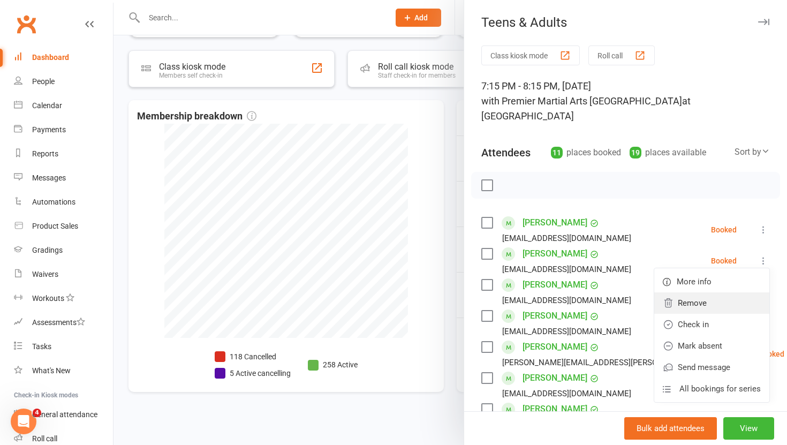
click at [723, 293] on link "Remove" at bounding box center [711, 302] width 115 height 21
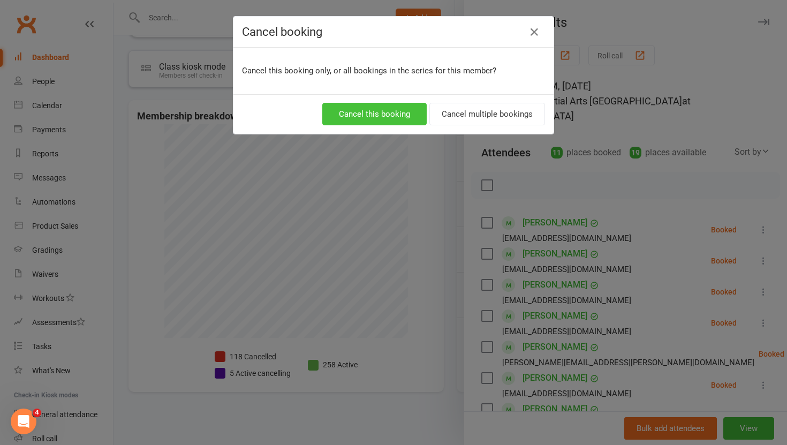
click at [385, 115] on button "Cancel this booking" at bounding box center [374, 114] width 104 height 22
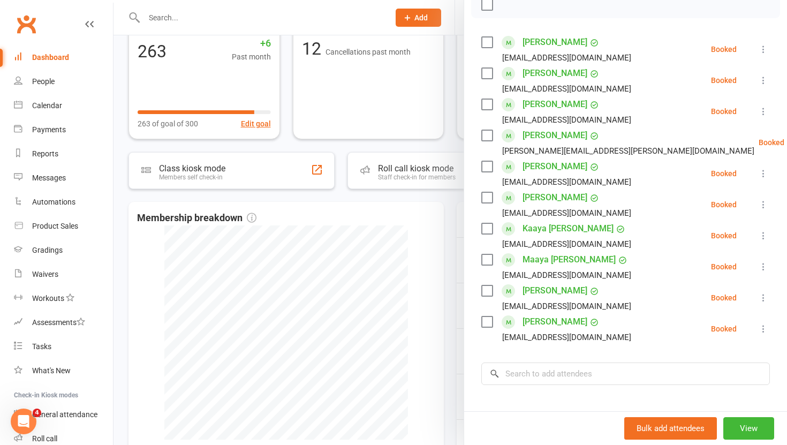
scroll to position [291, 0]
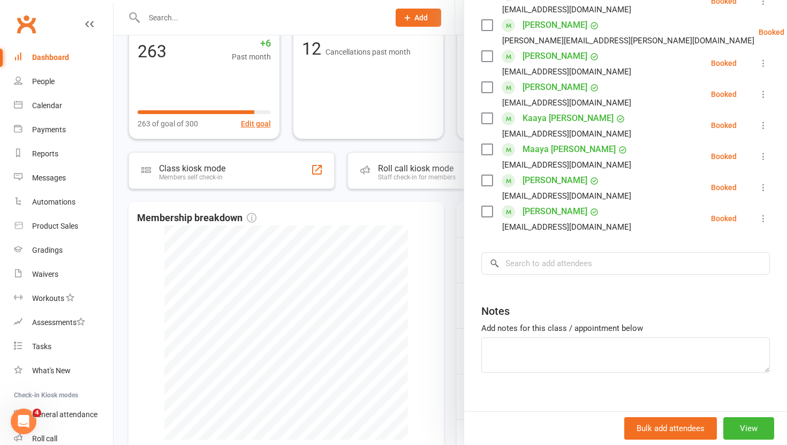
click at [448, 281] on div at bounding box center [449, 222] width 673 height 445
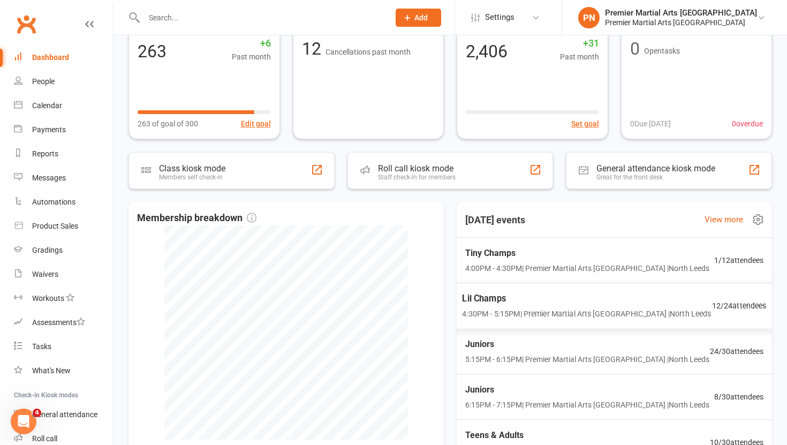
click at [516, 299] on span "Lil Champs" at bounding box center [586, 299] width 249 height 14
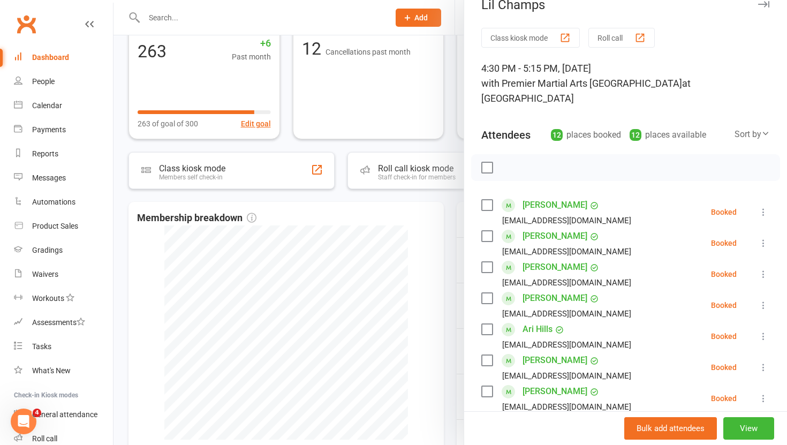
scroll to position [0, 0]
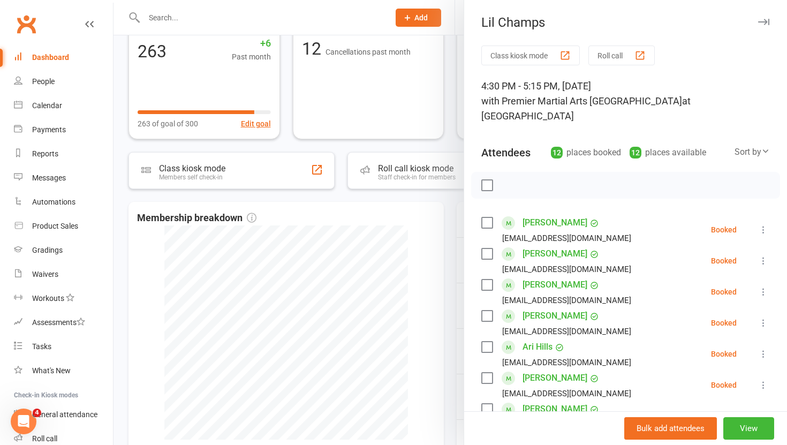
click at [453, 284] on div at bounding box center [449, 222] width 673 height 445
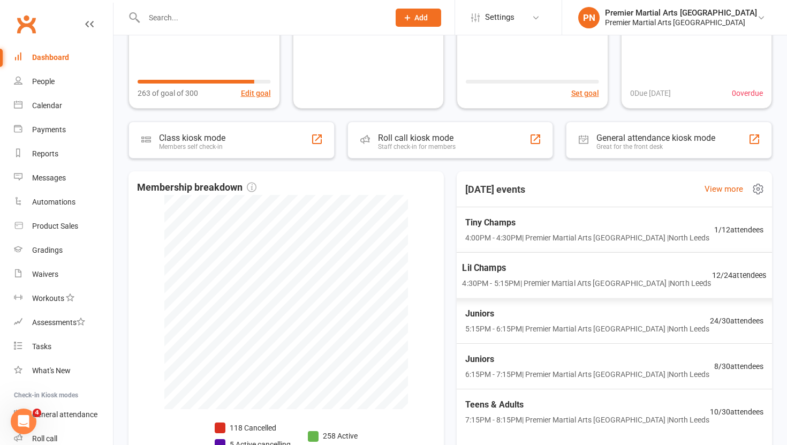
scroll to position [177, 0]
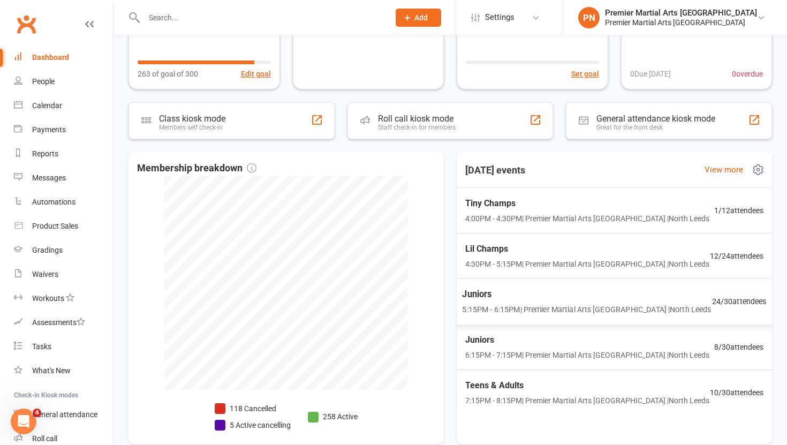
click at [495, 299] on span "Juniors" at bounding box center [586, 294] width 249 height 14
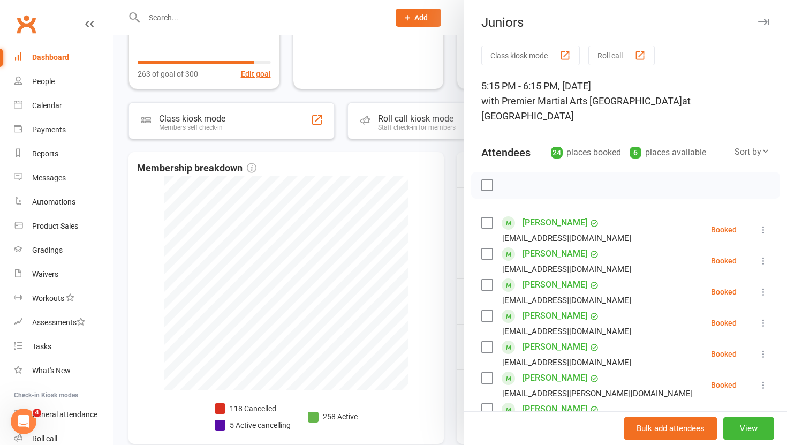
click at [758, 224] on icon at bounding box center [763, 229] width 11 height 11
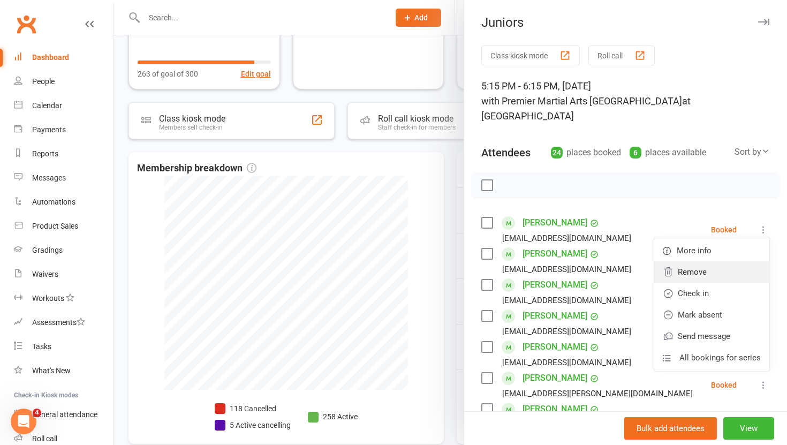
click at [713, 261] on link "Remove" at bounding box center [711, 271] width 115 height 21
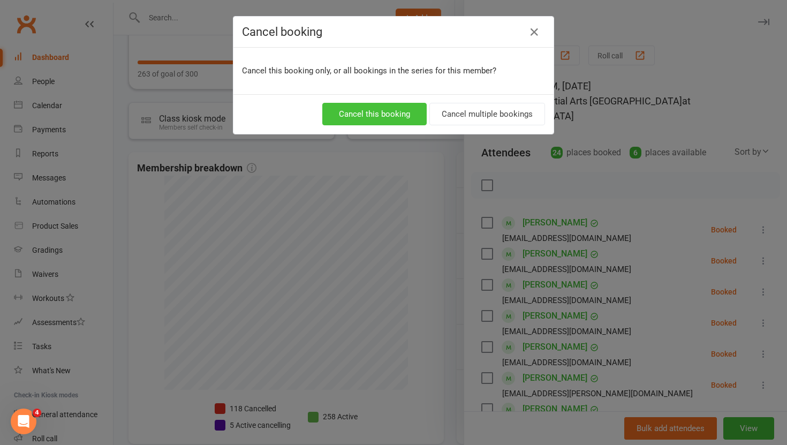
click at [377, 116] on button "Cancel this booking" at bounding box center [374, 114] width 104 height 22
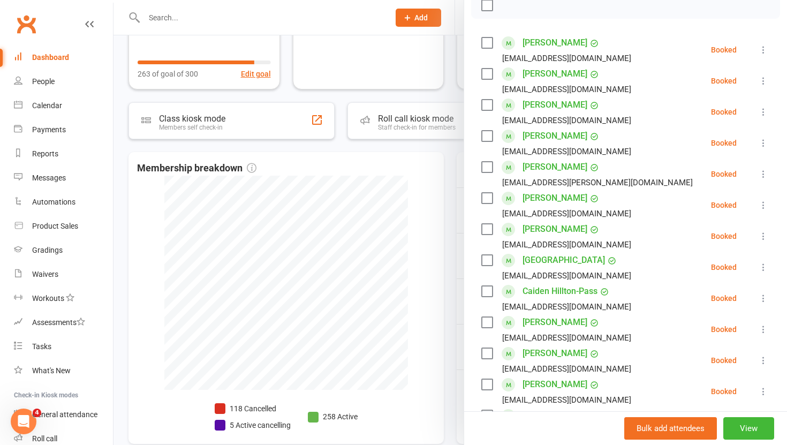
scroll to position [180, 0]
click at [764, 323] on icon at bounding box center [763, 328] width 11 height 11
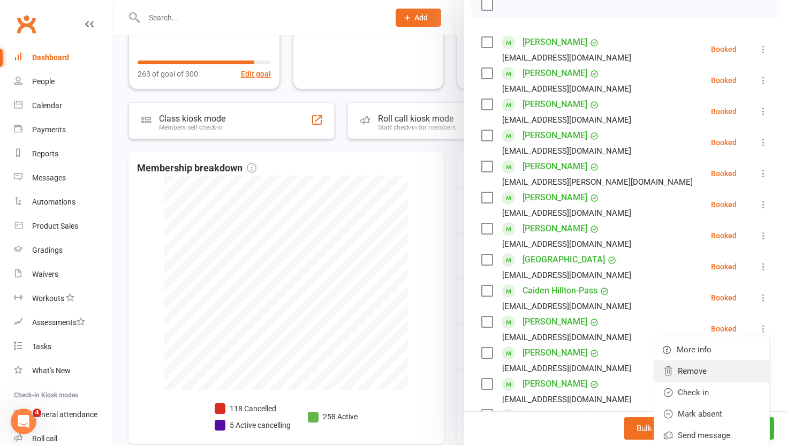
click at [701, 360] on link "Remove" at bounding box center [711, 370] width 115 height 21
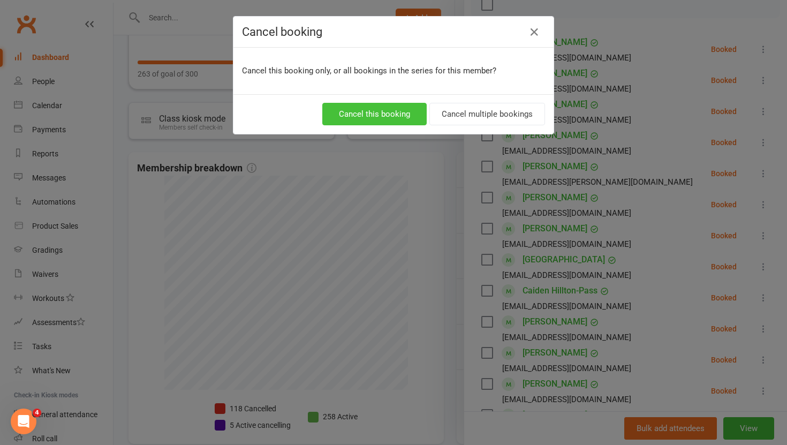
click at [401, 109] on button "Cancel this booking" at bounding box center [374, 114] width 104 height 22
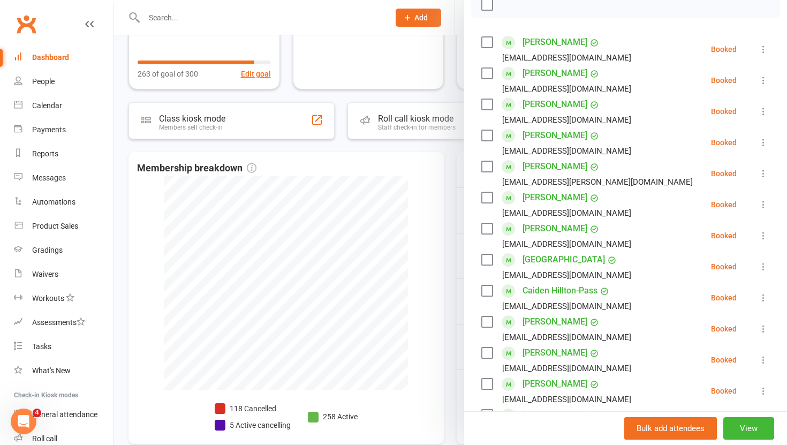
click at [761, 323] on icon at bounding box center [763, 328] width 11 height 11
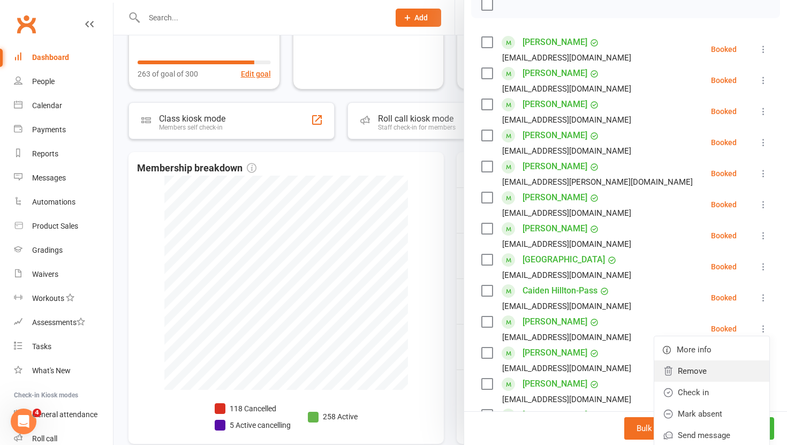
click at [691, 360] on link "Remove" at bounding box center [711, 370] width 115 height 21
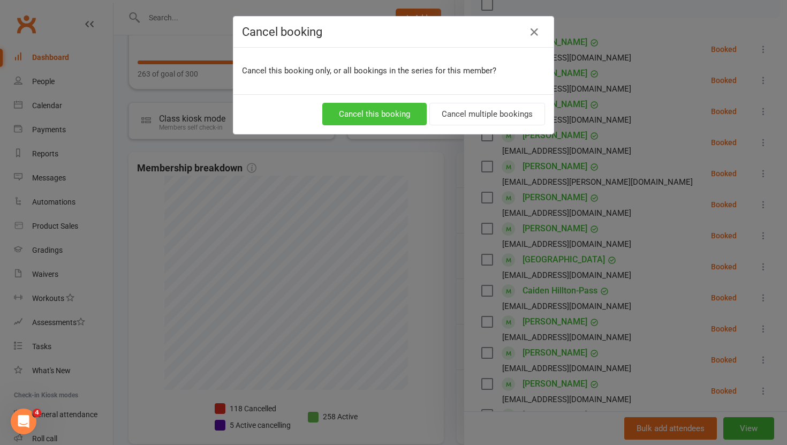
click at [371, 104] on button "Cancel this booking" at bounding box center [374, 114] width 104 height 22
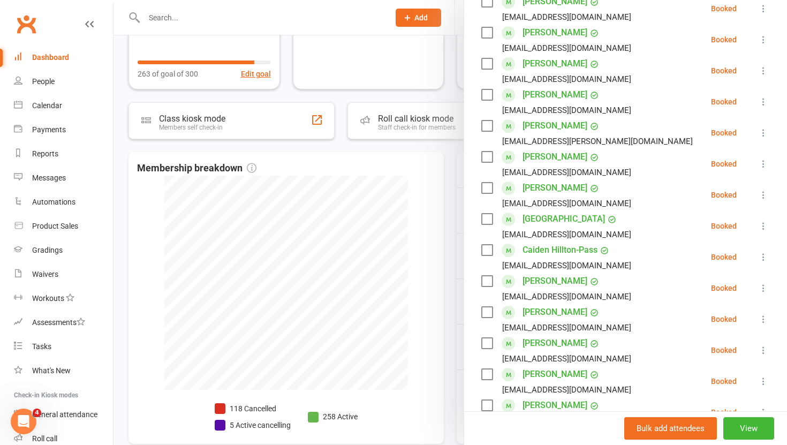
scroll to position [225, 0]
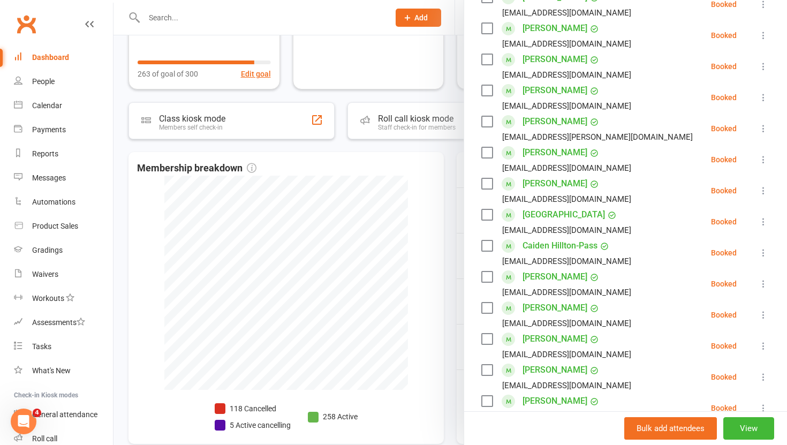
click at [768, 340] on icon at bounding box center [763, 345] width 11 height 11
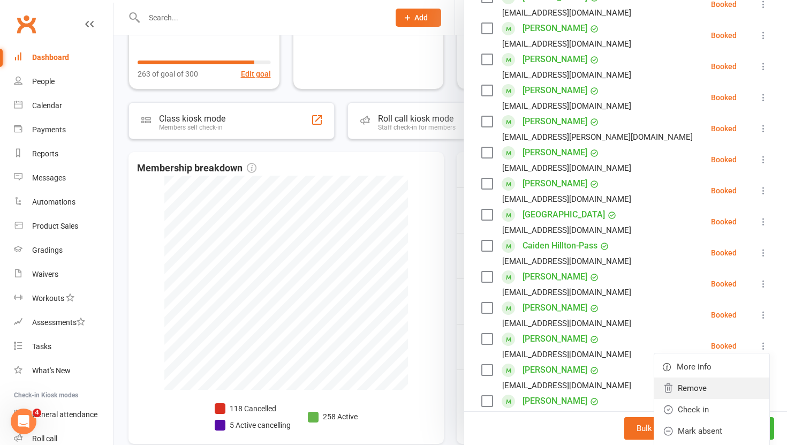
click at [704, 377] on link "Remove" at bounding box center [711, 387] width 115 height 21
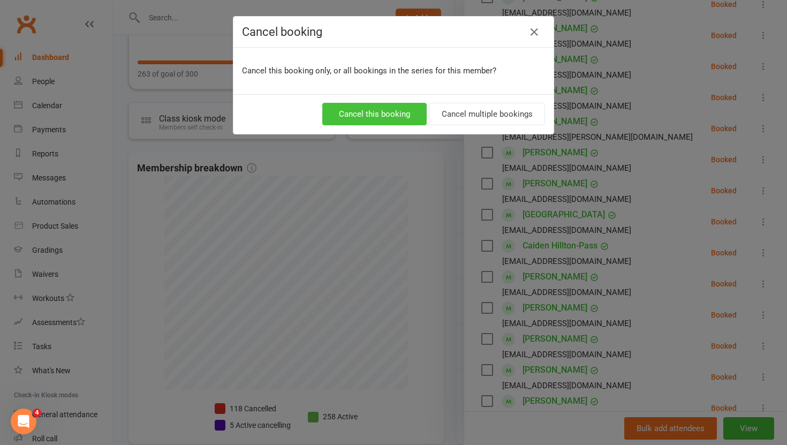
click at [397, 112] on button "Cancel this booking" at bounding box center [374, 114] width 104 height 22
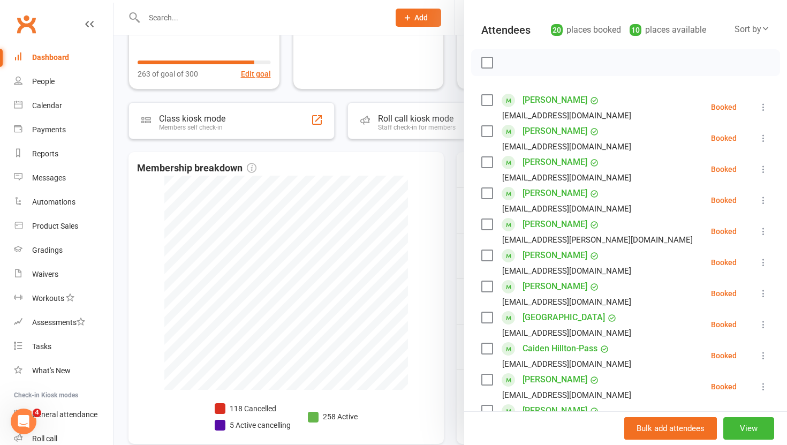
scroll to position [0, 0]
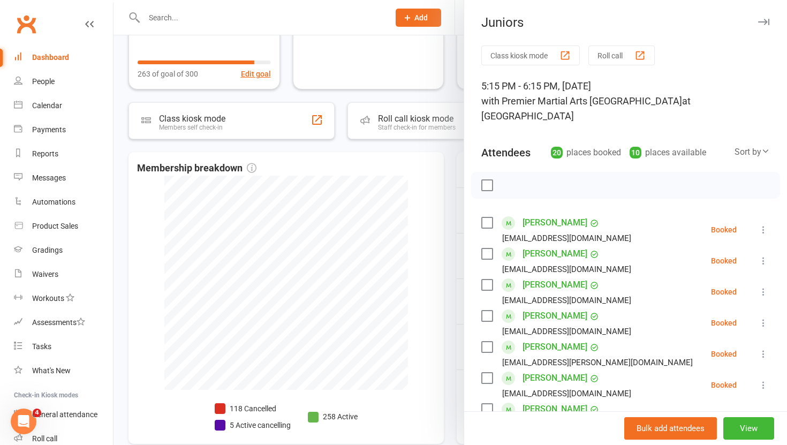
click at [452, 302] on div at bounding box center [449, 222] width 673 height 445
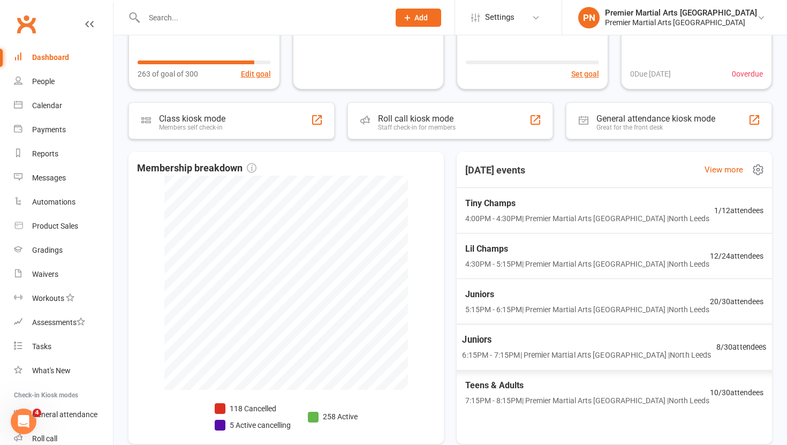
click at [542, 340] on span "Juniors" at bounding box center [586, 340] width 249 height 14
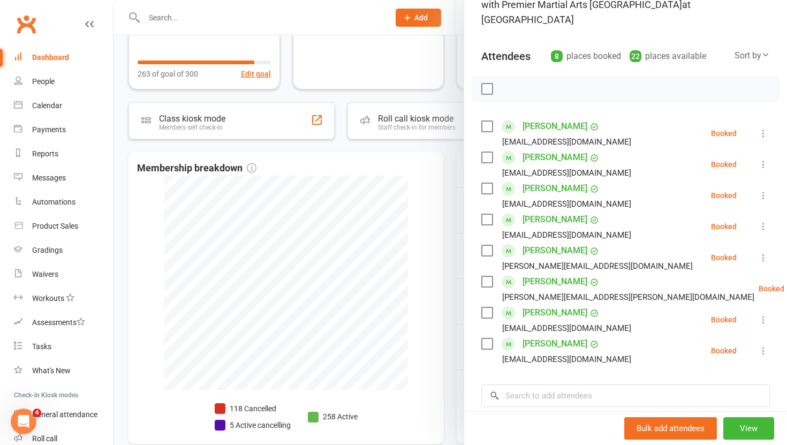
scroll to position [96, 0]
click at [464, 321] on div "Class kiosk mode Roll call 6:15 PM - 7:15 PM, Wednesday, August, 13, 2025 with …" at bounding box center [625, 254] width 323 height 609
click at [446, 321] on div at bounding box center [449, 222] width 673 height 445
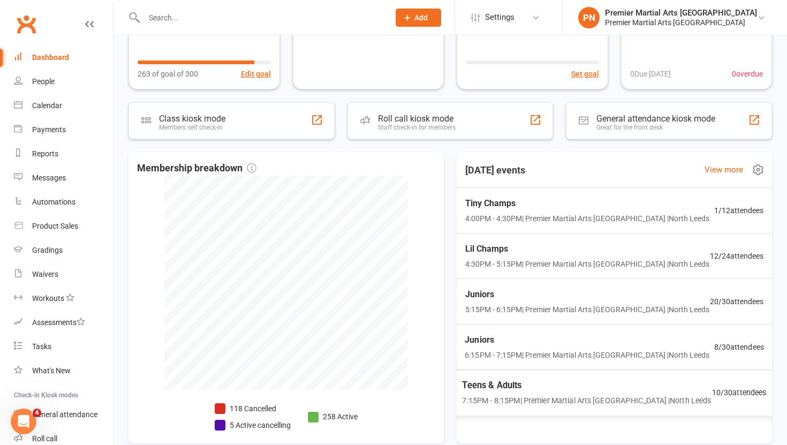
click at [516, 384] on span "Teens & Adults" at bounding box center [586, 385] width 249 height 14
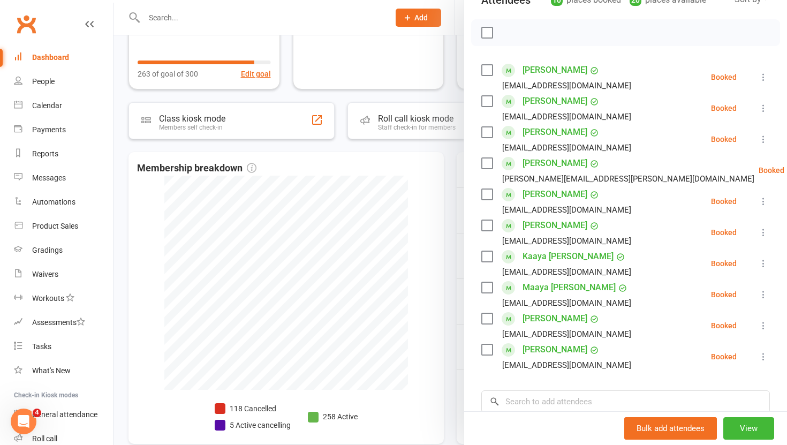
scroll to position [0, 0]
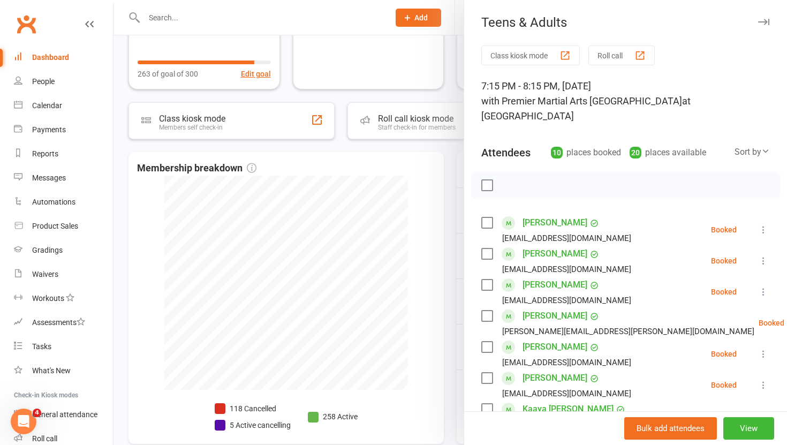
click at [451, 346] on div at bounding box center [449, 222] width 673 height 445
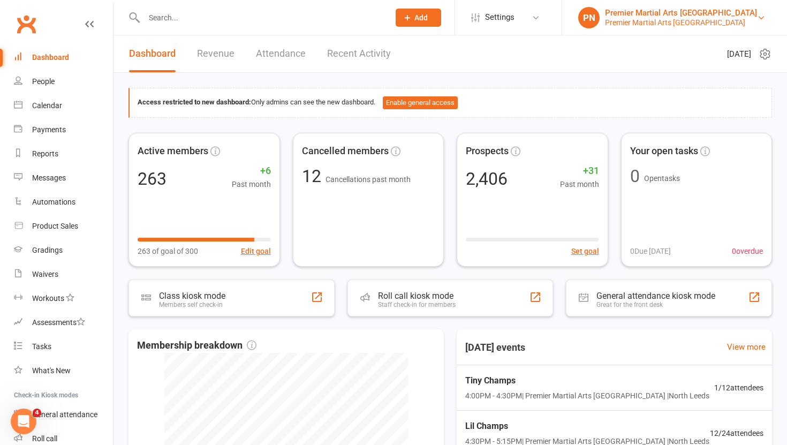
click at [742, 18] on div "Premier Martial Arts North Leeds" at bounding box center [681, 23] width 152 height 10
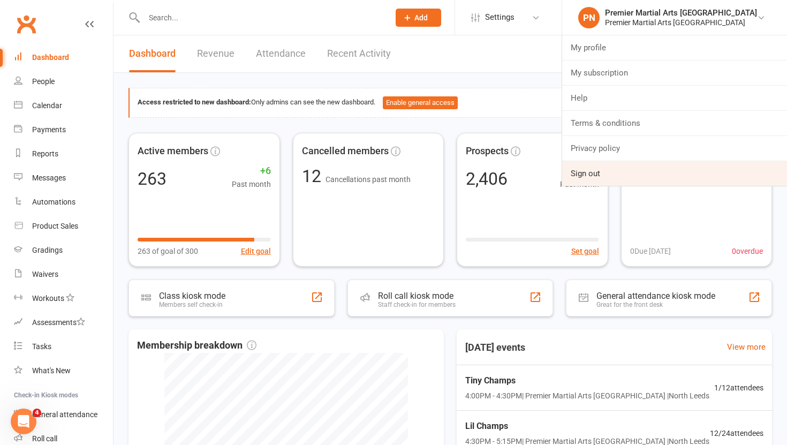
click at [638, 176] on link "Sign out" at bounding box center [674, 173] width 225 height 25
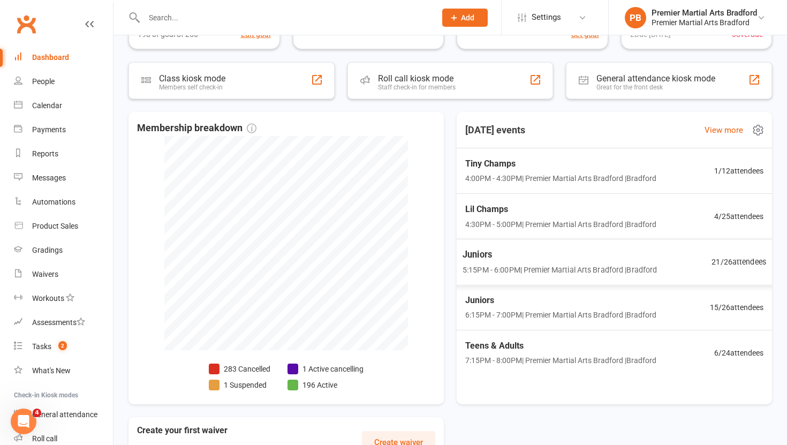
scroll to position [173, 0]
click at [565, 183] on span "4:00PM - 4:30PM | Premier Martial Arts Bradford | Bradford" at bounding box center [559, 178] width 195 height 12
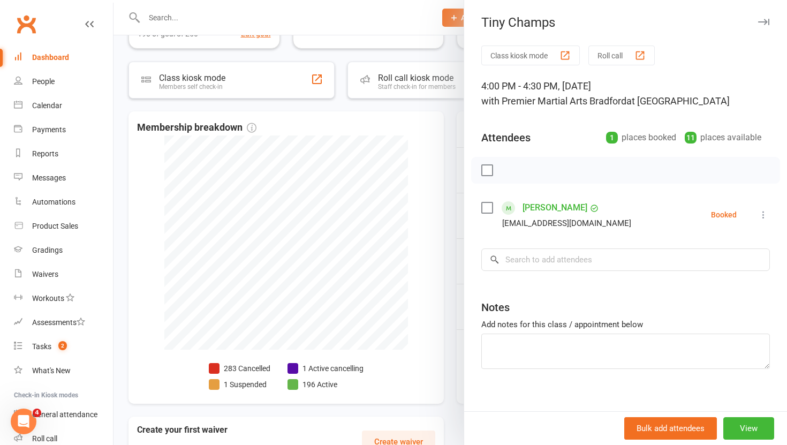
click at [452, 219] on div at bounding box center [449, 222] width 673 height 445
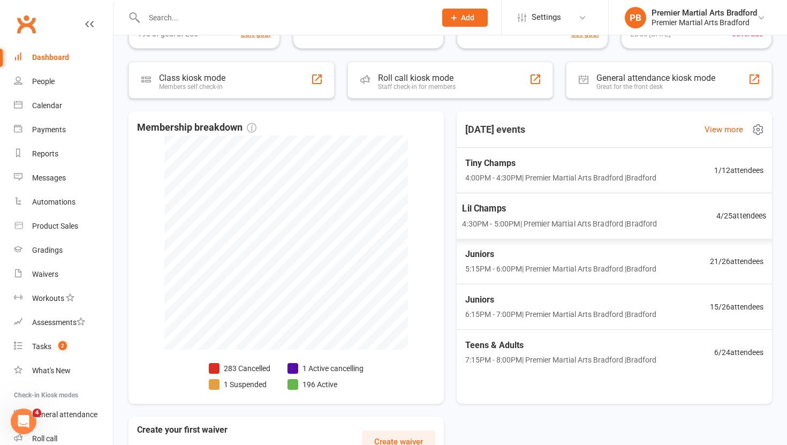
click at [534, 207] on span "Lil Champs" at bounding box center [559, 208] width 195 height 14
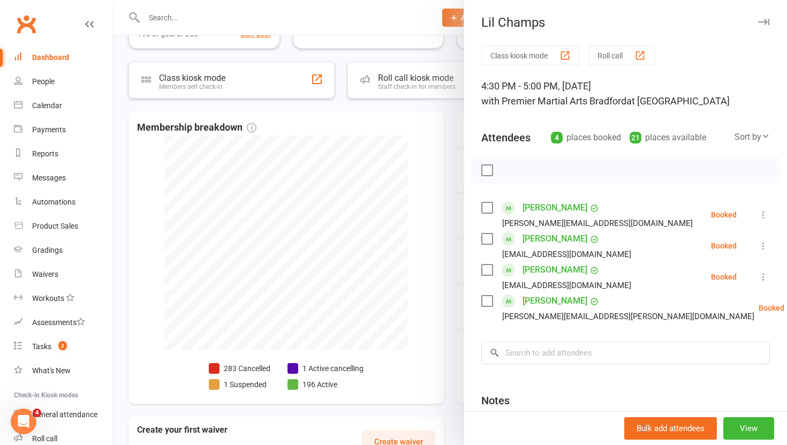
click at [469, 257] on div "Class kiosk mode Roll call 4:30 PM - 5:00 PM, Wednesday, August, 13, 2025 with …" at bounding box center [625, 281] width 323 height 470
click at [449, 254] on div at bounding box center [449, 222] width 673 height 445
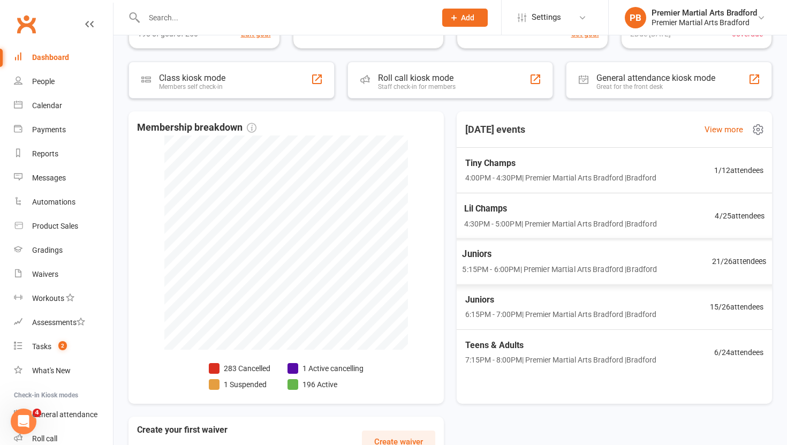
click at [545, 262] on div "Juniors 5:15PM - 6:00PM | Premier Martial Arts Bradford | Bradford" at bounding box center [559, 261] width 195 height 28
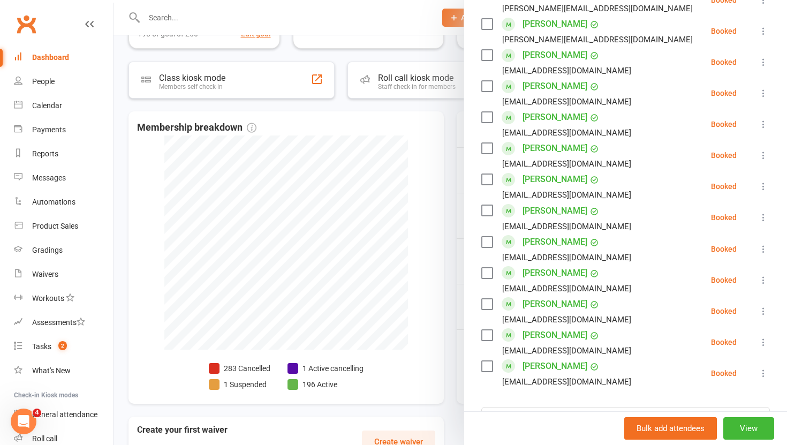
scroll to position [465, 0]
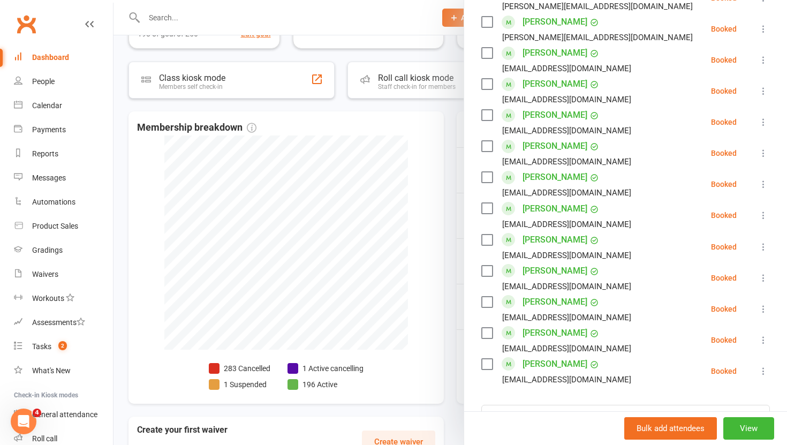
click at [449, 307] on div at bounding box center [449, 222] width 673 height 445
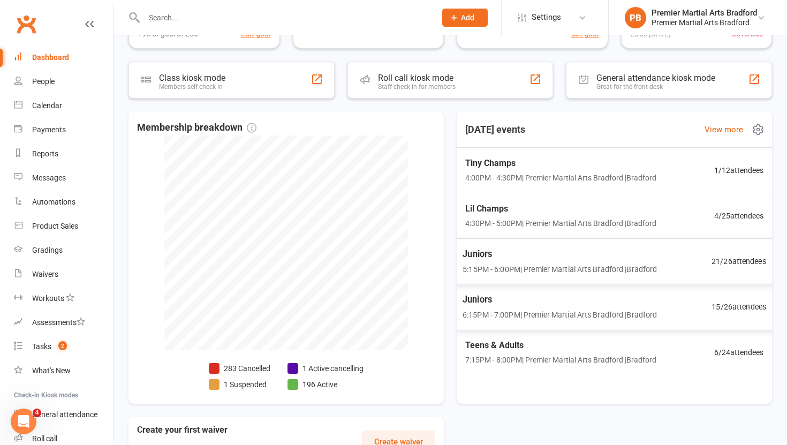
click at [528, 305] on span "Juniors" at bounding box center [560, 299] width 194 height 14
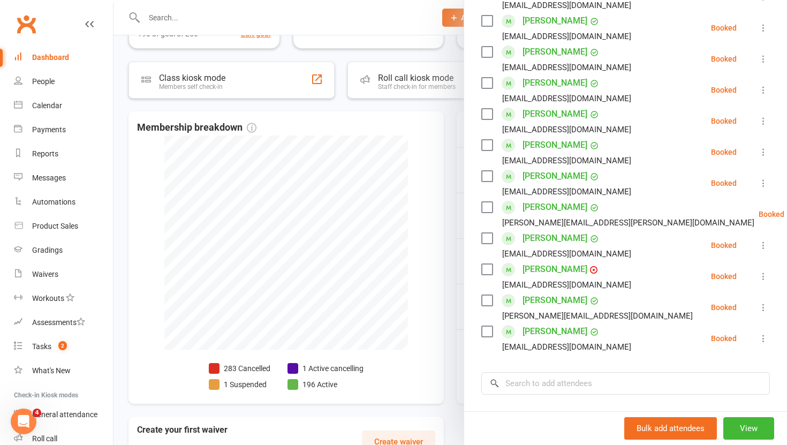
scroll to position [330, 0]
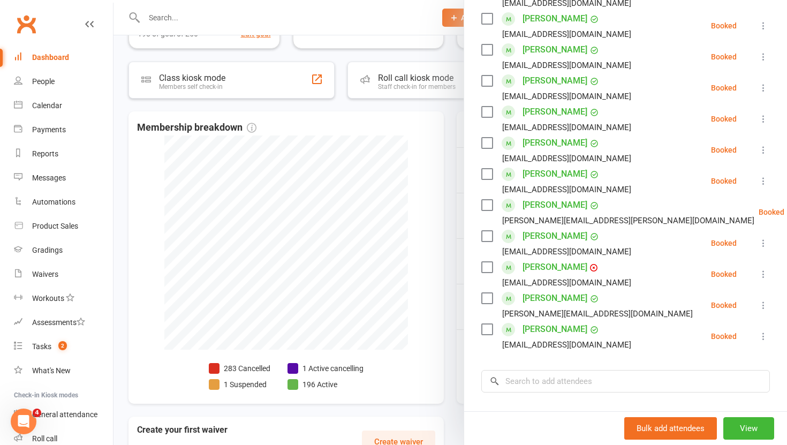
click at [455, 297] on div at bounding box center [449, 222] width 673 height 445
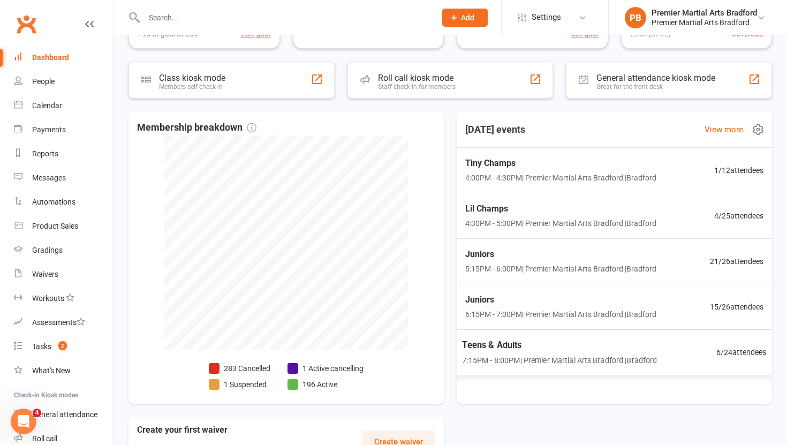
click at [550, 354] on span "7:15PM - 8:00PM | Premier Martial Arts Bradford | Bradford" at bounding box center [559, 360] width 195 height 12
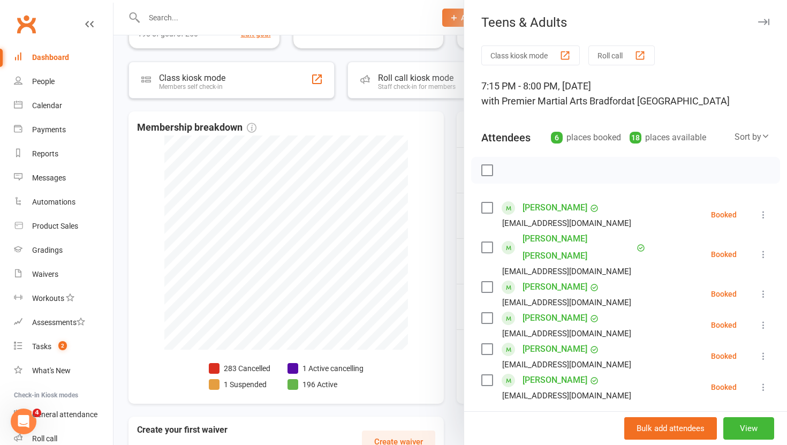
click at [451, 333] on div at bounding box center [449, 222] width 673 height 445
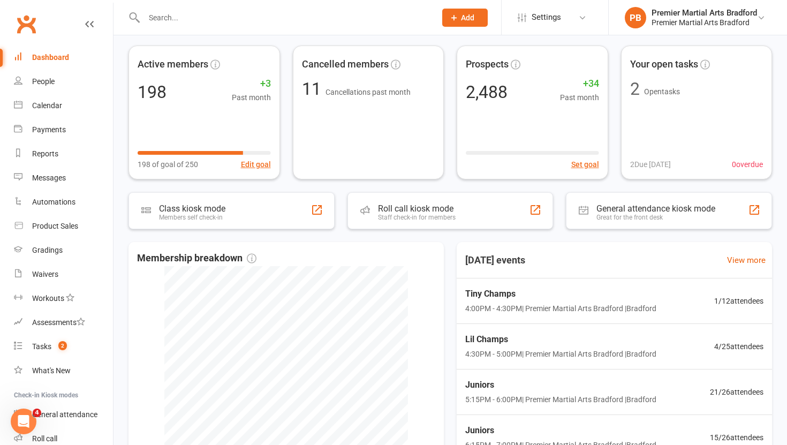
scroll to position [0, 0]
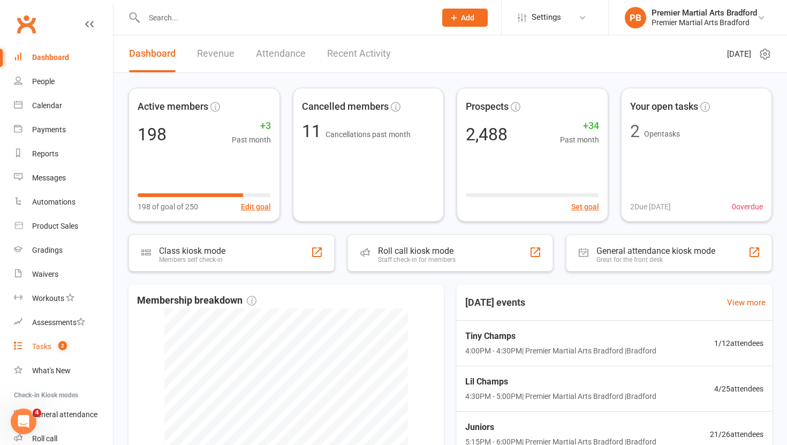
click at [40, 348] on div "Tasks" at bounding box center [41, 346] width 19 height 9
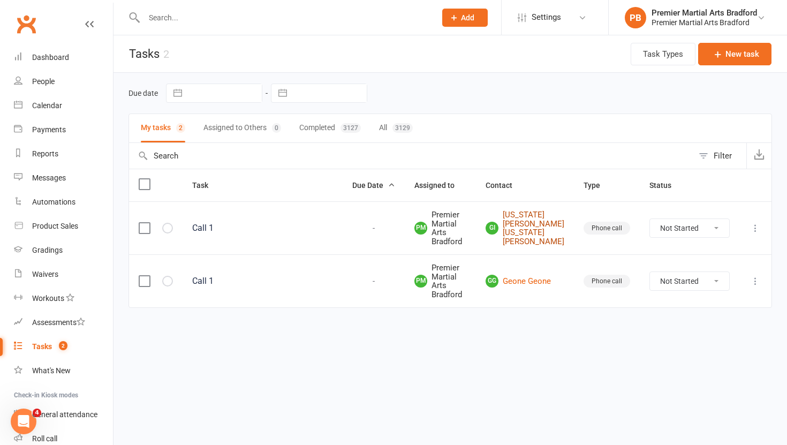
click at [557, 218] on link "GI [US_STATE][PERSON_NAME] [US_STATE][PERSON_NAME]" at bounding box center [525, 227] width 79 height 35
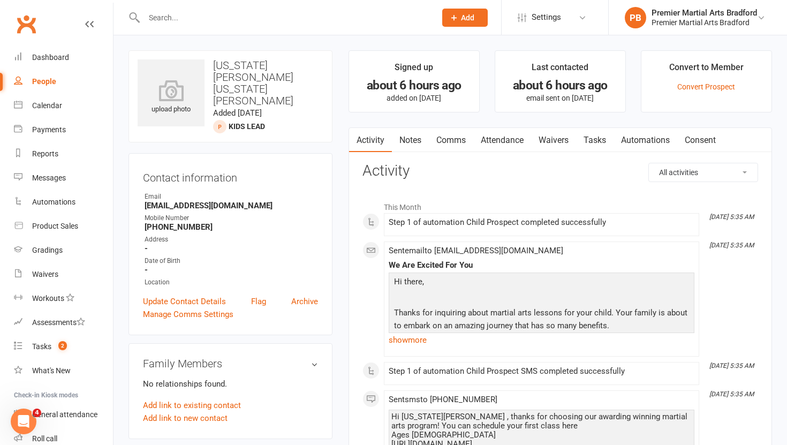
click at [594, 143] on link "Tasks" at bounding box center [594, 140] width 37 height 25
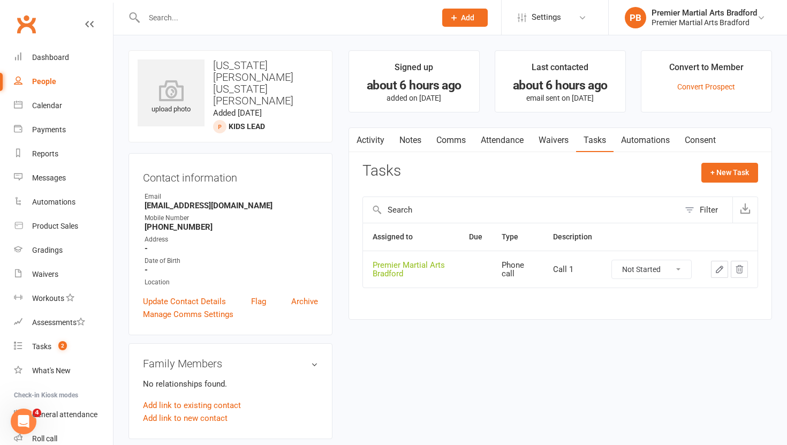
click at [681, 269] on select "Not Started In Progress Waiting Complete" at bounding box center [651, 269] width 79 height 18
select select "unstarted"
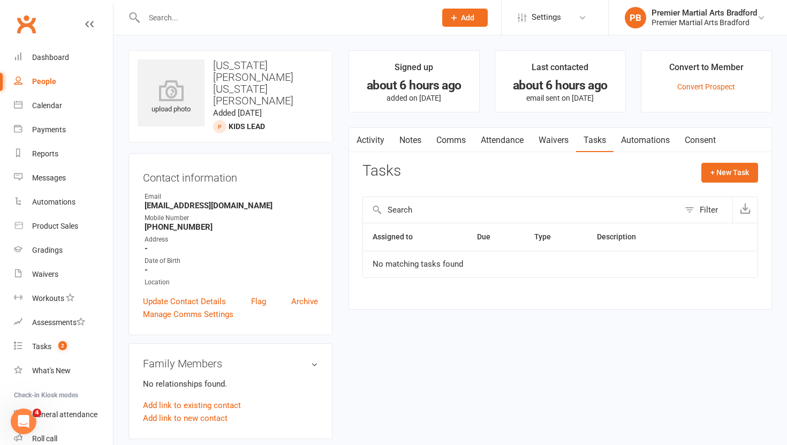
click at [411, 139] on link "Notes" at bounding box center [410, 140] width 37 height 25
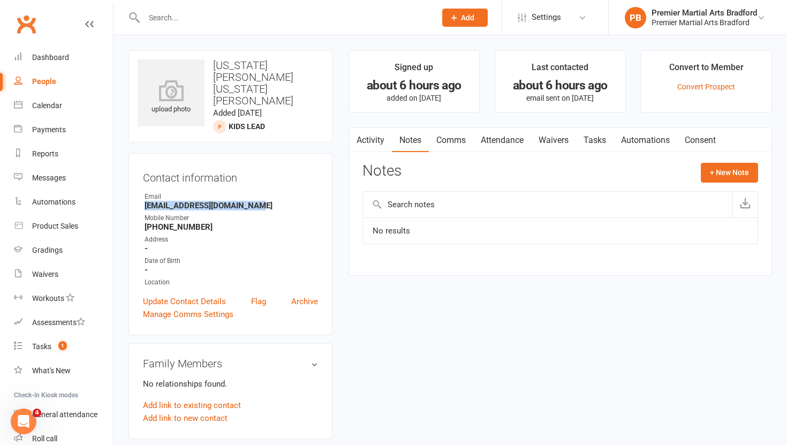
drag, startPoint x: 256, startPoint y: 198, endPoint x: 145, endPoint y: 200, distance: 111.9
click at [145, 201] on strong "[EMAIL_ADDRESS][DOMAIN_NAME]" at bounding box center [231, 206] width 173 height 10
copy strong "[EMAIL_ADDRESS][DOMAIN_NAME]"
drag, startPoint x: 207, startPoint y: 219, endPoint x: 158, endPoint y: 223, distance: 48.3
click at [158, 223] on strong "[PHONE_NUMBER]" at bounding box center [231, 227] width 173 height 10
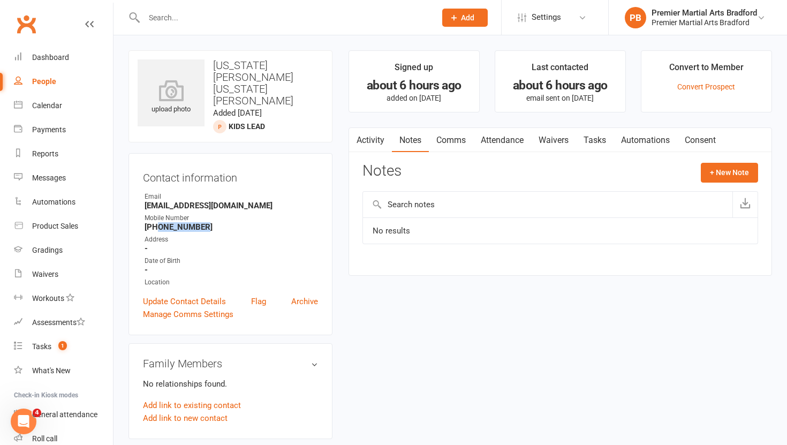
copy strong "7473226242"
click at [186, 295] on link "Update Contact Details" at bounding box center [184, 301] width 83 height 13
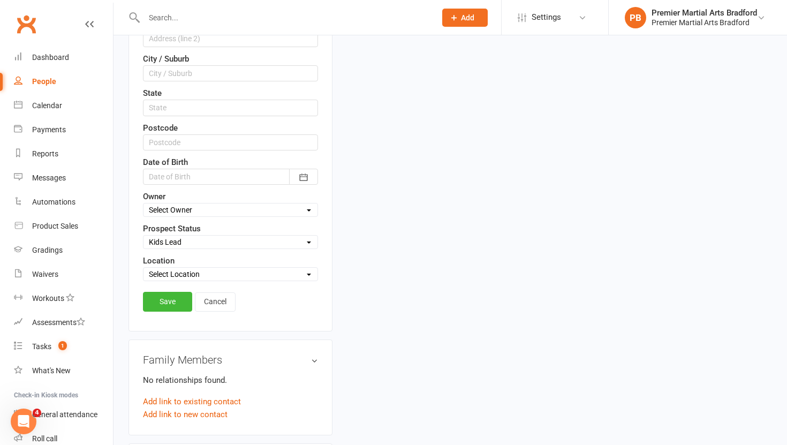
scroll to position [337, 0]
click at [258, 237] on select "Select Initial Call Made - L1 Booked Self Booked Via Calendly - L1 Booked Initi…" at bounding box center [230, 243] width 174 height 12
select select "Initial Call Made - L1 Booked"
click at [166, 300] on link "Save" at bounding box center [167, 302] width 49 height 19
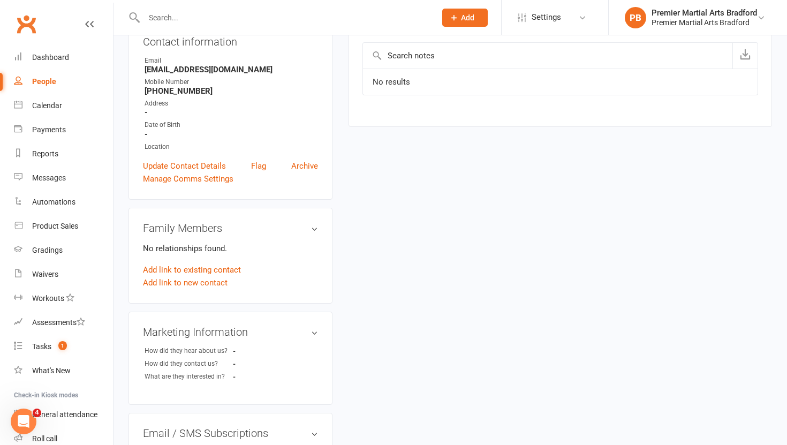
scroll to position [0, 0]
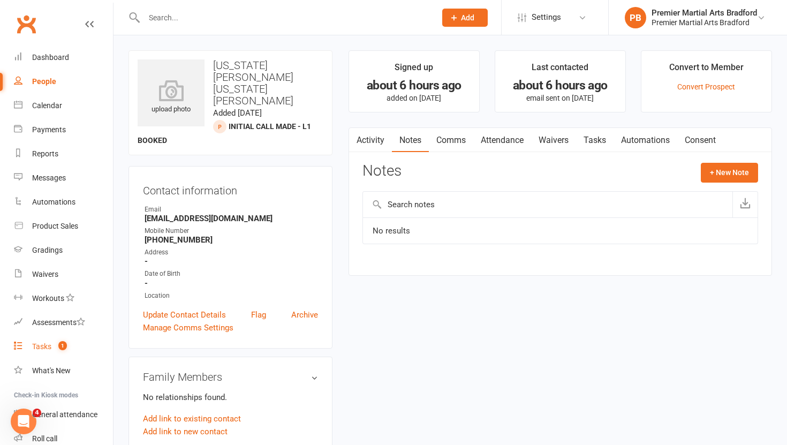
click at [40, 350] on div "Tasks" at bounding box center [41, 346] width 19 height 9
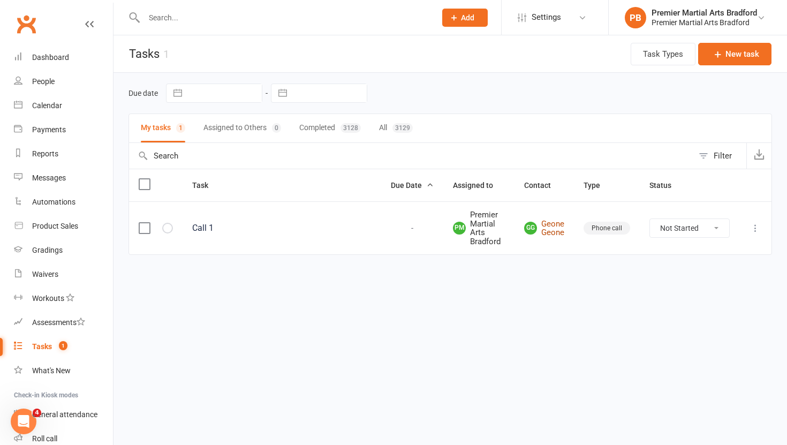
click at [554, 226] on link "GG Geone Geone" at bounding box center [544, 228] width 40 height 18
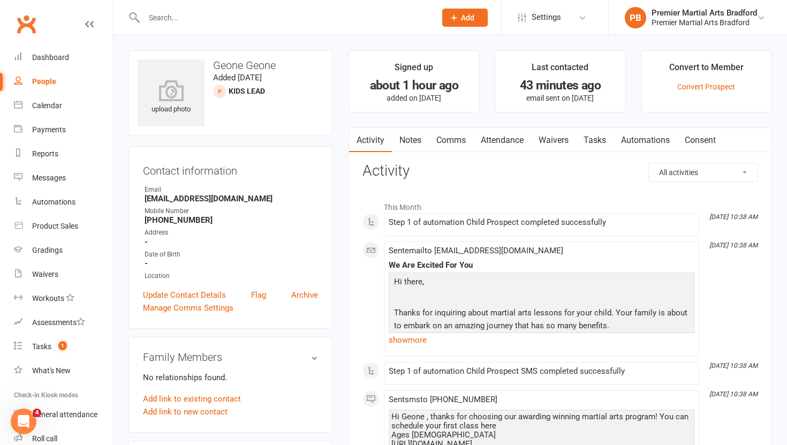
click at [601, 140] on link "Tasks" at bounding box center [594, 140] width 37 height 25
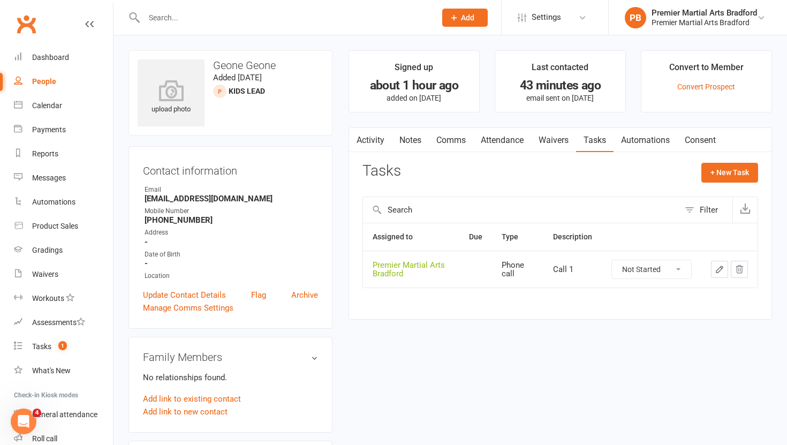
click at [682, 272] on select "Not Started In Progress Waiting Complete" at bounding box center [651, 269] width 79 height 18
select select "unstarted"
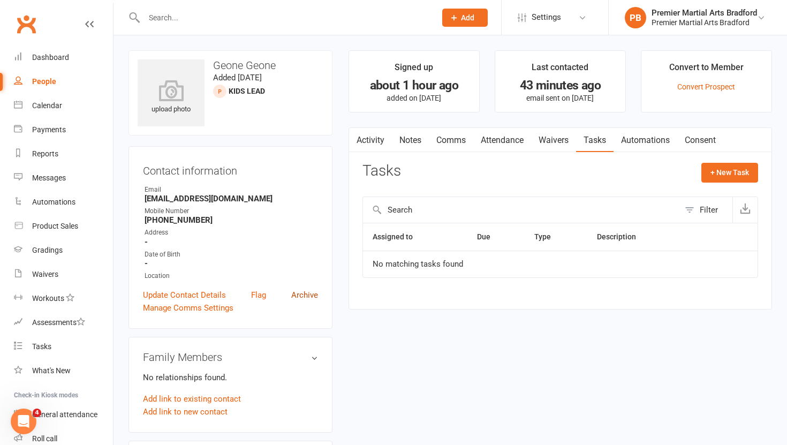
click at [307, 295] on link "Archive" at bounding box center [304, 295] width 27 height 13
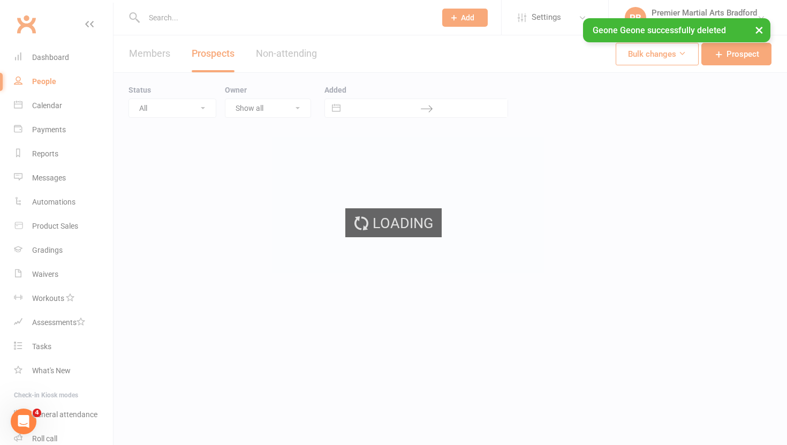
select select "100"
